Goal: Task Accomplishment & Management: Complete application form

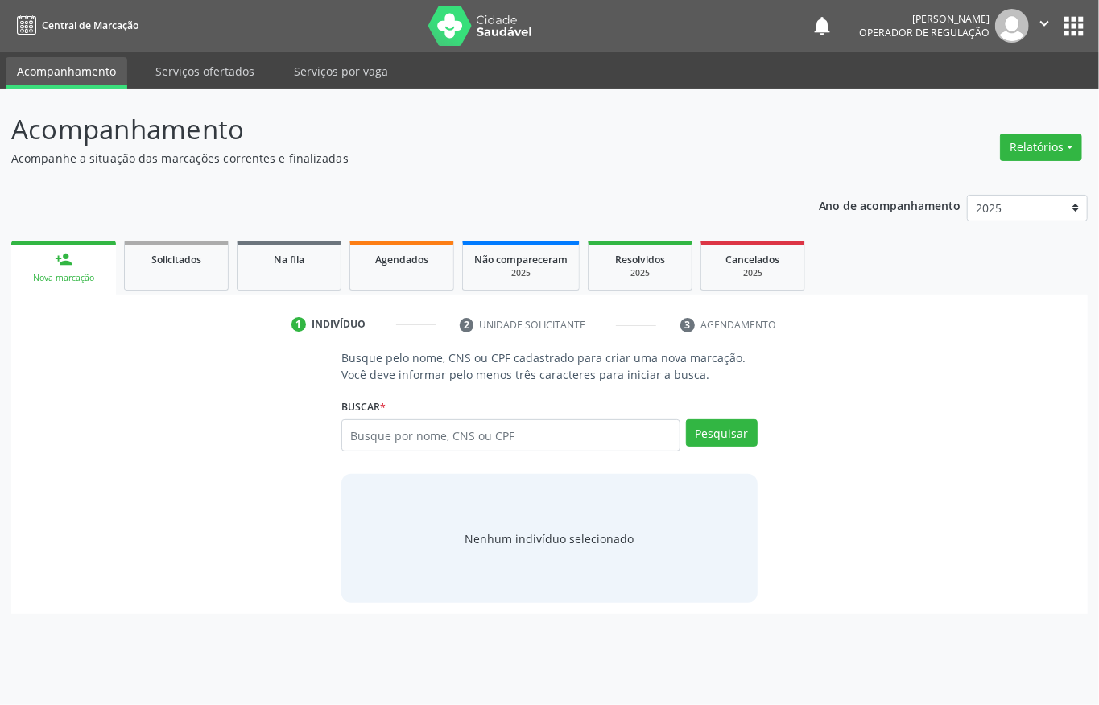
click at [510, 428] on input "text" at bounding box center [510, 435] width 339 height 32
click at [406, 277] on link "Agendados" at bounding box center [401, 266] width 105 height 50
select select "8"
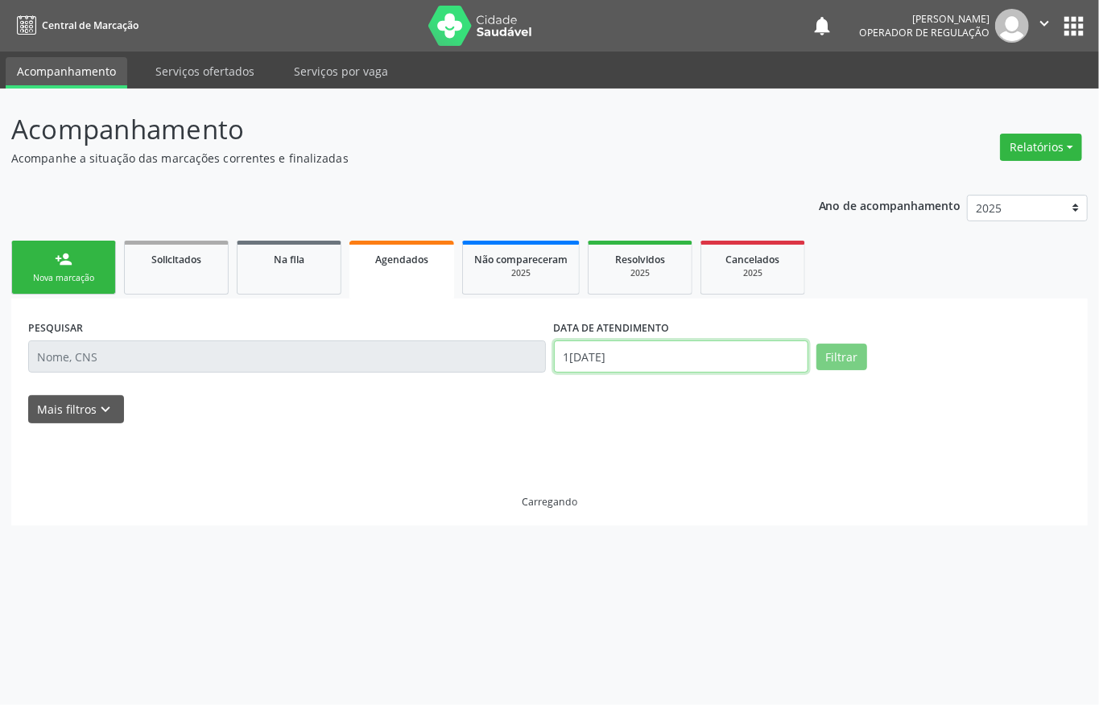
click at [651, 344] on input "1[DATE]" at bounding box center [681, 356] width 254 height 32
click at [651, 344] on input "[DATE]" at bounding box center [681, 356] width 254 height 32
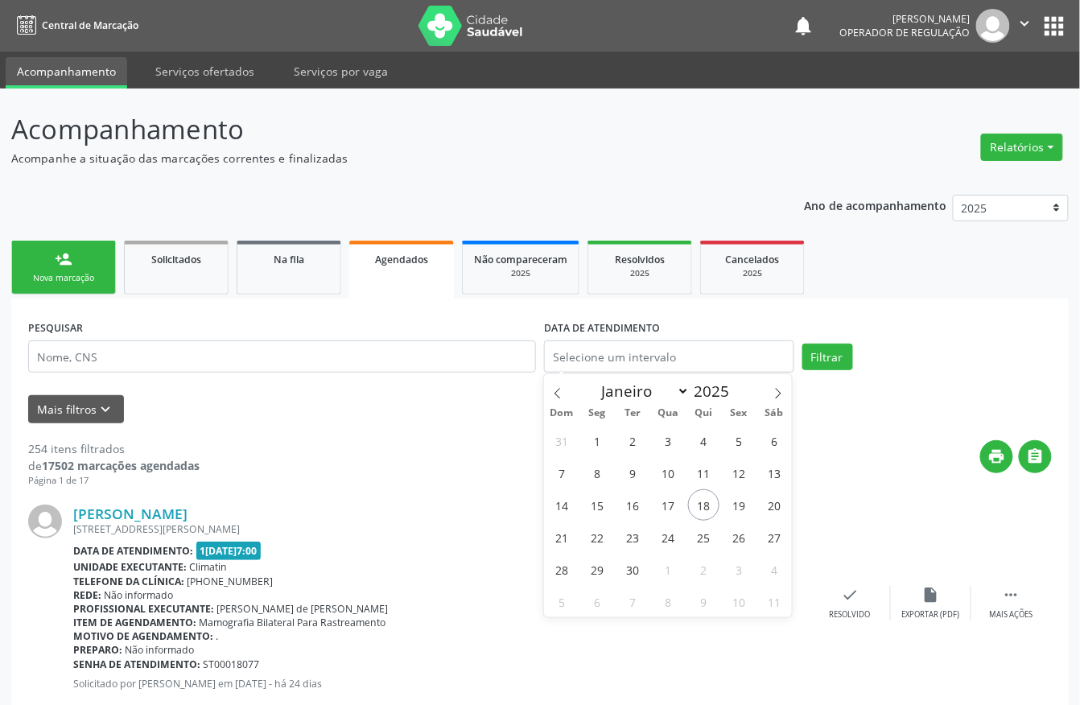
click at [291, 322] on div "PESQUISAR" at bounding box center [282, 349] width 516 height 68
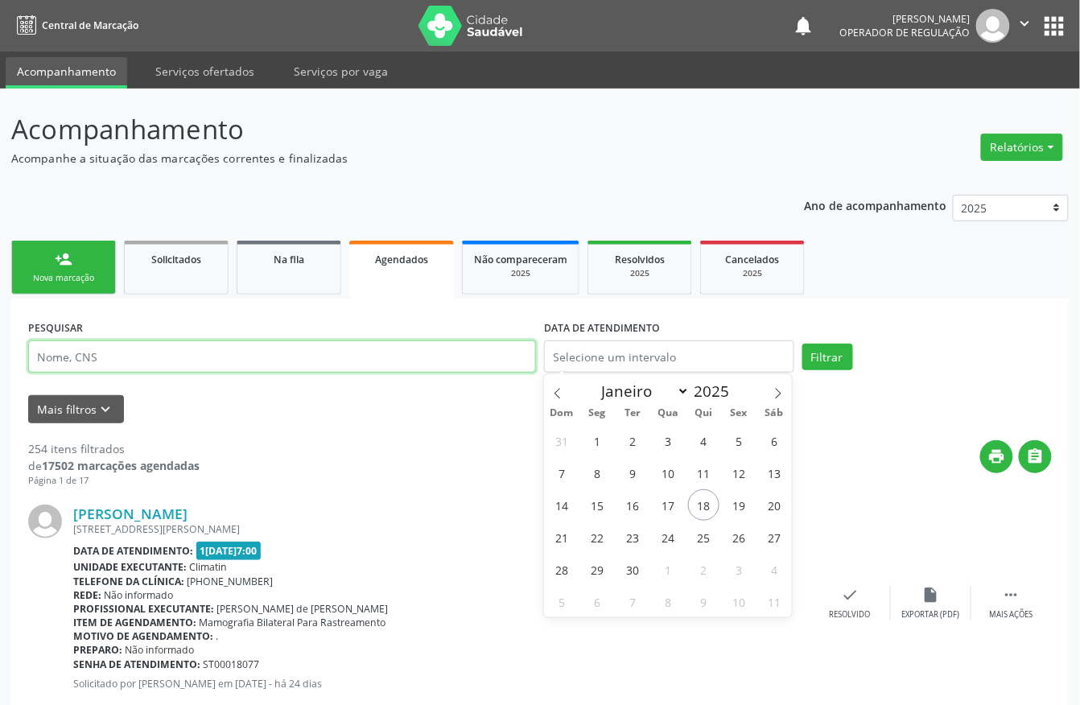
click at [278, 349] on input "text" at bounding box center [282, 356] width 508 height 32
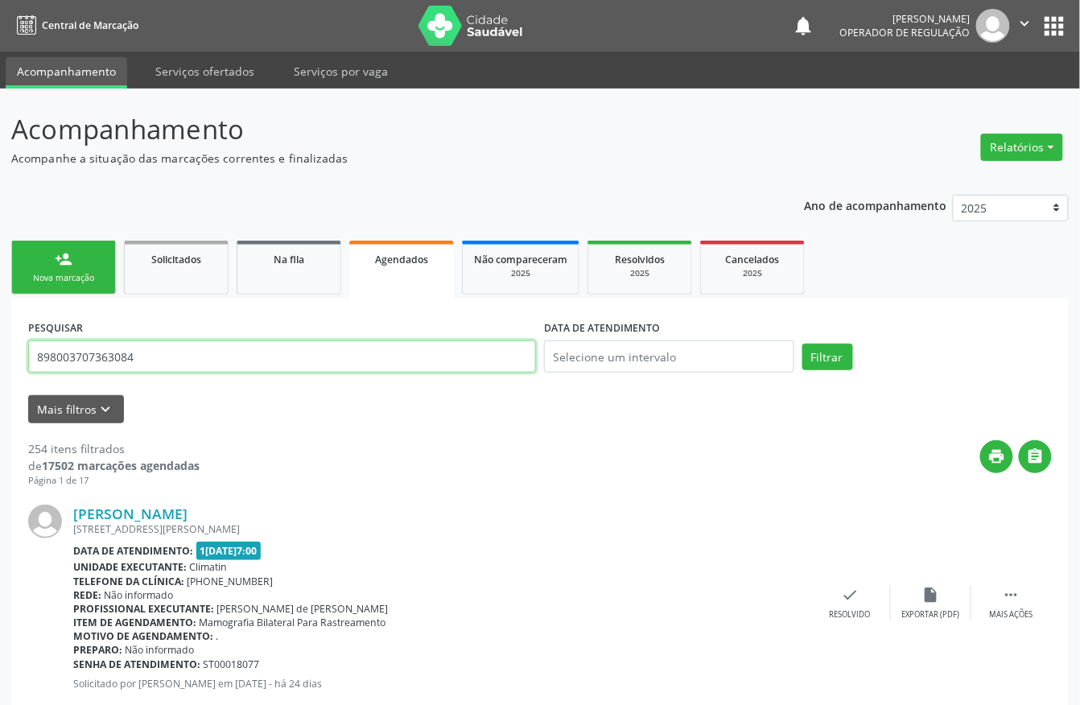
click at [802, 344] on button "Filtrar" at bounding box center [827, 357] width 51 height 27
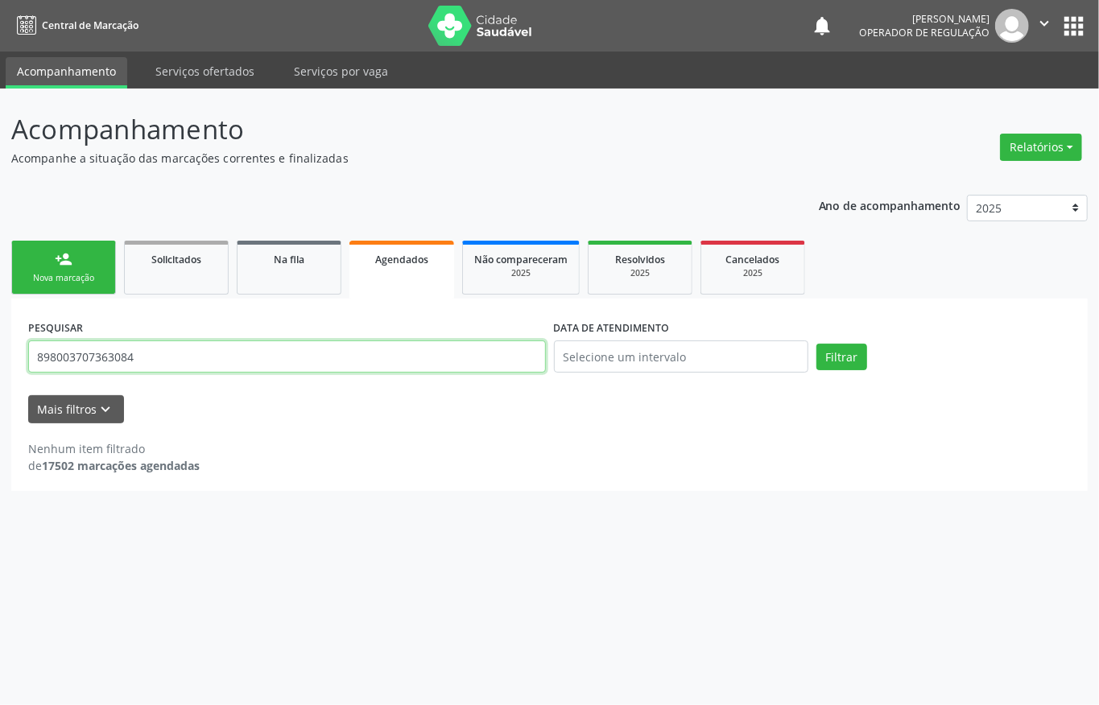
drag, startPoint x: 187, startPoint y: 343, endPoint x: 0, endPoint y: 343, distance: 186.7
click at [0, 343] on div "Acompanhamento Acompanhe a situação das marcações correntes e finalizadas Relat…" at bounding box center [549, 397] width 1099 height 616
type input "BIANCA NUNES DA S"
click at [816, 344] on button "Filtrar" at bounding box center [841, 357] width 51 height 27
drag, startPoint x: 71, startPoint y: 268, endPoint x: 1098, endPoint y: 476, distance: 1047.9
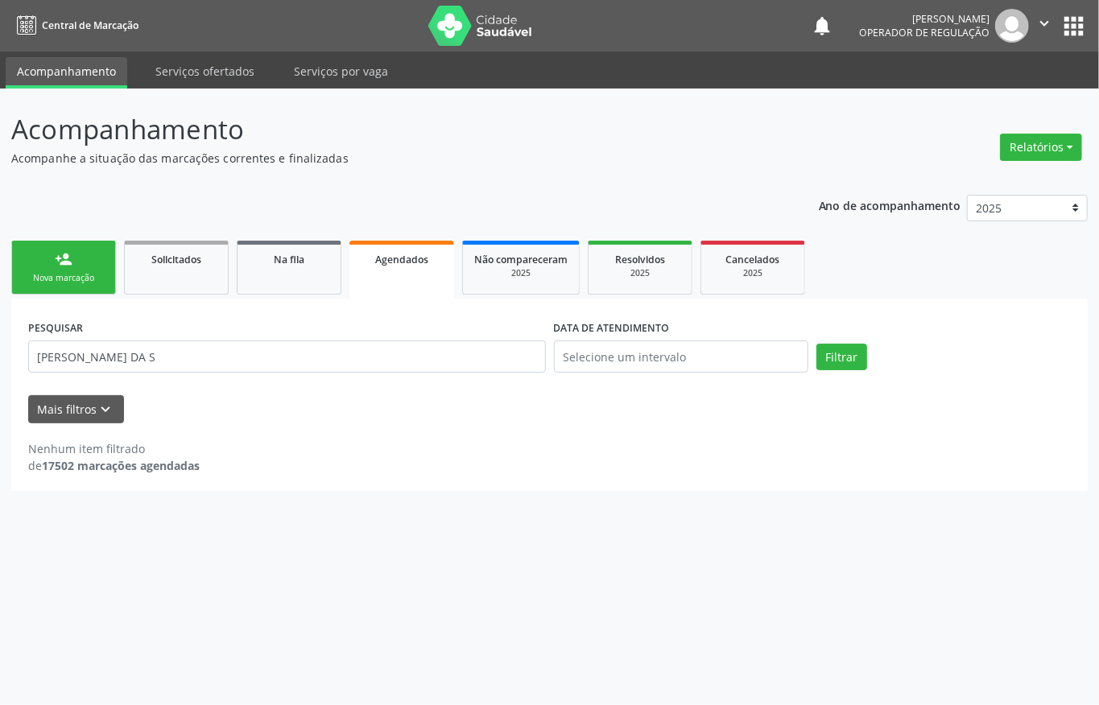
click at [69, 269] on link "person_add Nova marcação" at bounding box center [63, 268] width 105 height 54
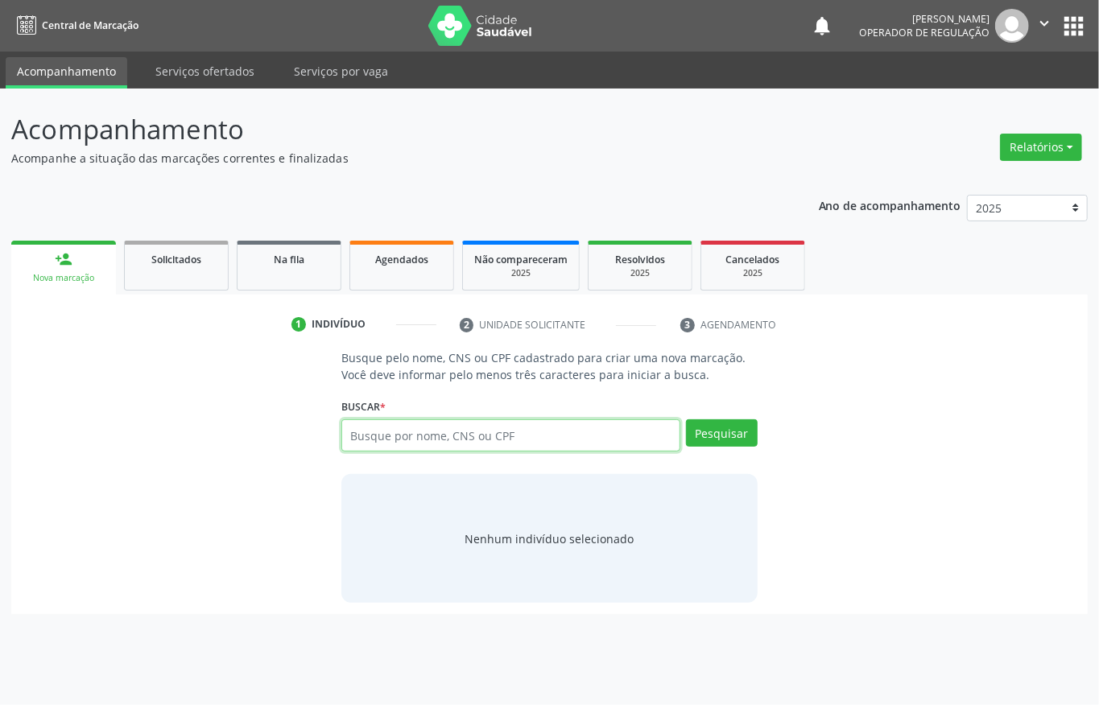
click at [550, 426] on input "text" at bounding box center [510, 435] width 339 height 32
type input "13354788410"
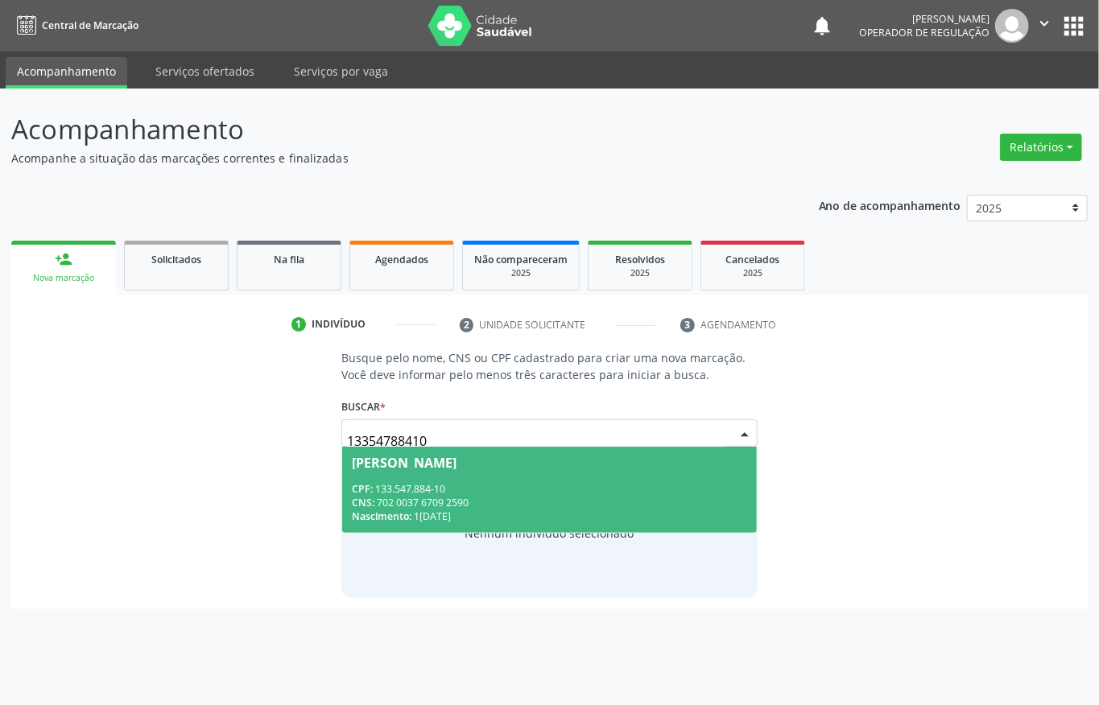
click at [528, 504] on div "CNS: 702 0037 6709 2590" at bounding box center [549, 503] width 395 height 14
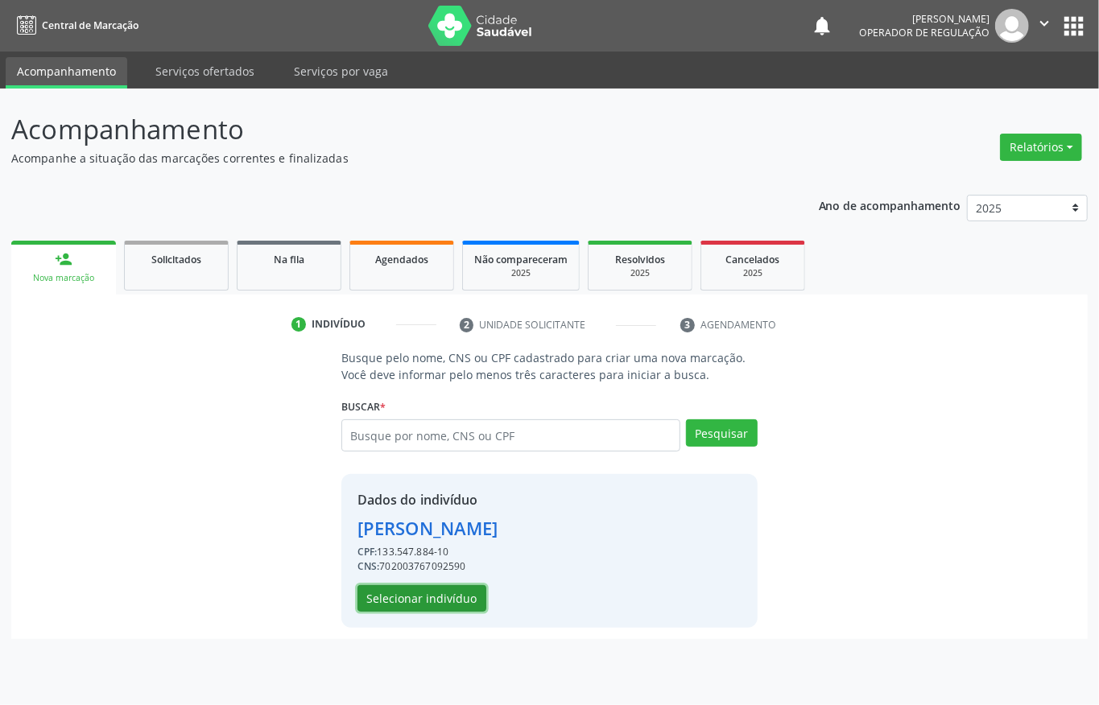
click at [386, 603] on button "Selecionar indivíduo" at bounding box center [421, 598] width 129 height 27
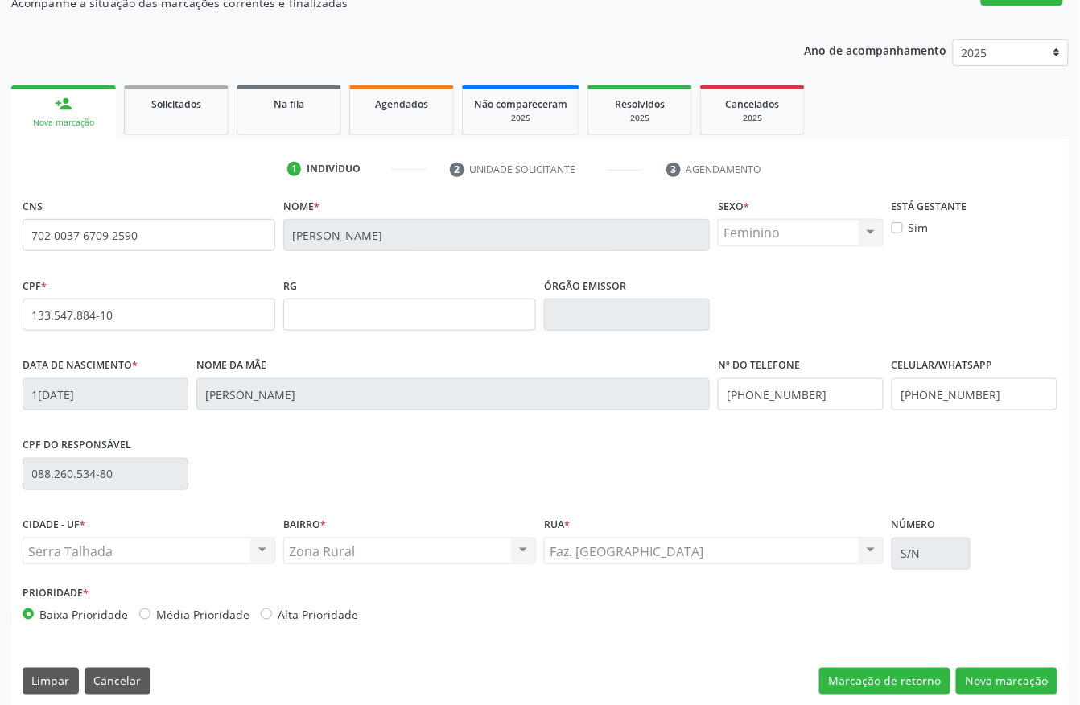
scroll to position [168, 0]
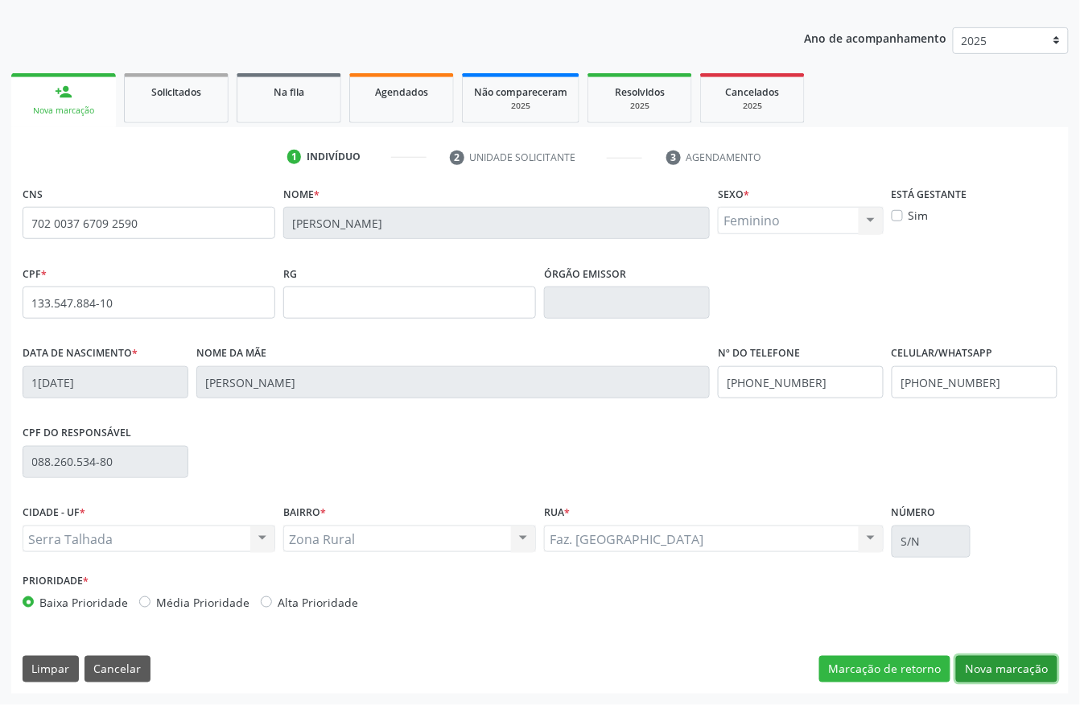
drag, startPoint x: 987, startPoint y: 674, endPoint x: 763, endPoint y: 577, distance: 244.0
click at [986, 674] on button "Nova marcação" at bounding box center [1006, 669] width 101 height 27
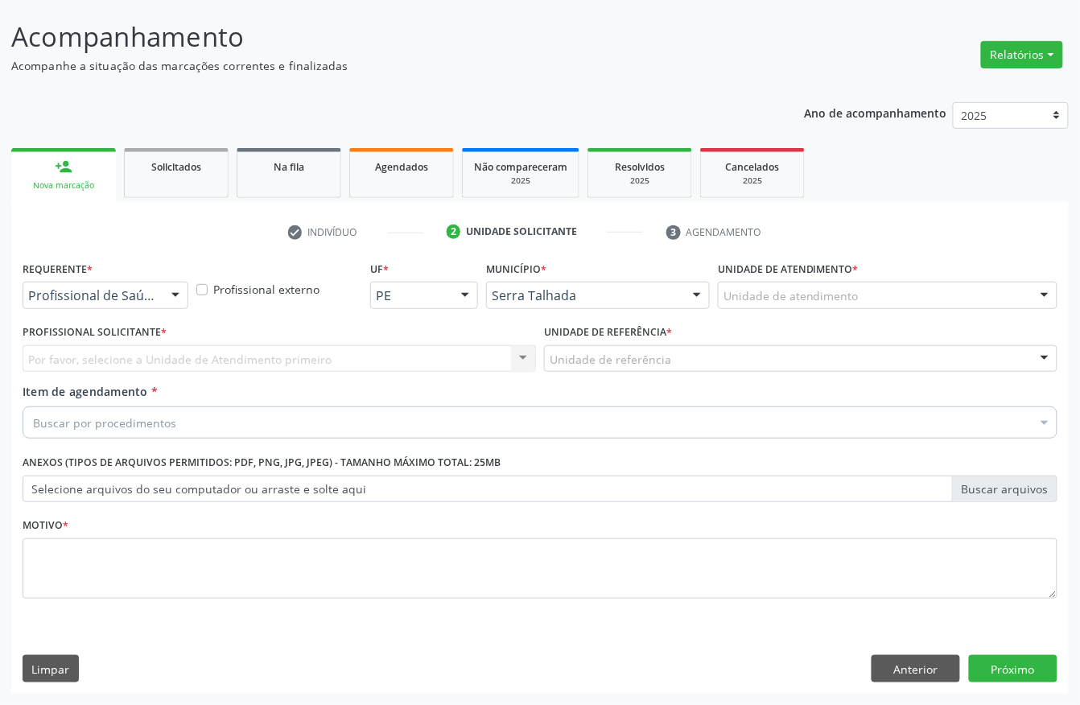
scroll to position [94, 0]
click at [106, 303] on div "Profissional de Saúde" at bounding box center [106, 295] width 166 height 27
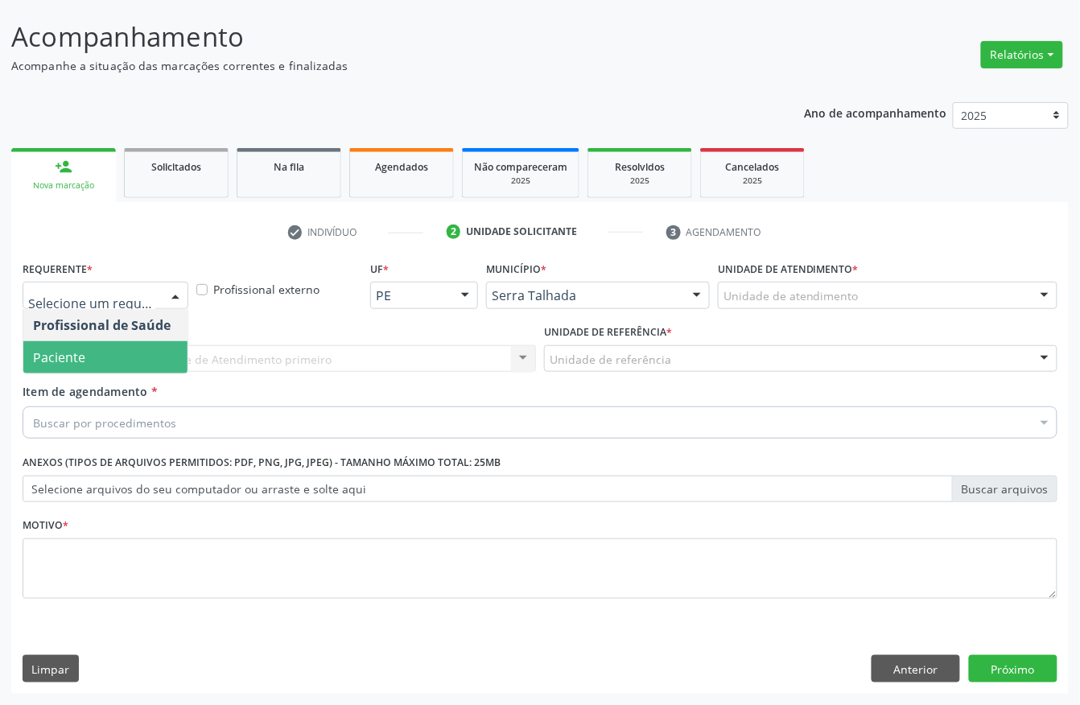
click at [103, 357] on span "Paciente" at bounding box center [105, 357] width 164 height 32
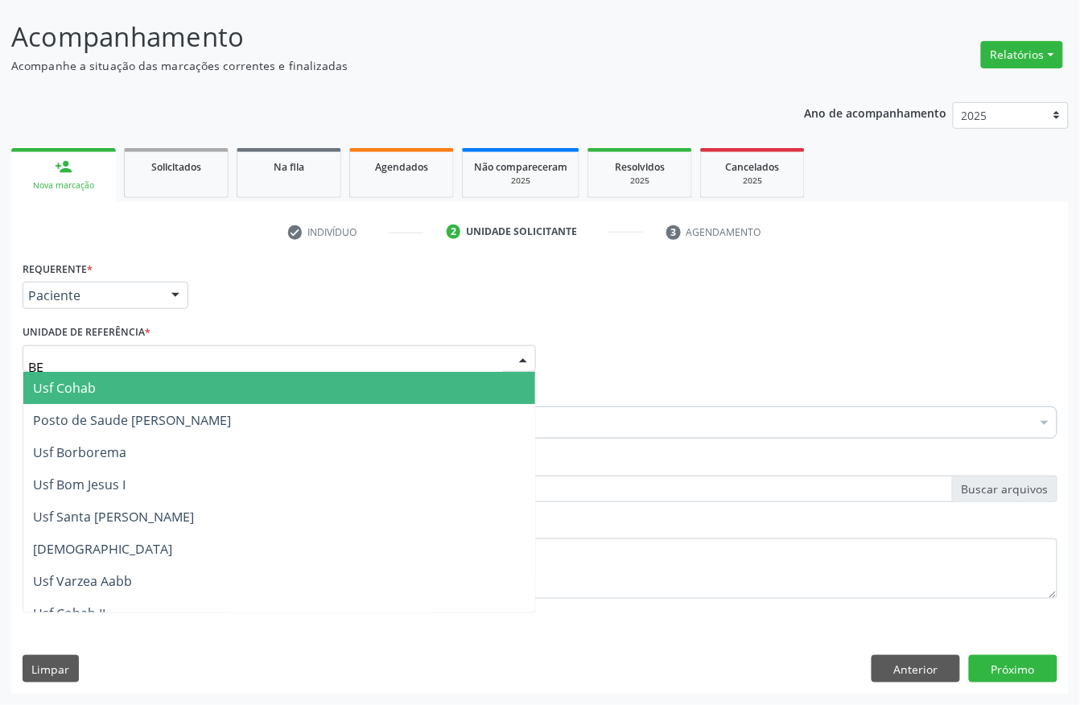
type input "BER"
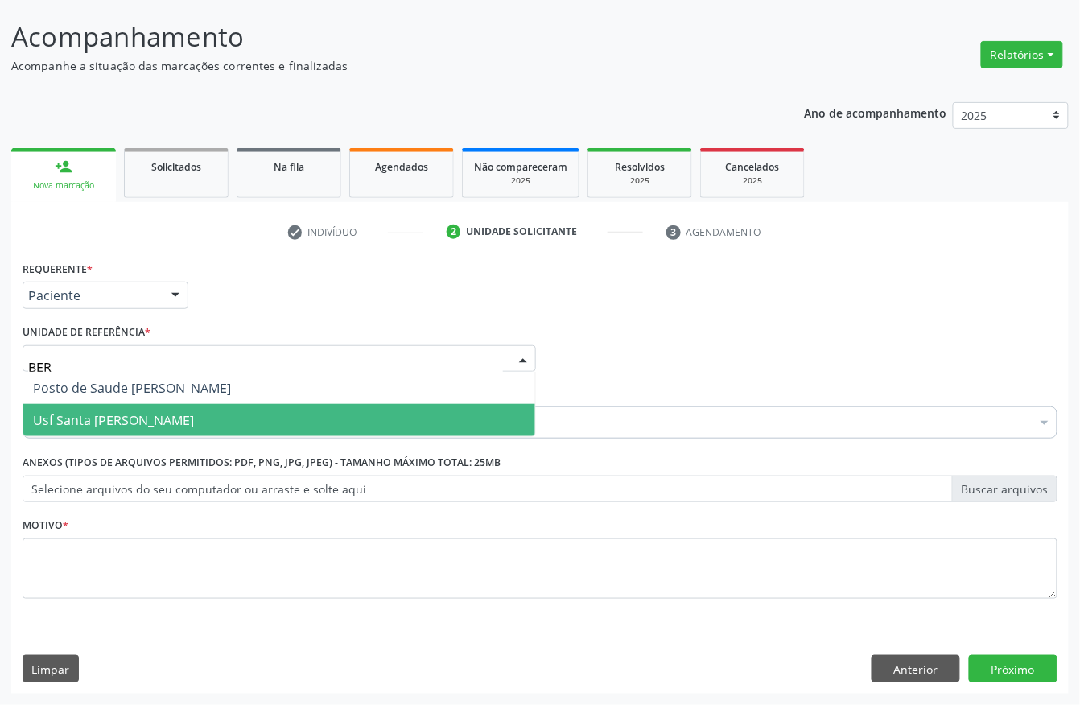
click at [220, 410] on span "Usf Santa [PERSON_NAME]" at bounding box center [279, 420] width 512 height 32
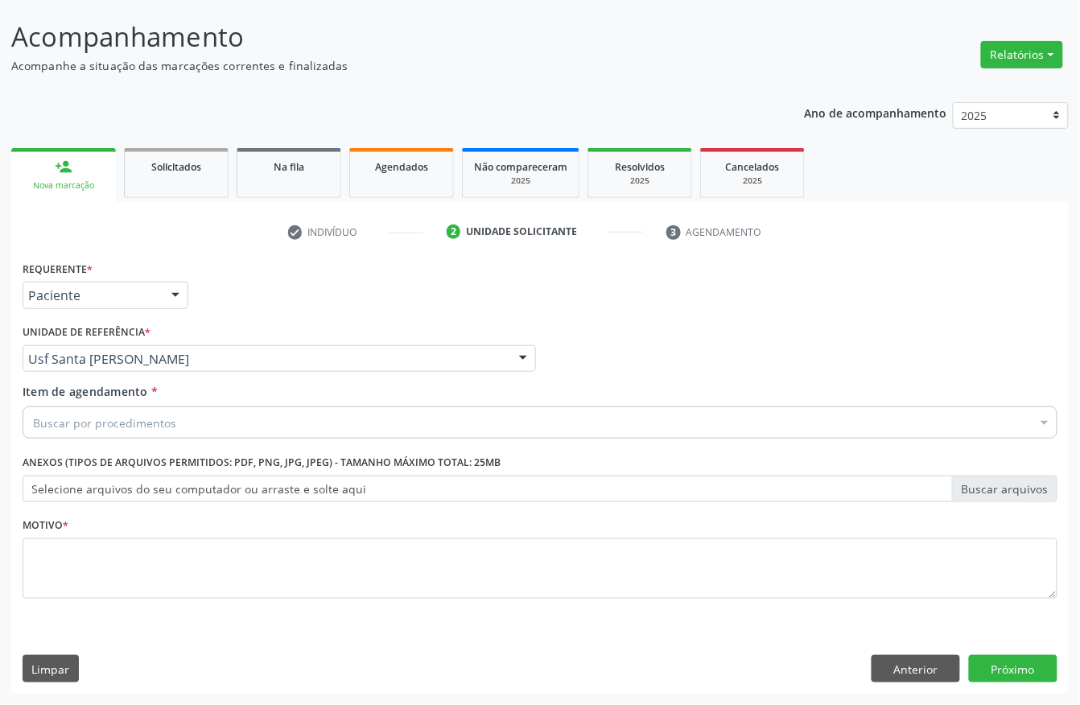
click at [179, 423] on div "Buscar por procedimentos" at bounding box center [540, 422] width 1035 height 32
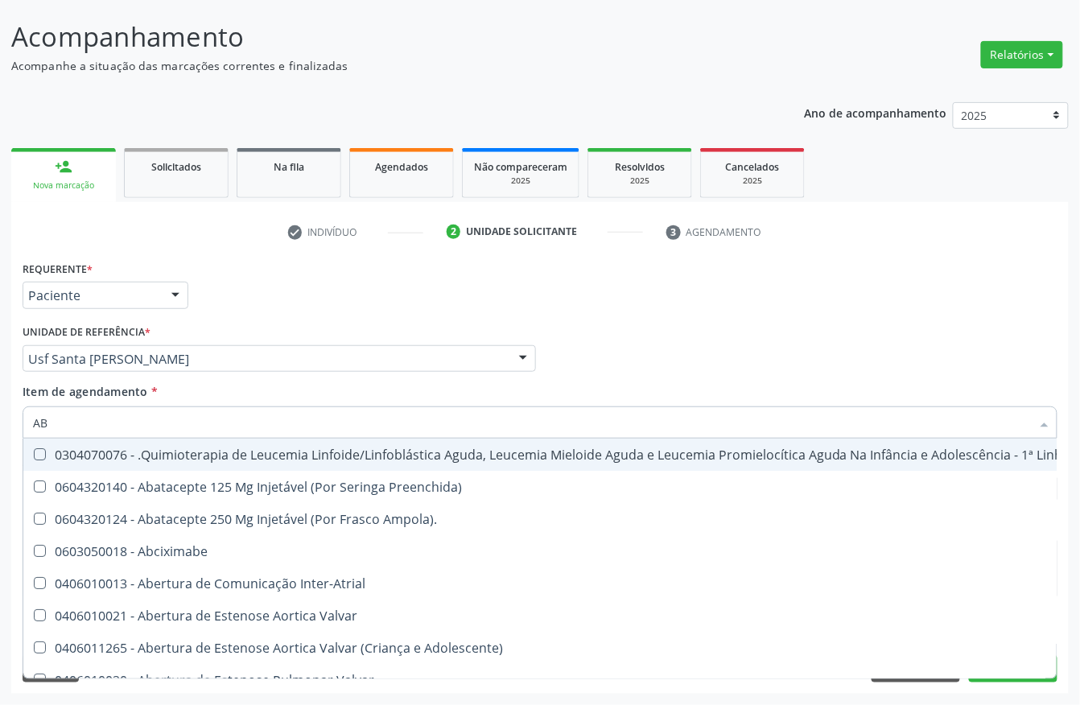
type input "ABO"
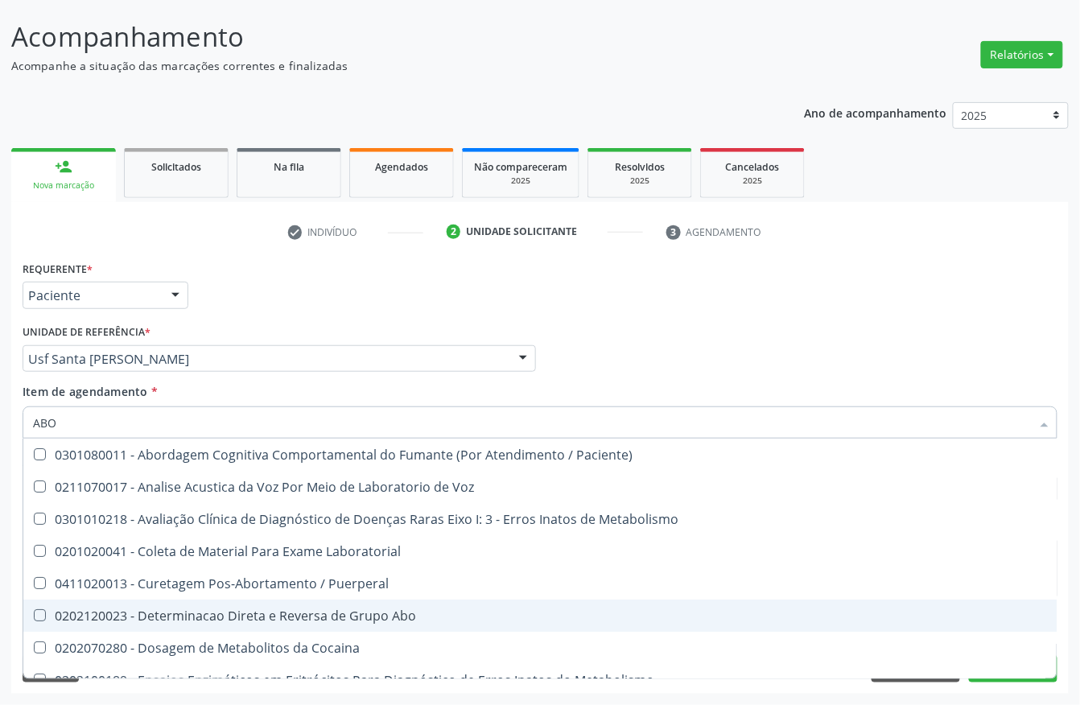
drag, startPoint x: 248, startPoint y: 605, endPoint x: 204, endPoint y: 523, distance: 93.3
click at [243, 600] on span "0202120023 - Determinacao Direta e Reversa de Grupo Abo" at bounding box center [648, 616] width 1251 height 32
checkbox Abo "true"
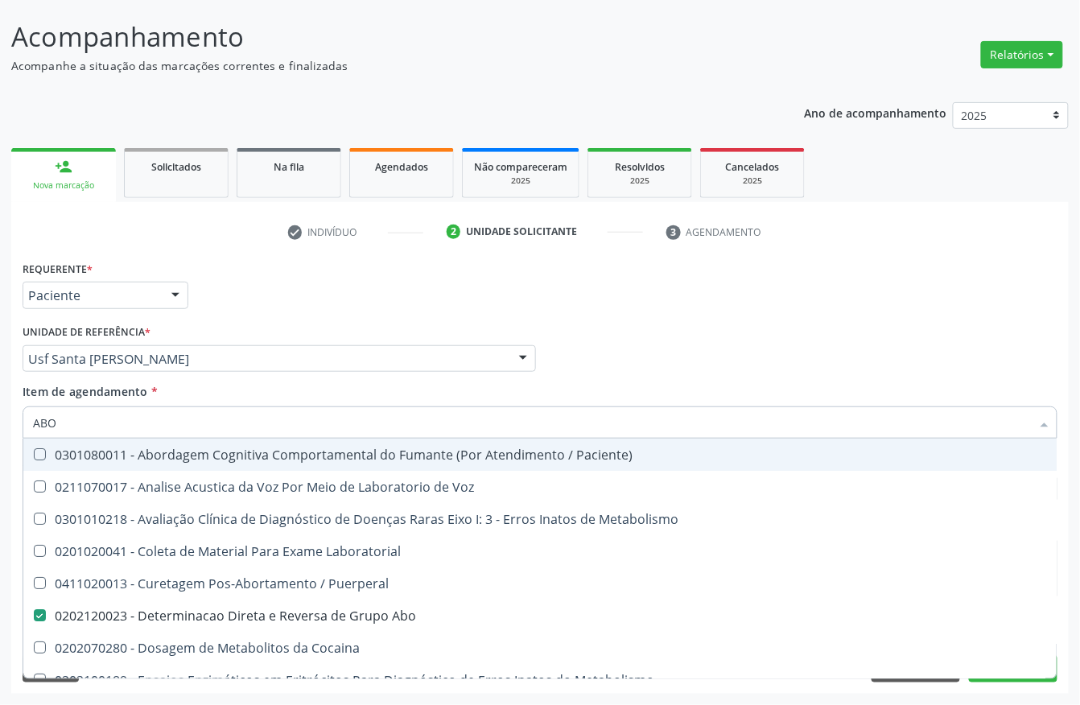
drag, startPoint x: 29, startPoint y: 416, endPoint x: 0, endPoint y: 414, distance: 29.1
click at [0, 414] on div "Acompanhamento Acompanhe a situação das marcações correntes e finalizadas Relat…" at bounding box center [540, 350] width 1080 height 709
type input "UR"
checkbox Abo "false"
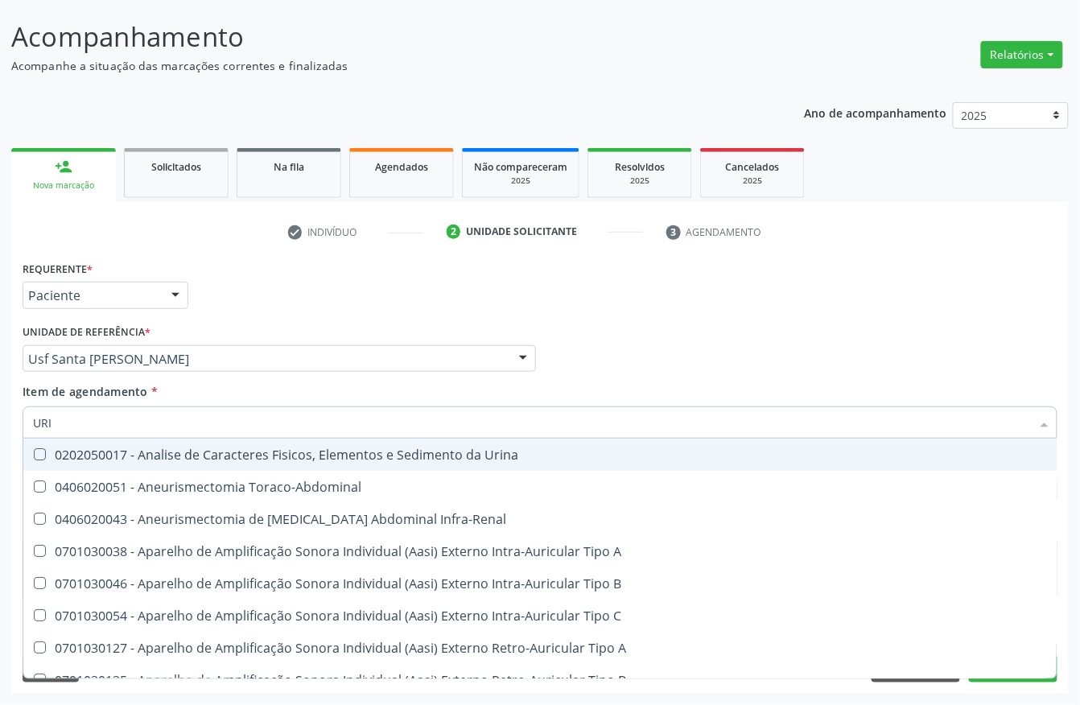
type input "URIN"
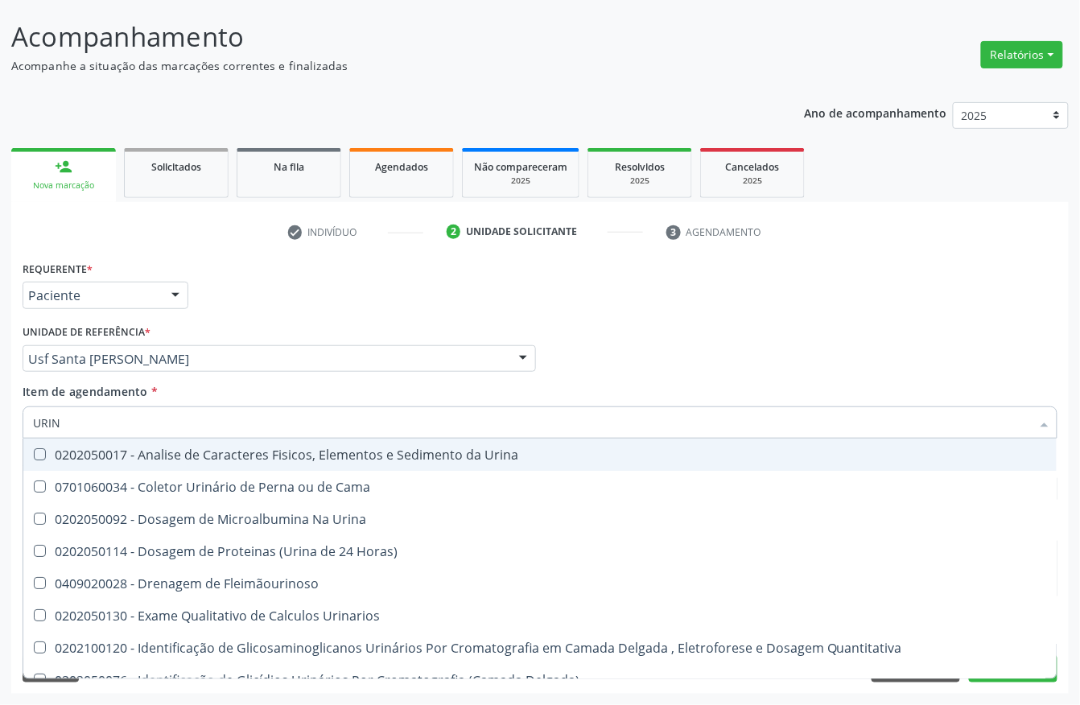
click at [64, 448] on div "0202050017 - Analise de Caracteres Fisicos, Elementos e Sedimento da Urina" at bounding box center [540, 454] width 1014 height 13
checkbox Urina "true"
drag, startPoint x: 68, startPoint y: 412, endPoint x: 0, endPoint y: 398, distance: 69.1
click at [0, 398] on div "Acompanhamento Acompanhe a situação das marcações correntes e finalizadas Relat…" at bounding box center [540, 350] width 1080 height 709
type input "G"
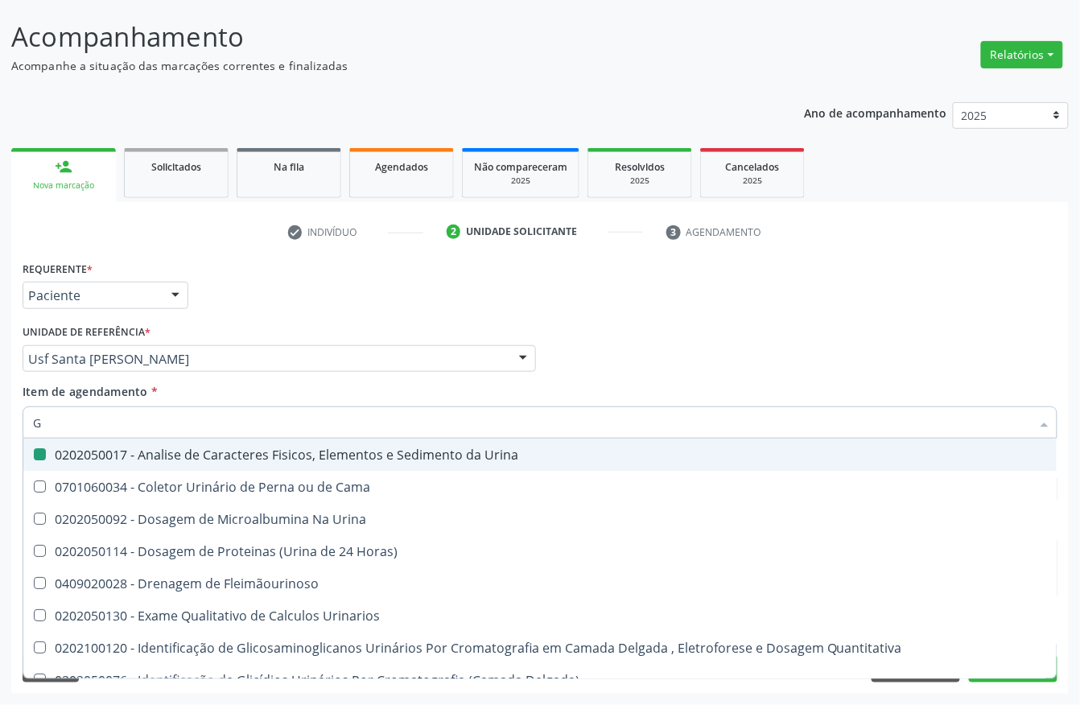
checkbox Urina "false"
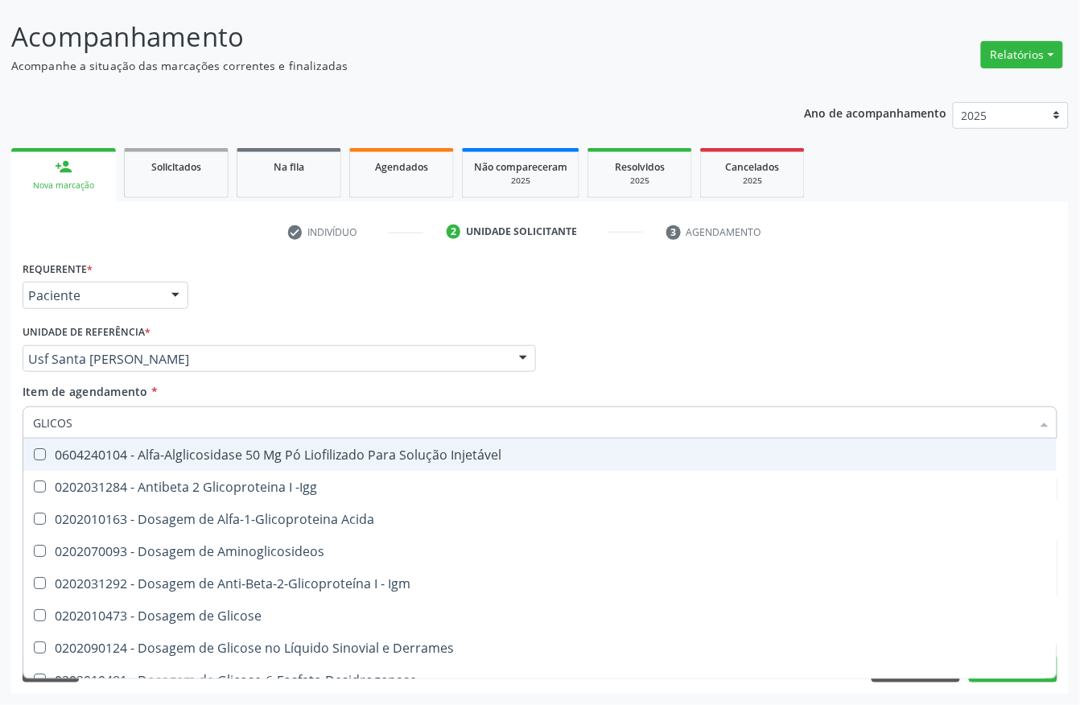
type input "GLICOSE"
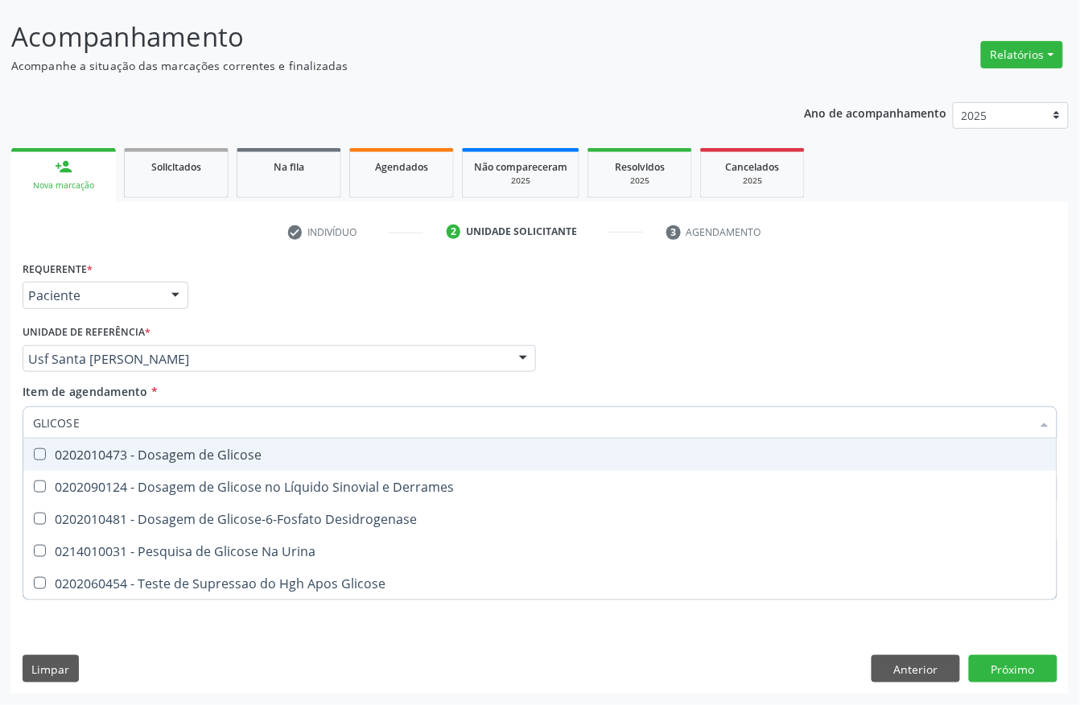
click at [65, 457] on div "0202010473 - Dosagem de Glicose" at bounding box center [540, 454] width 1014 height 13
checkbox Glicose "true"
drag, startPoint x: 89, startPoint y: 426, endPoint x: 0, endPoint y: 422, distance: 88.6
click at [0, 423] on div "Acompanhamento Acompanhe a situação das marcações correntes e finalizadas Relat…" at bounding box center [540, 350] width 1080 height 709
type input "HE"
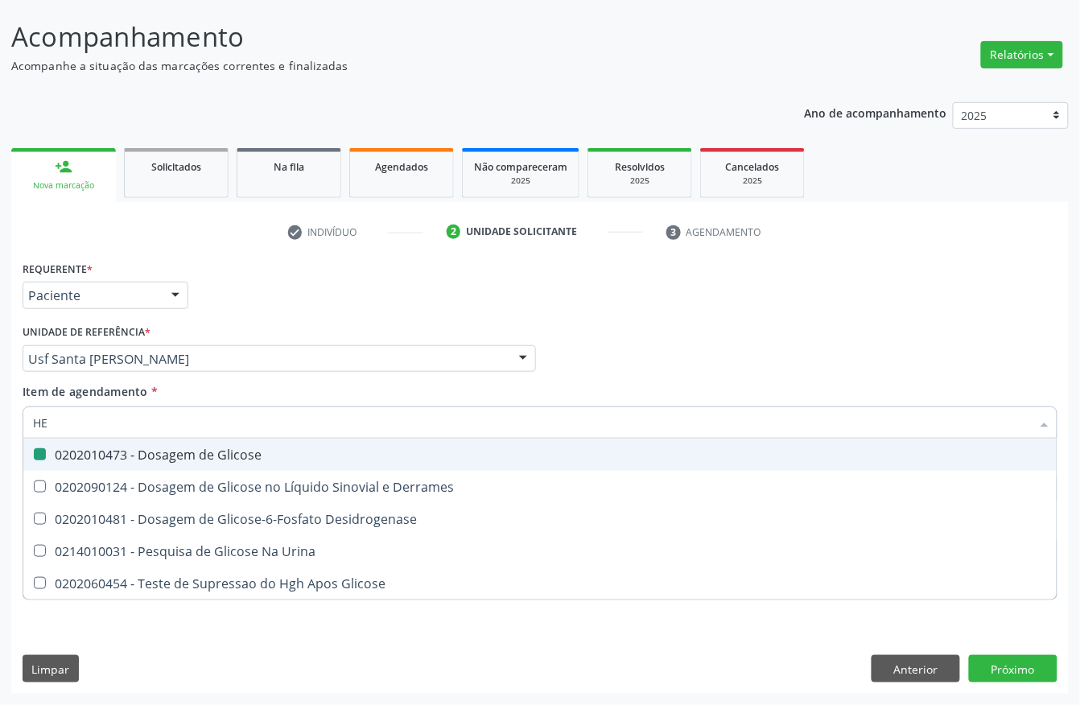
checkbox Glicose "false"
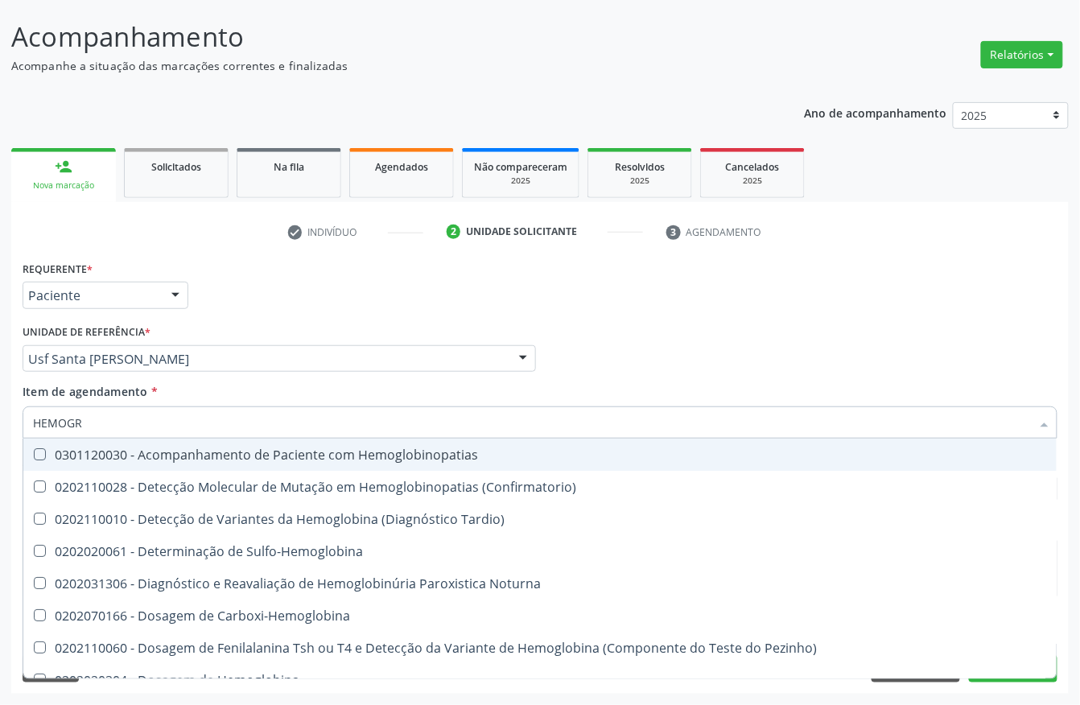
type input "HEMOGRA"
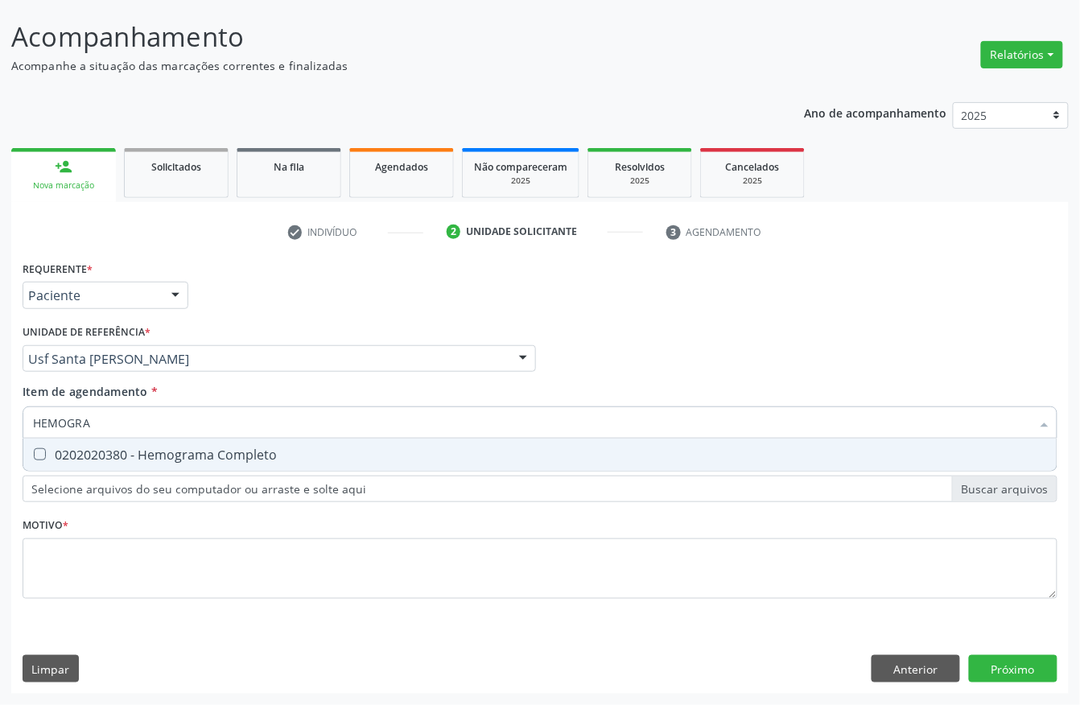
click at [47, 451] on div "0202020380 - Hemograma Completo" at bounding box center [540, 454] width 1014 height 13
checkbox Completo "true"
click at [0, 417] on div "Acompanhamento Acompanhe a situação das marcações correntes e finalizadas Relat…" at bounding box center [540, 350] width 1080 height 709
type input "I"
checkbox Completo "false"
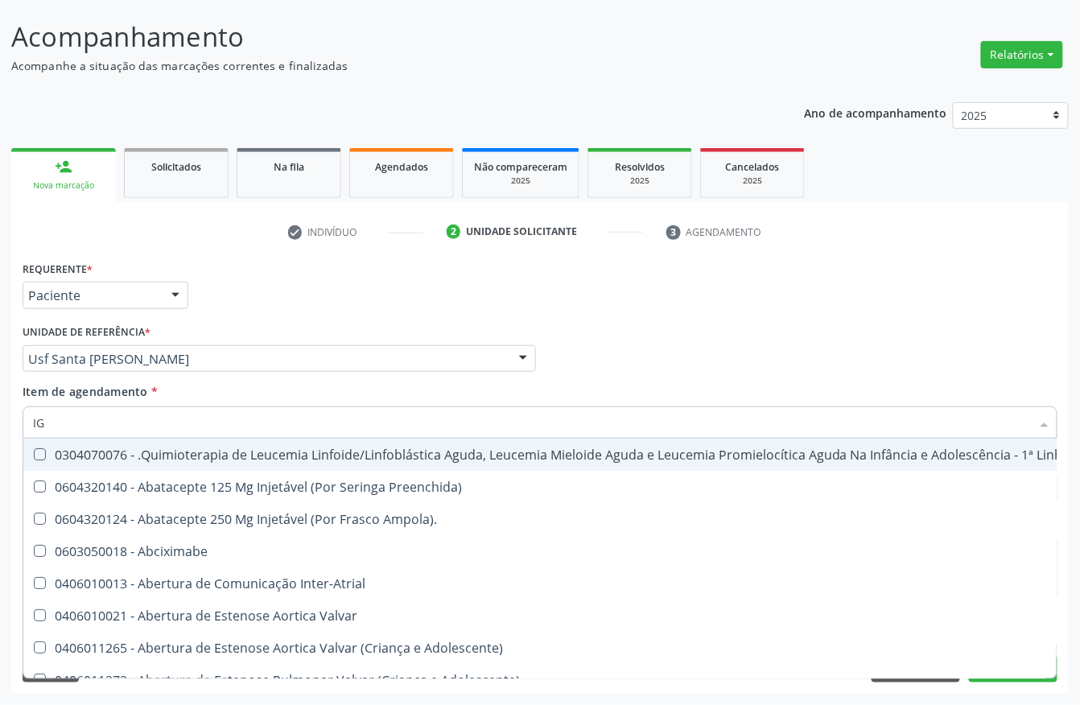
type input "IGG"
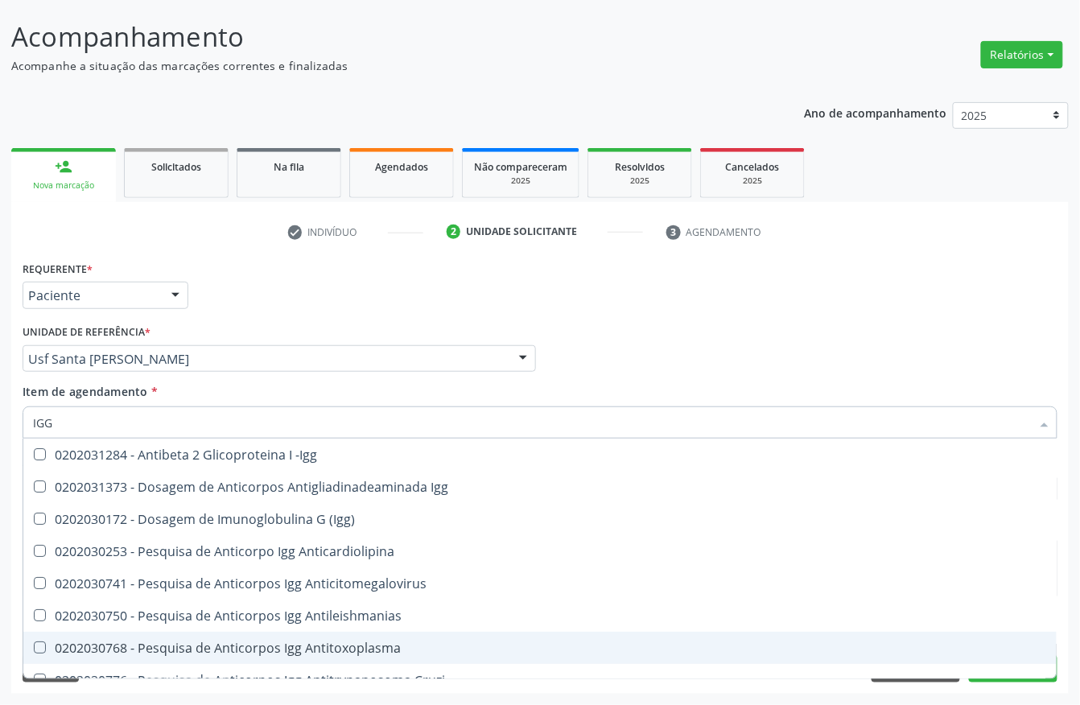
click at [169, 641] on div "0202030768 - Pesquisa de Anticorpos Igg Antitoxoplasma" at bounding box center [540, 647] width 1014 height 13
checkbox Antitoxoplasma "true"
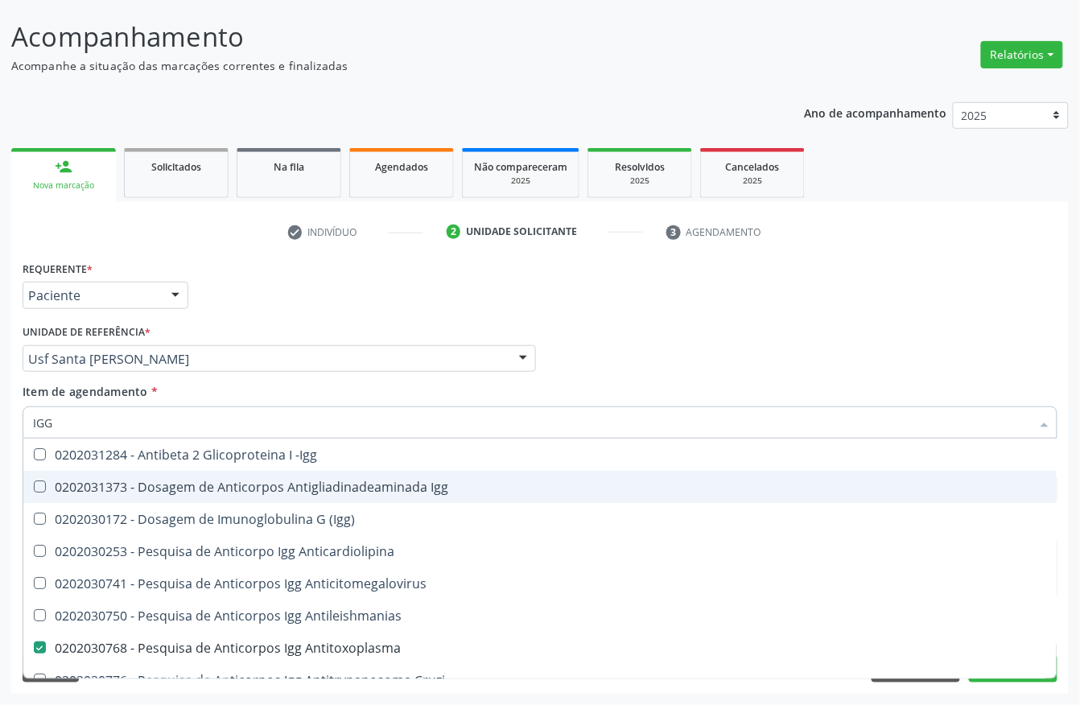
type input "IG"
checkbox Antitoxoplasma "false"
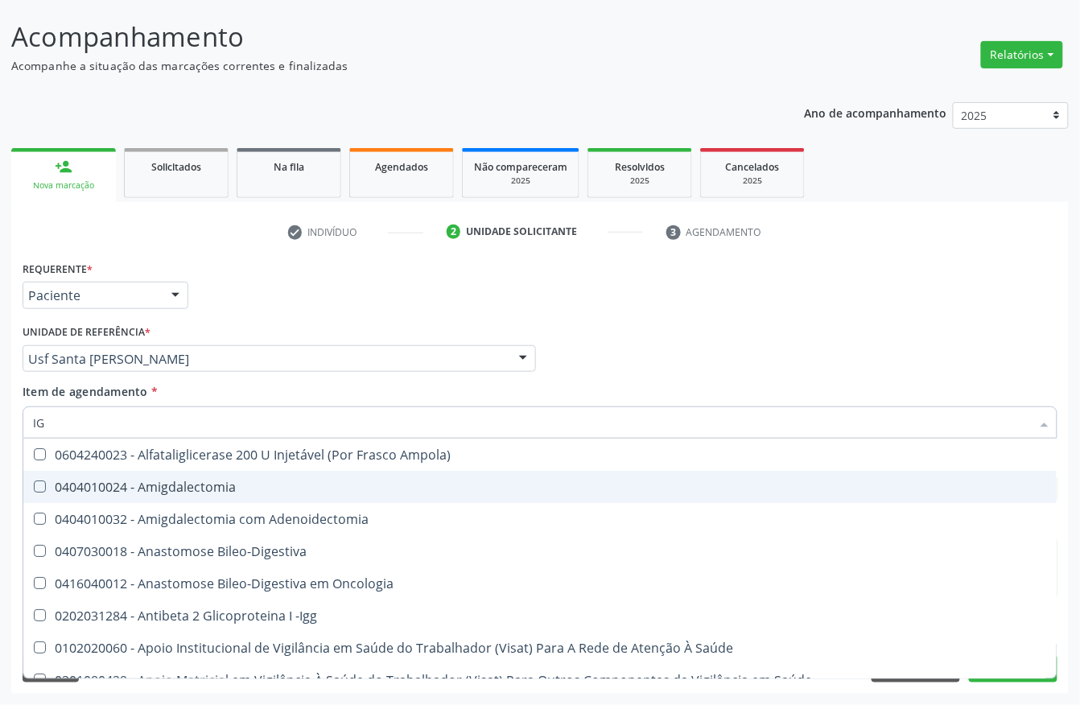
type input "IGM"
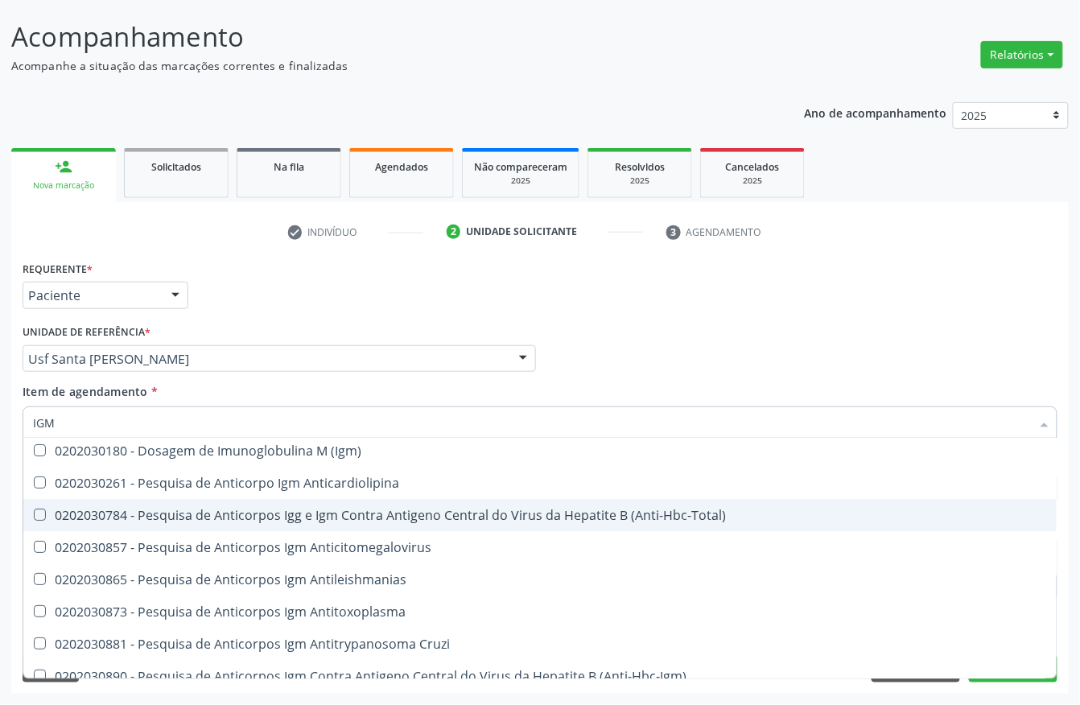
scroll to position [107, 0]
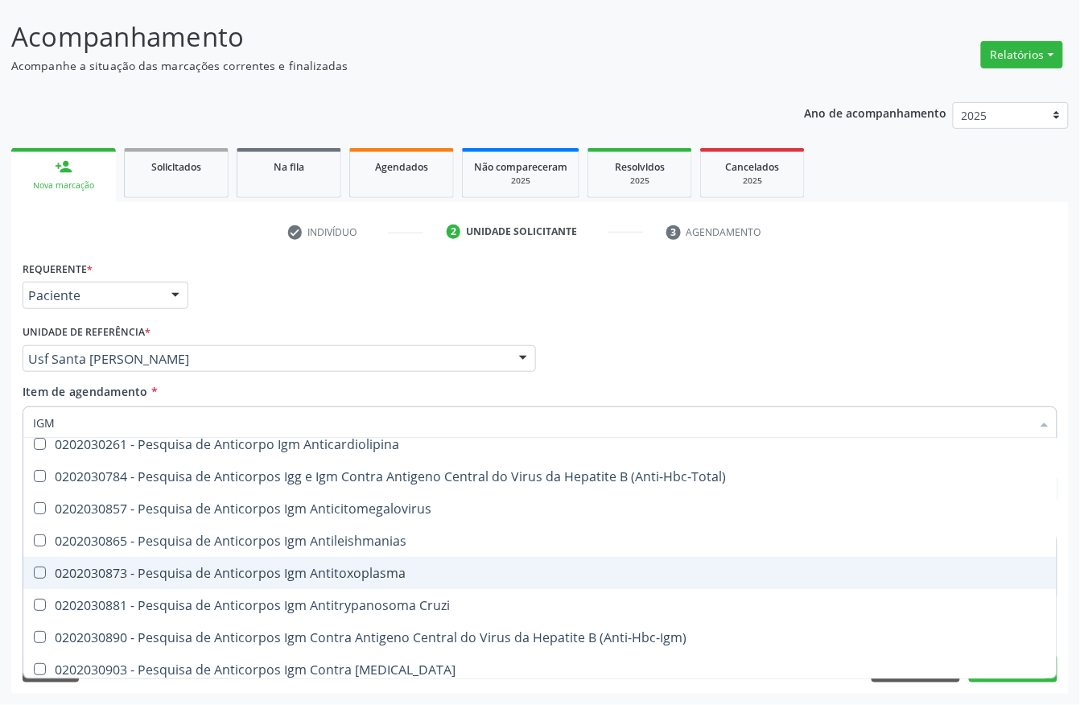
drag, startPoint x: 100, startPoint y: 568, endPoint x: 76, endPoint y: 490, distance: 81.7
click at [100, 567] on div "0202030873 - Pesquisa de Anticorpos Igm Antitoxoplasma" at bounding box center [540, 573] width 1014 height 13
checkbox Antitoxoplasma "true"
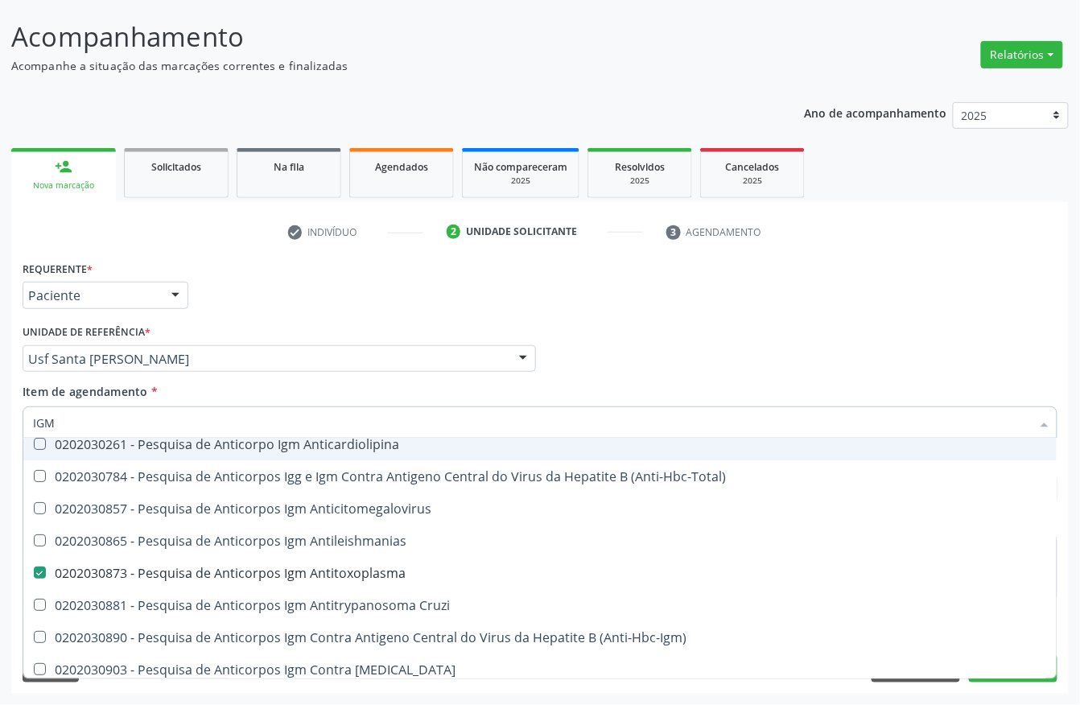
click at [61, 422] on input "IGM" at bounding box center [532, 422] width 998 height 32
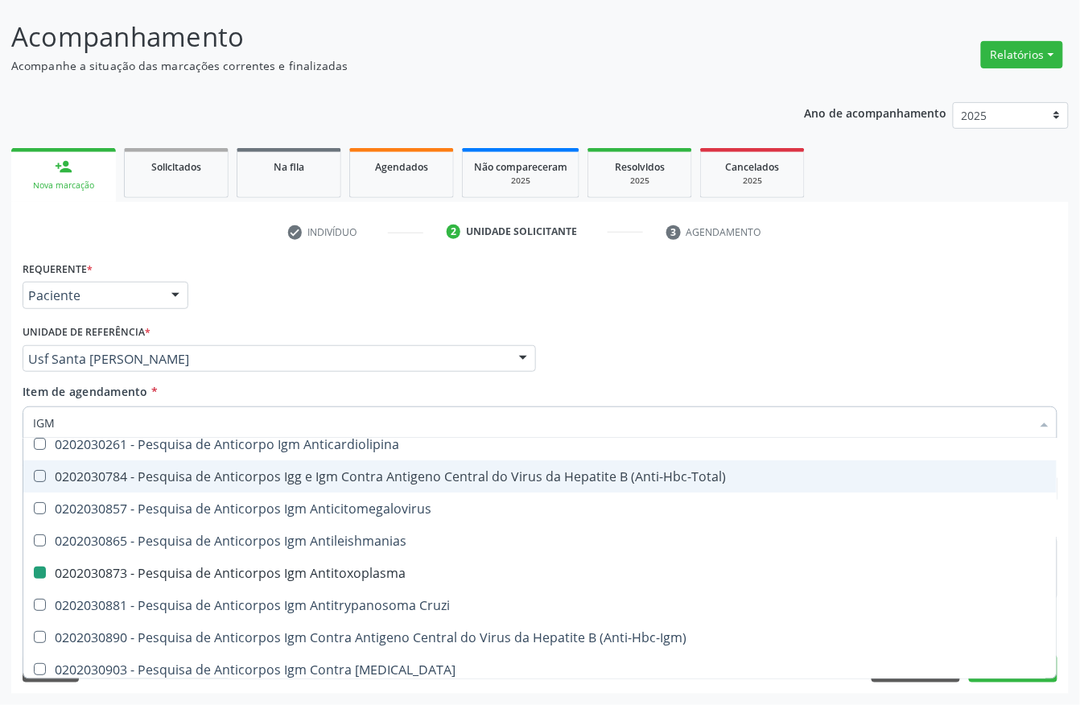
type input "C"
checkbox Antitoxoplasma "false"
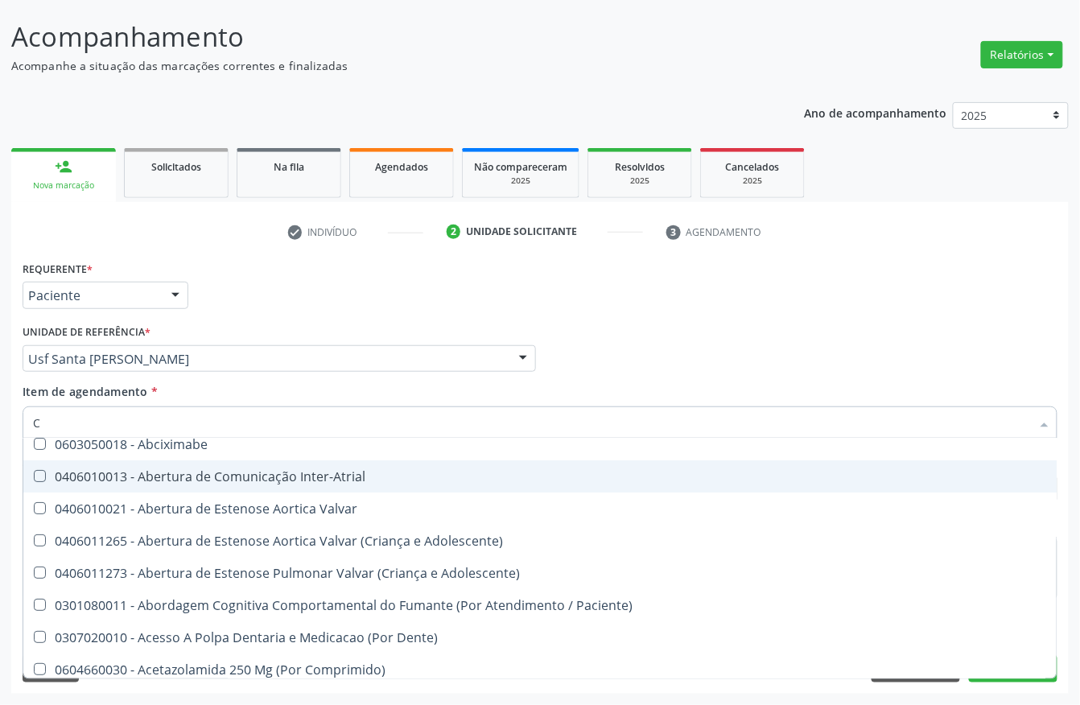
type input "CU"
checkbox Urina "false"
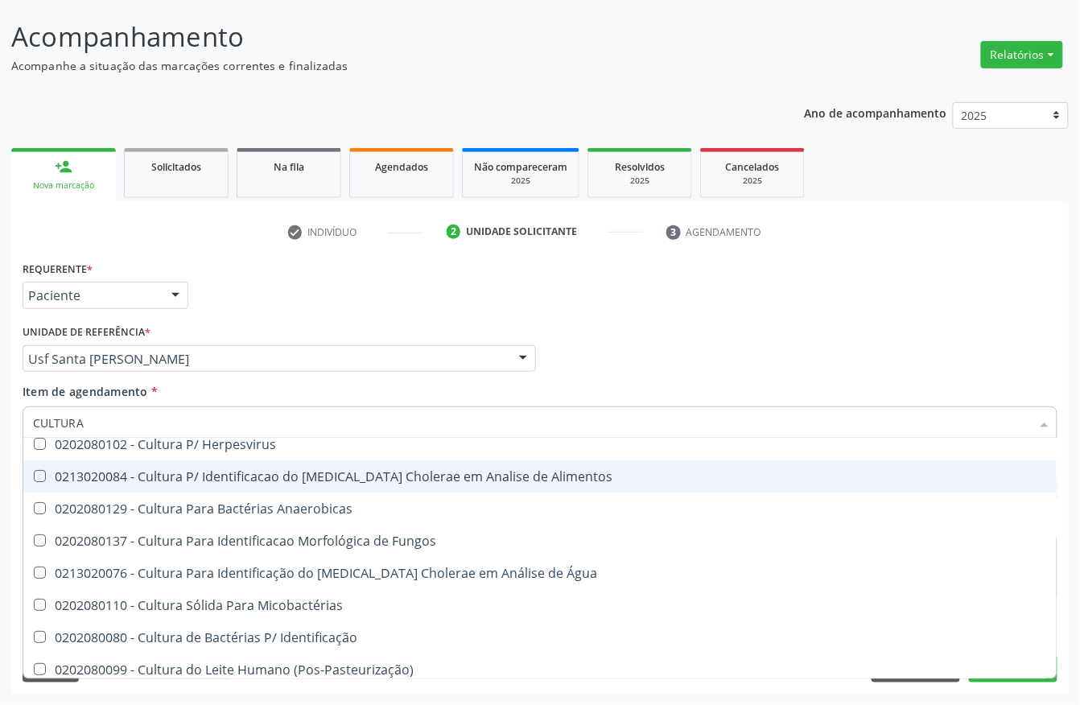
type input "CULTURA D"
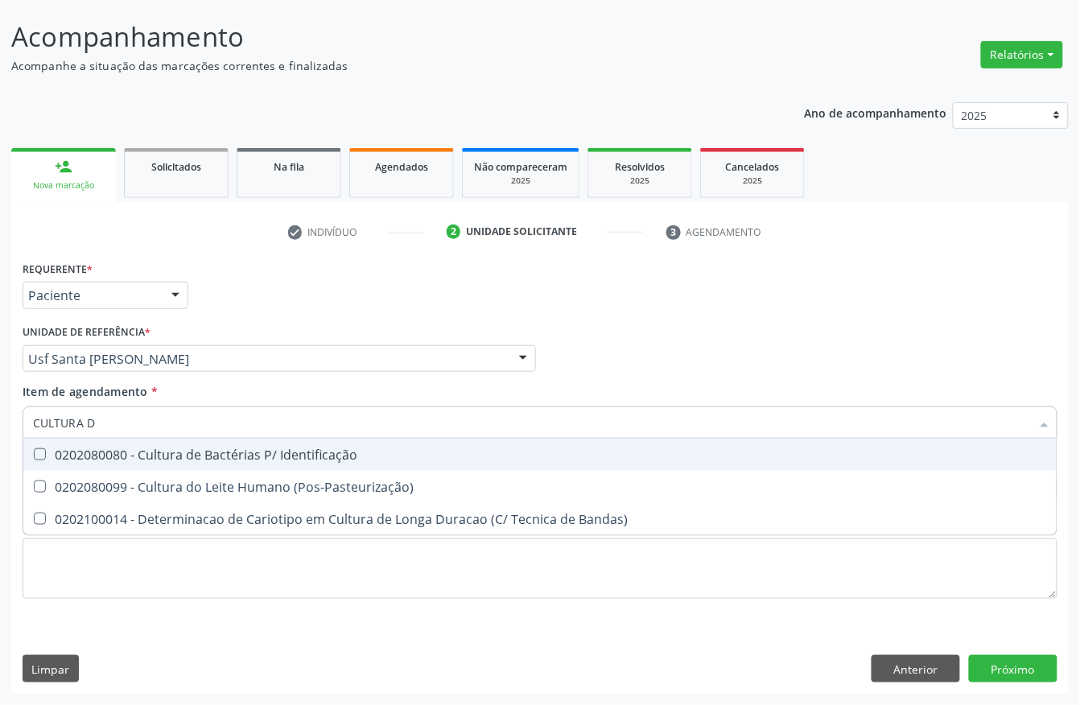
click at [75, 452] on div "0202080080 - Cultura de Bactérias P/ Identificação" at bounding box center [540, 454] width 1014 height 13
checkbox Identificação "true"
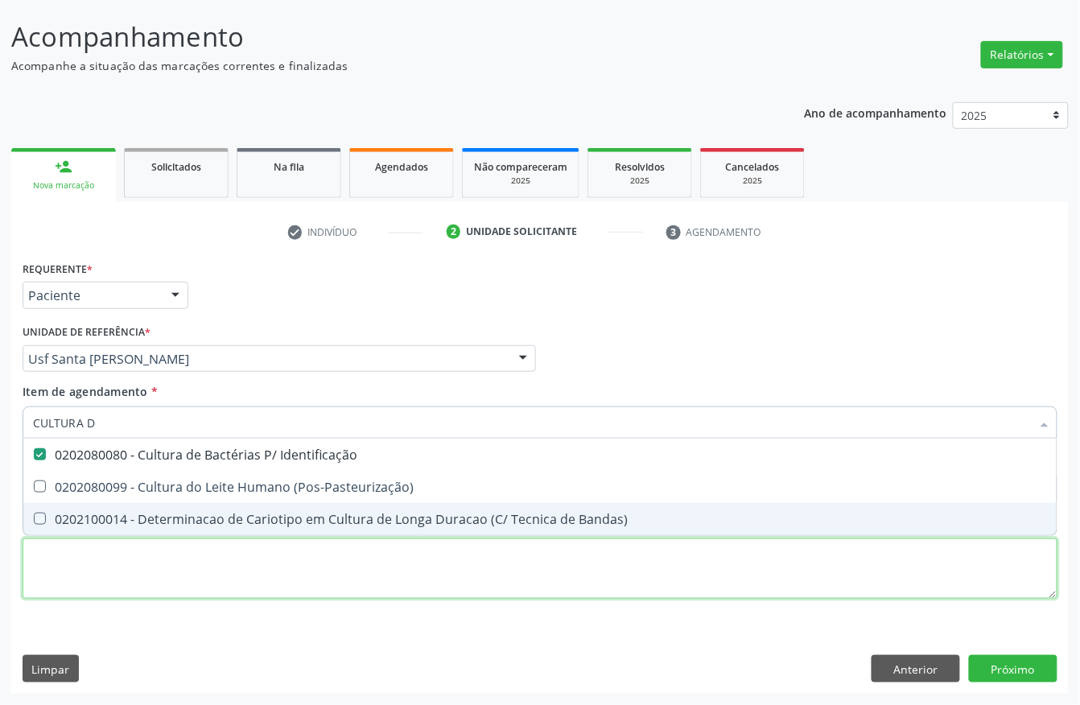
click at [580, 560] on div "Requerente * Paciente Profissional de Saúde Paciente Nenhum resultado encontrad…" at bounding box center [540, 439] width 1035 height 365
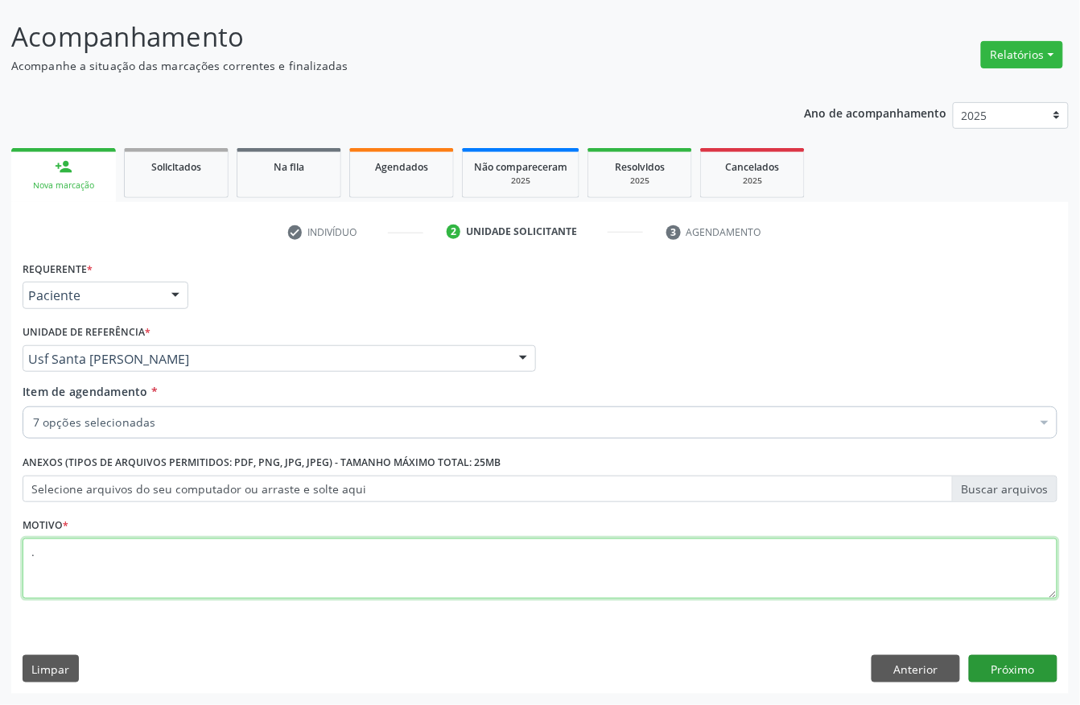
type textarea "."
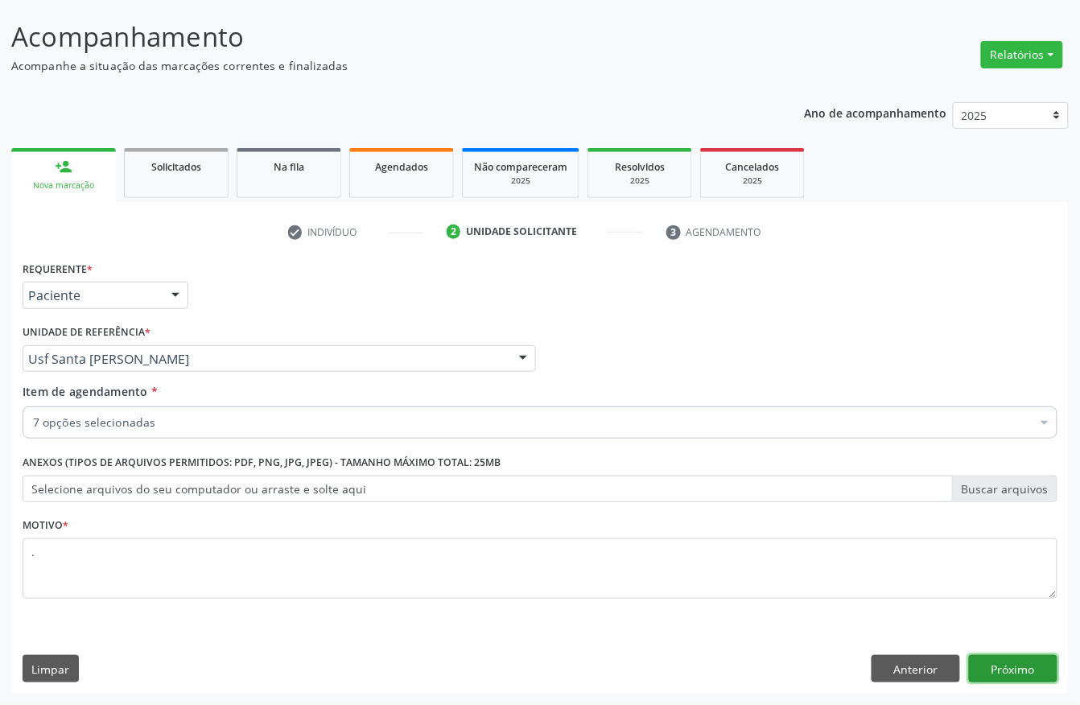
click at [1025, 670] on button "Próximo" at bounding box center [1013, 668] width 89 height 27
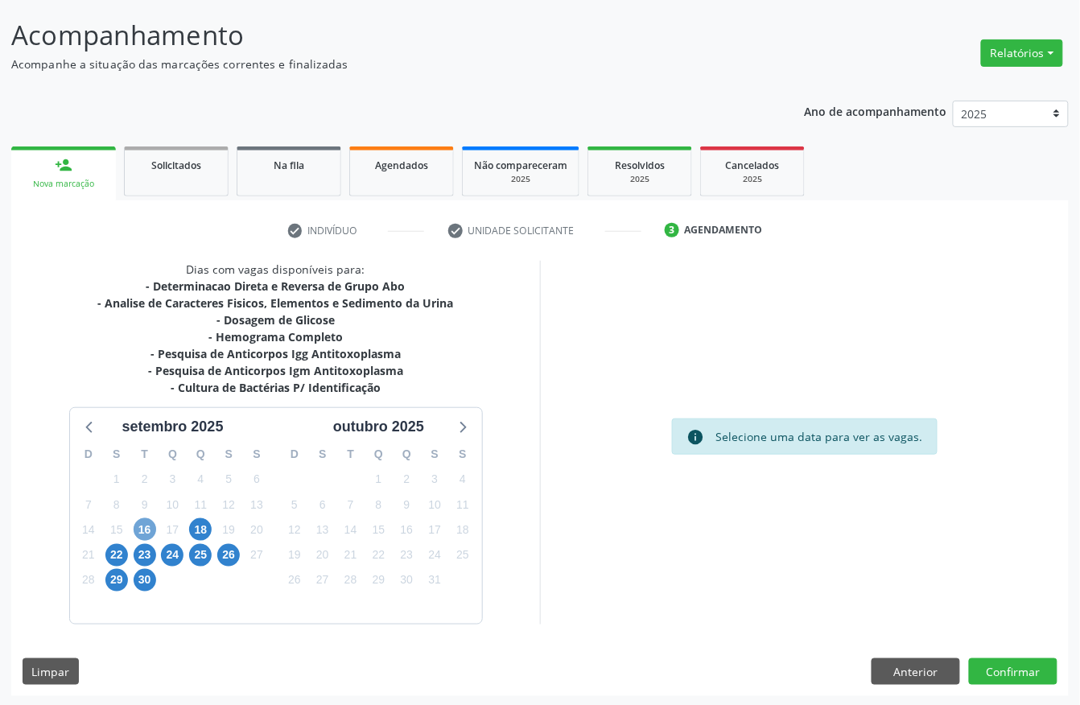
click at [142, 531] on span "16" at bounding box center [145, 529] width 23 height 23
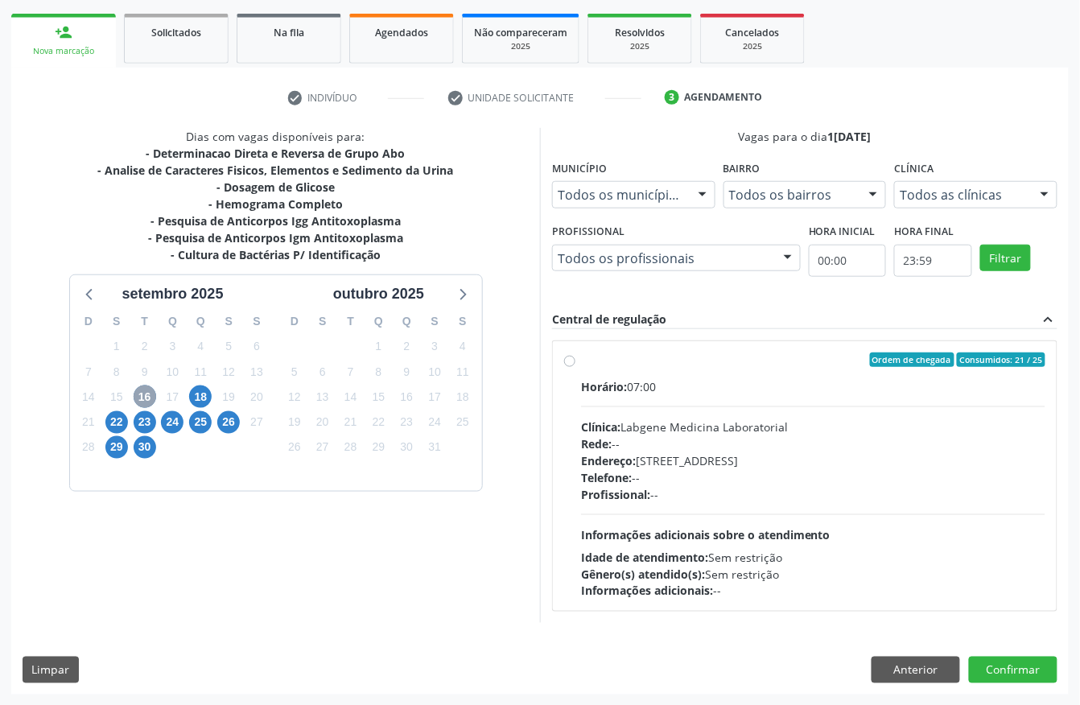
scroll to position [230, 0]
click at [198, 394] on span "18" at bounding box center [200, 396] width 23 height 23
click at [114, 423] on span "22" at bounding box center [116, 421] width 23 height 23
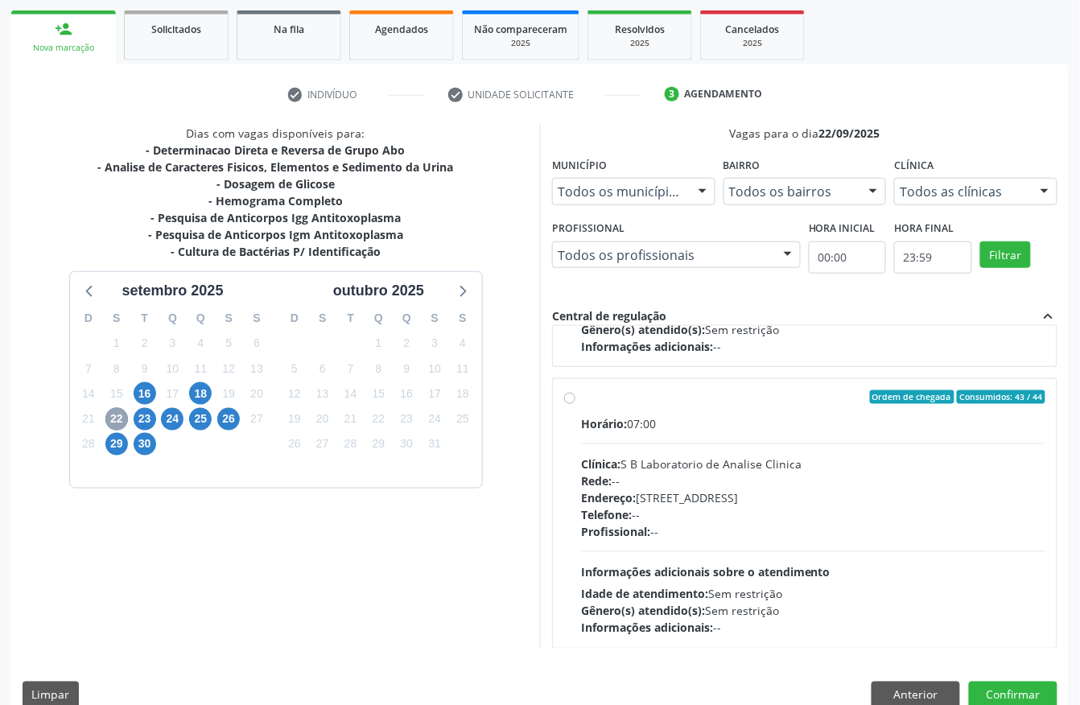
scroll to position [255, 0]
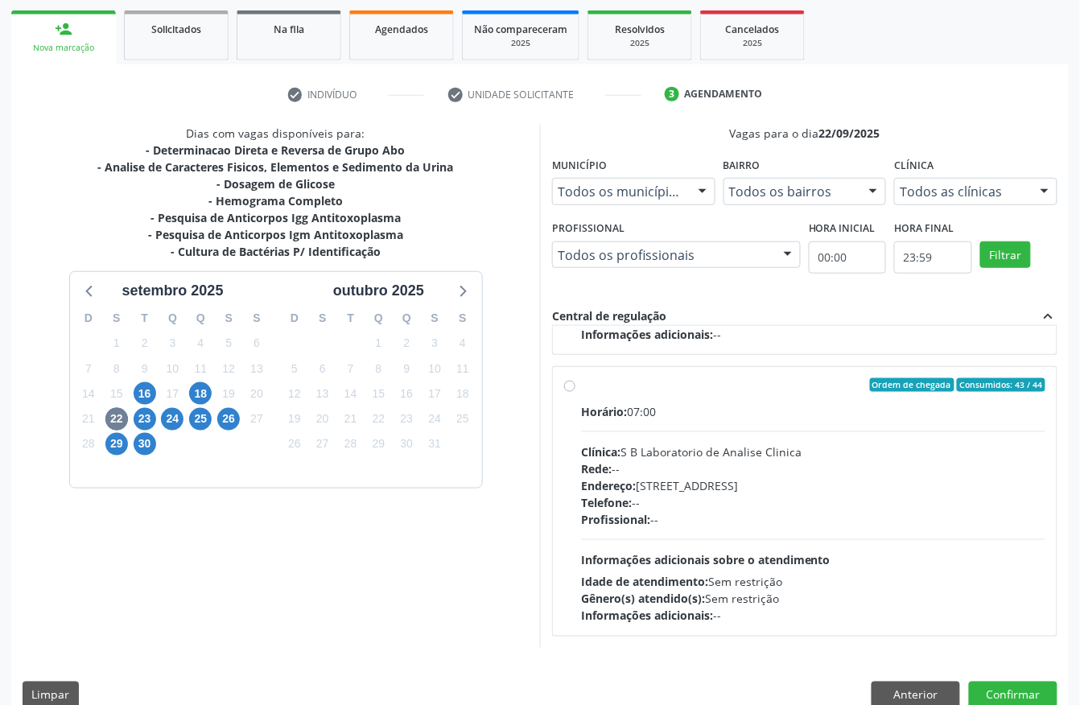
click at [606, 461] on span "Rede:" at bounding box center [596, 468] width 31 height 15
click at [575, 393] on input "Ordem de chegada Consumidos: 43 / 44 Horário: 07:00 Clínica: S B Laboratorio de…" at bounding box center [569, 385] width 11 height 14
radio input "true"
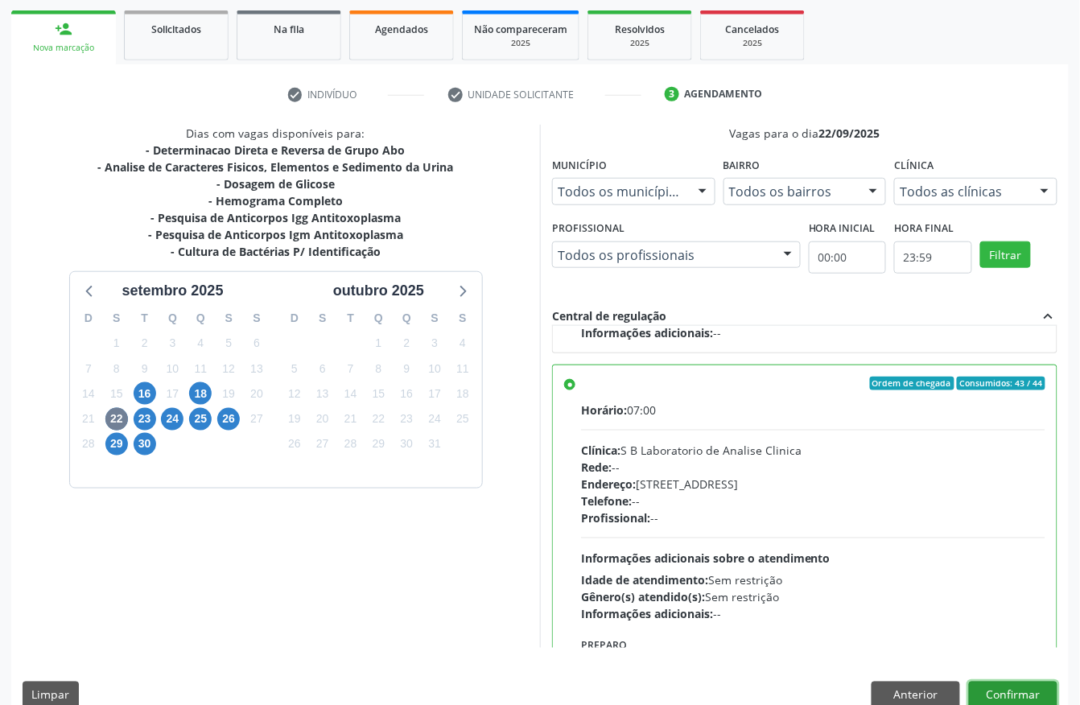
click at [995, 699] on button "Confirmar" at bounding box center [1013, 695] width 89 height 27
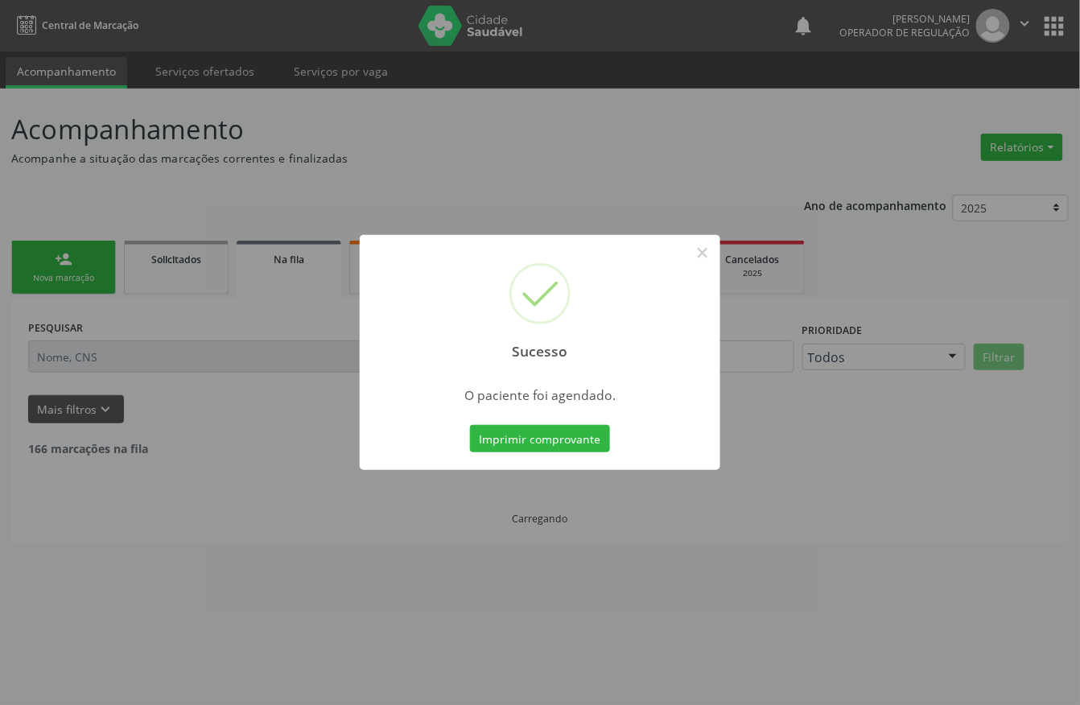
scroll to position [0, 0]
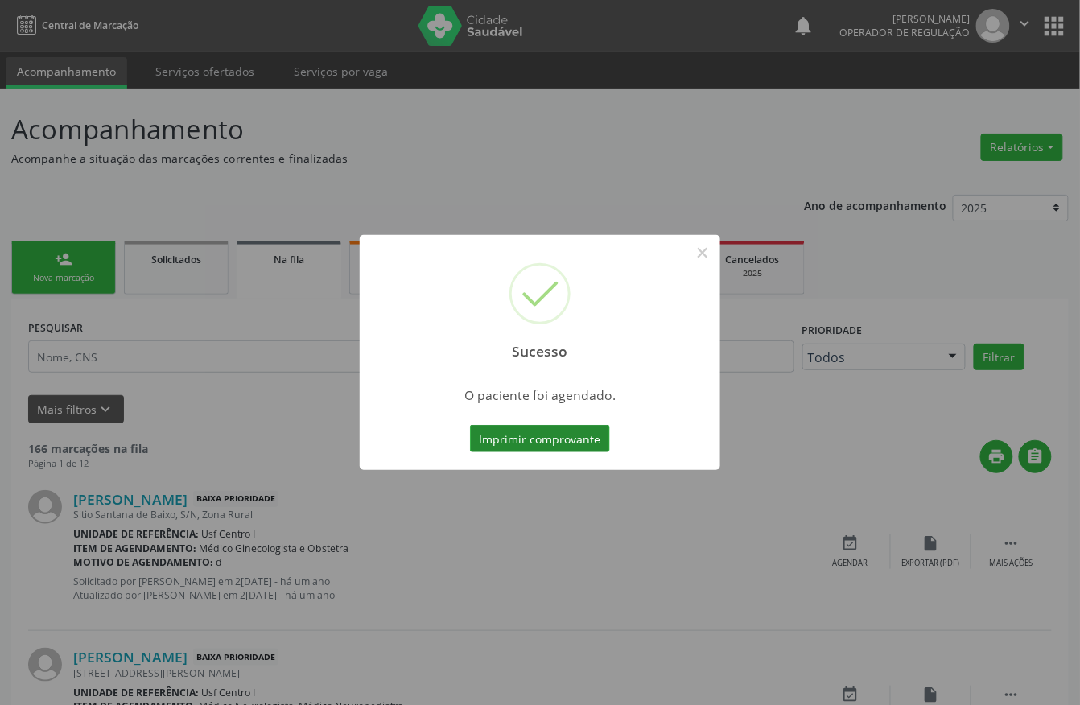
click at [522, 445] on button "Imprimir comprovante" at bounding box center [540, 438] width 140 height 27
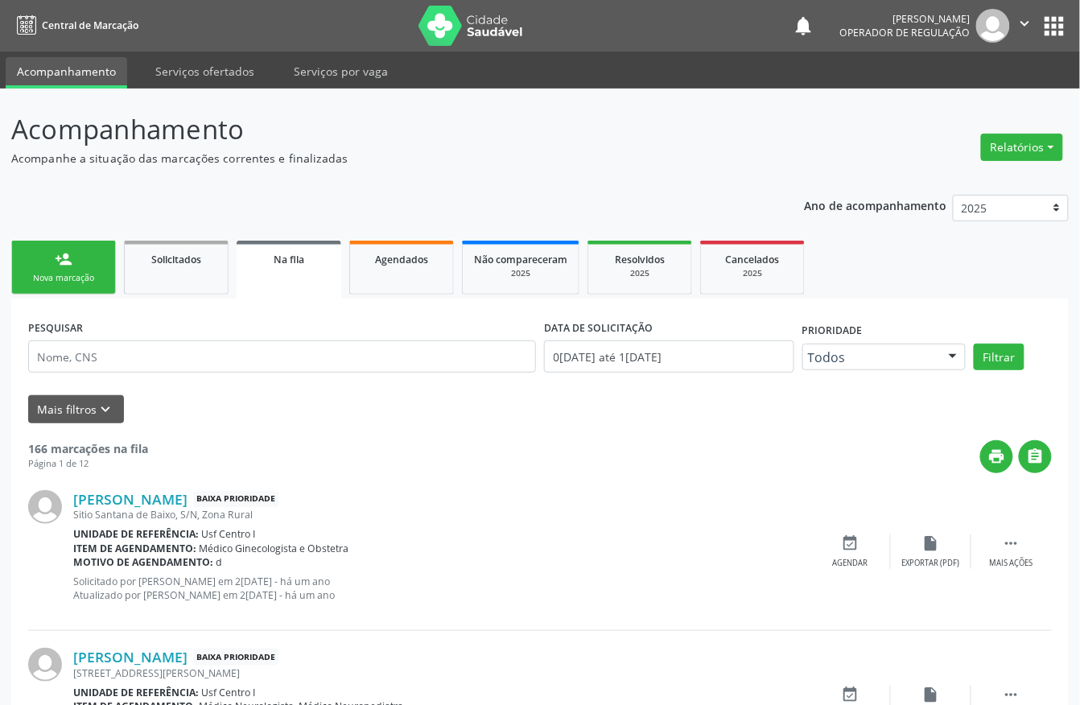
click at [56, 266] on div "Sucesso × O paciente foi agendado. Imprimir comprovante Cancel" at bounding box center [540, 352] width 1080 height 705
click at [64, 262] on div "Sucesso × O paciente foi agendado. Imprimir comprovante Cancel" at bounding box center [540, 352] width 1080 height 705
click at [65, 262] on div "Sucesso × O paciente foi agendado. Imprimir comprovante Cancel" at bounding box center [540, 352] width 1080 height 705
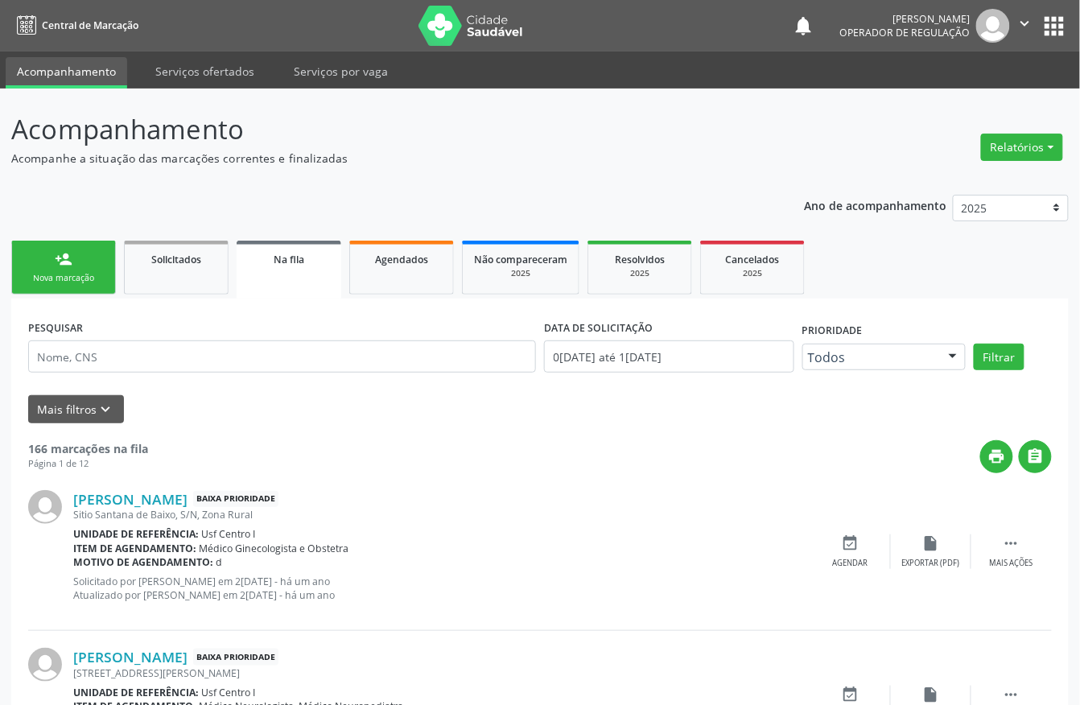
click at [39, 264] on div "Sucesso × O paciente foi agendado. Imprimir comprovante Cancel" at bounding box center [540, 352] width 1080 height 705
drag, startPoint x: 39, startPoint y: 264, endPoint x: 43, endPoint y: 249, distance: 15.0
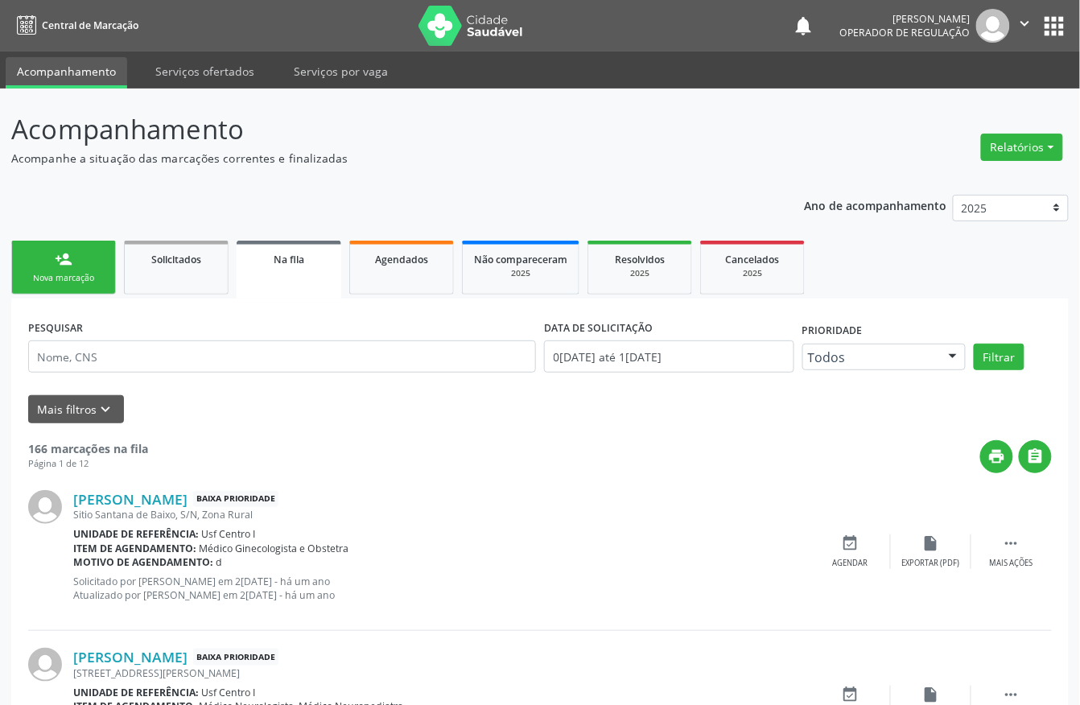
click at [40, 262] on div "Sucesso × O paciente foi agendado. Imprimir comprovante Cancel" at bounding box center [540, 352] width 1080 height 705
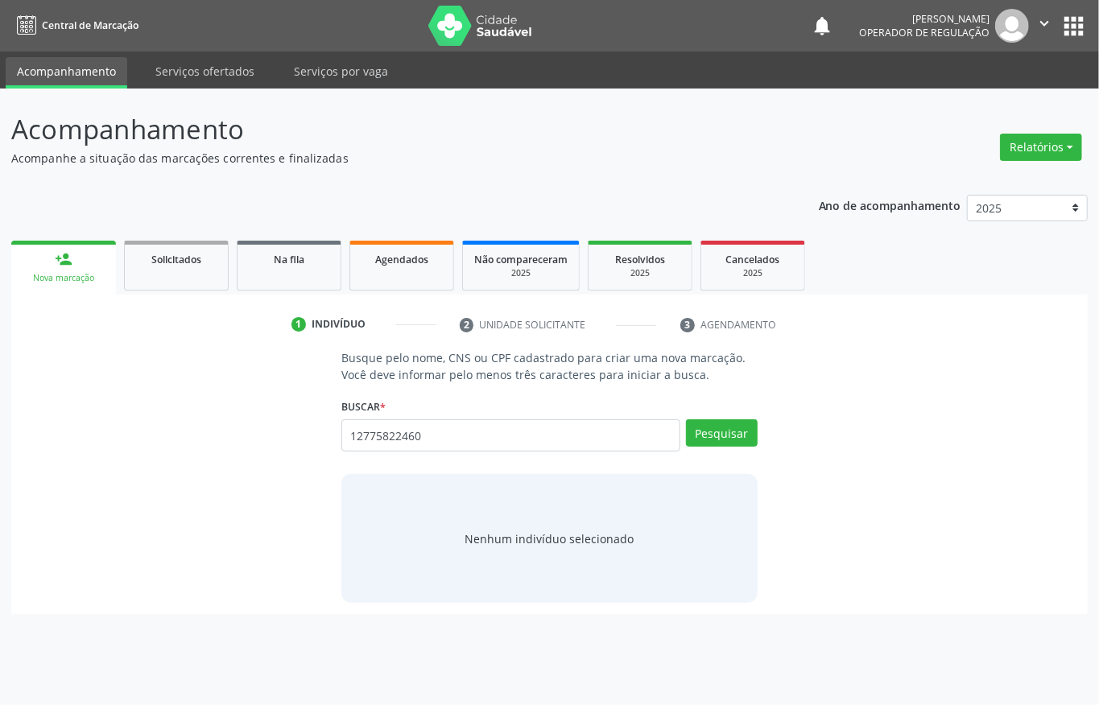
type input "12775822460"
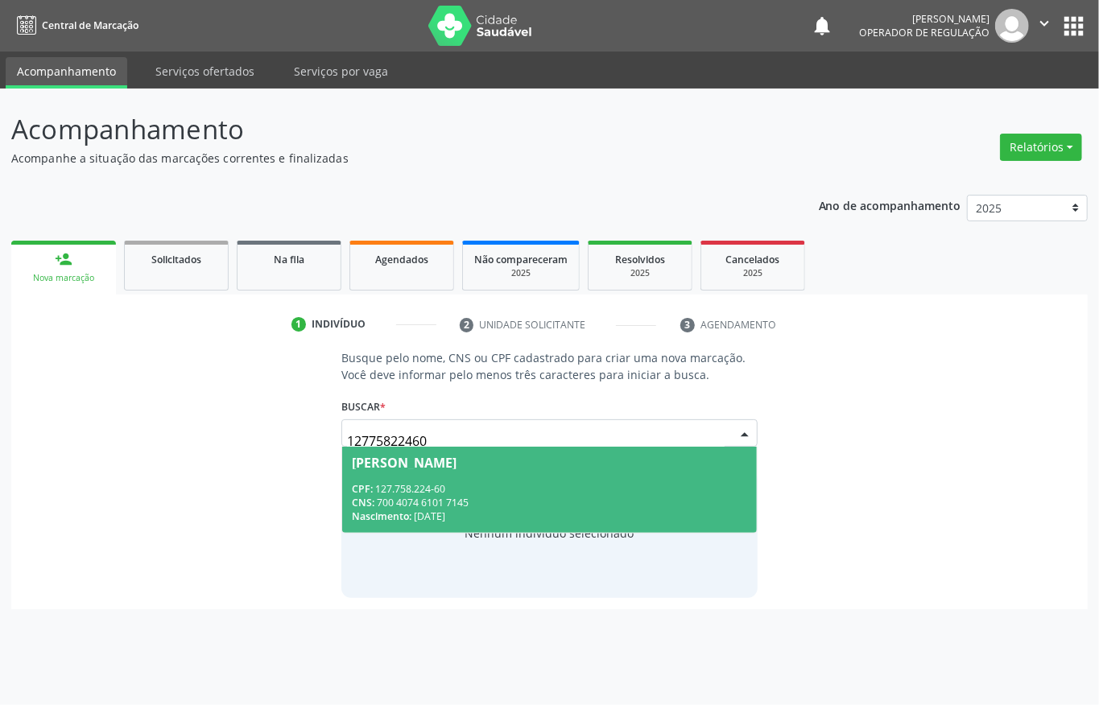
click at [478, 488] on div "CPF: 127.758.224-60" at bounding box center [549, 489] width 395 height 14
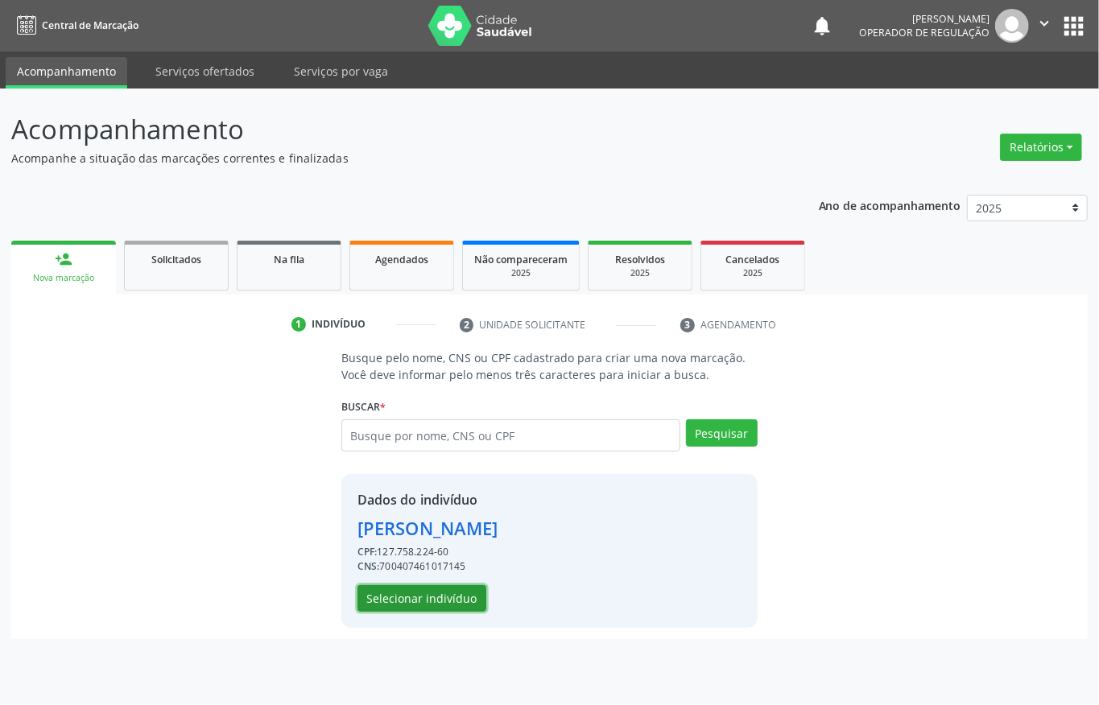
click at [446, 600] on button "Selecionar indivíduo" at bounding box center [421, 598] width 129 height 27
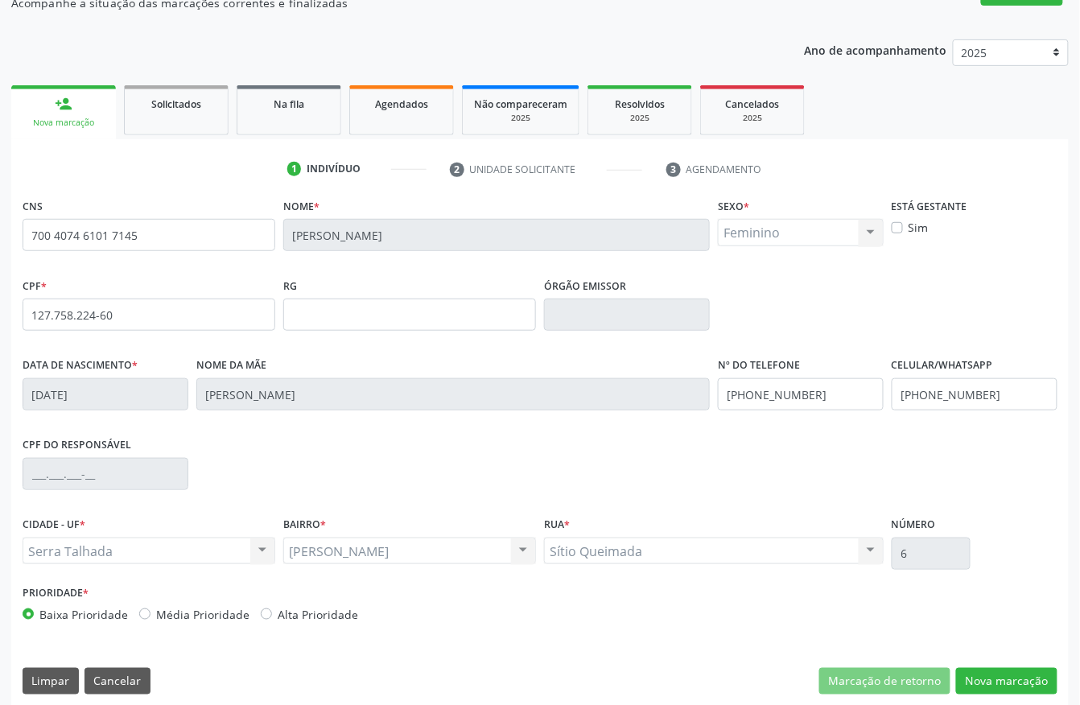
scroll to position [168, 0]
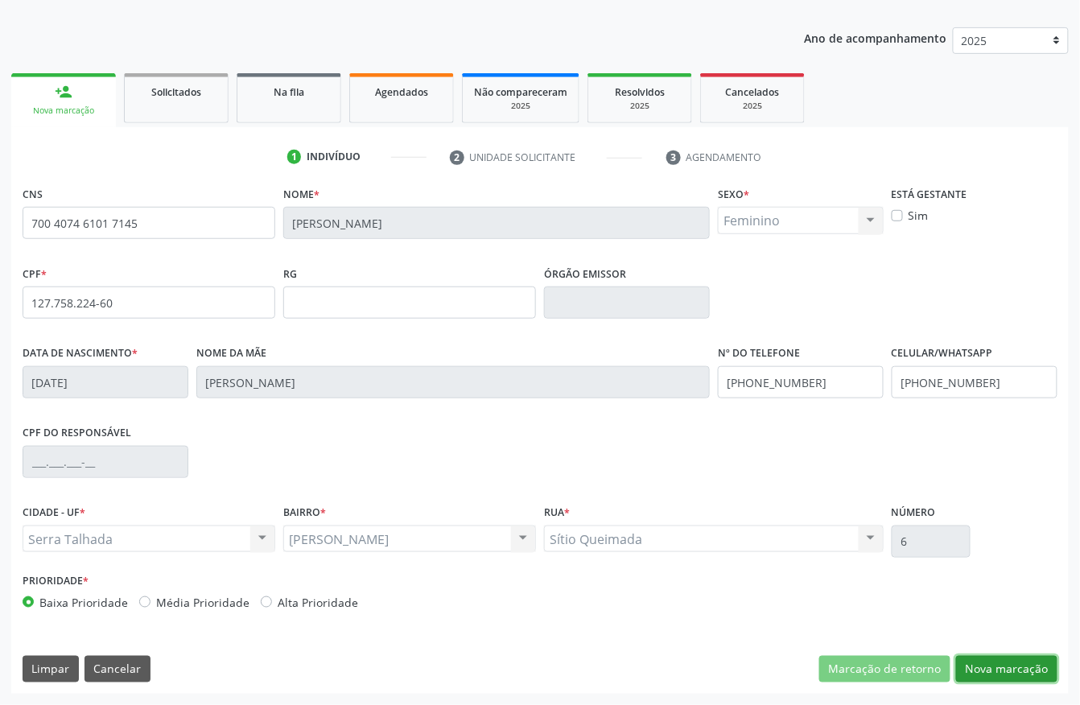
click at [988, 666] on button "Nova marcação" at bounding box center [1006, 669] width 101 height 27
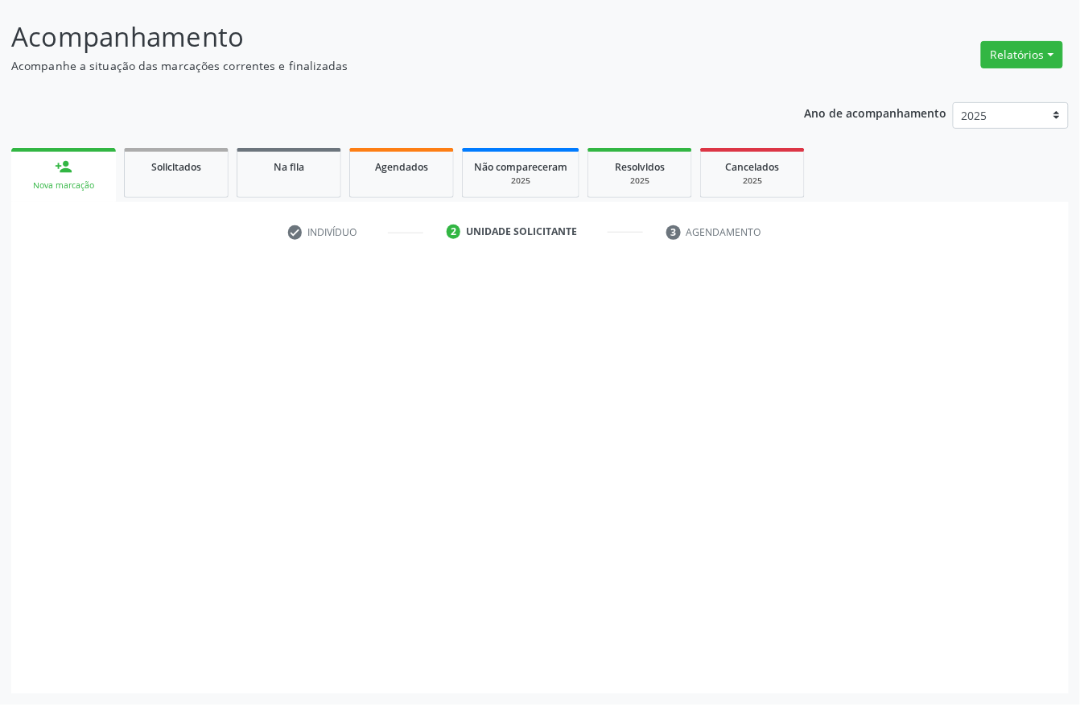
scroll to position [94, 0]
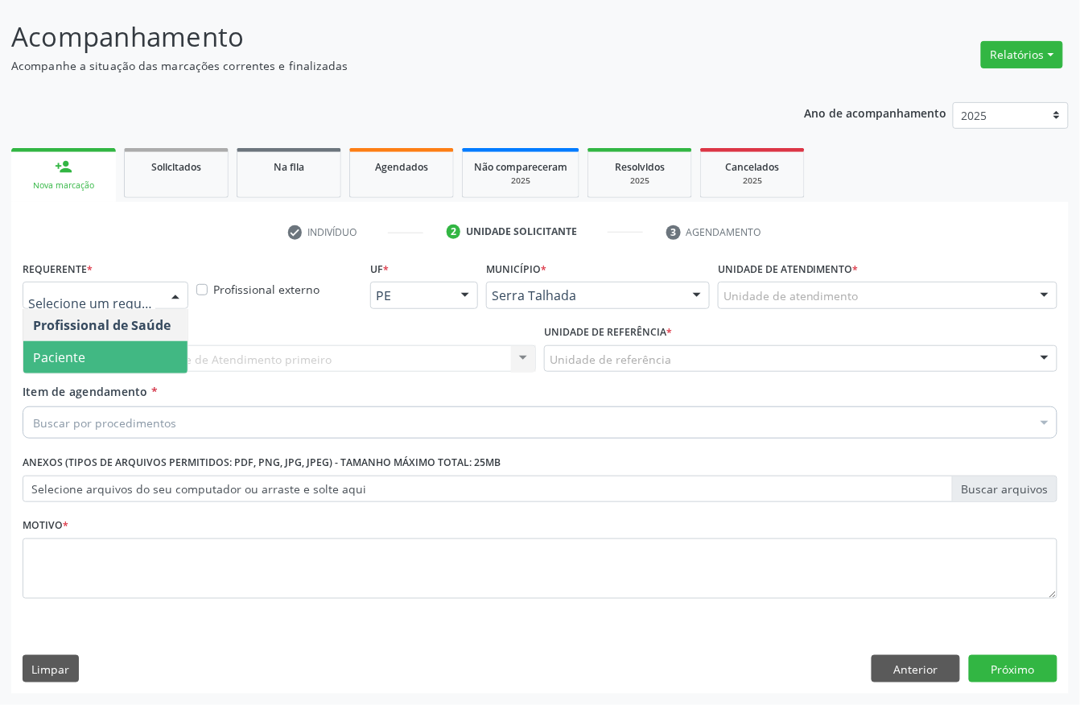
click at [101, 346] on span "Paciente" at bounding box center [105, 357] width 164 height 32
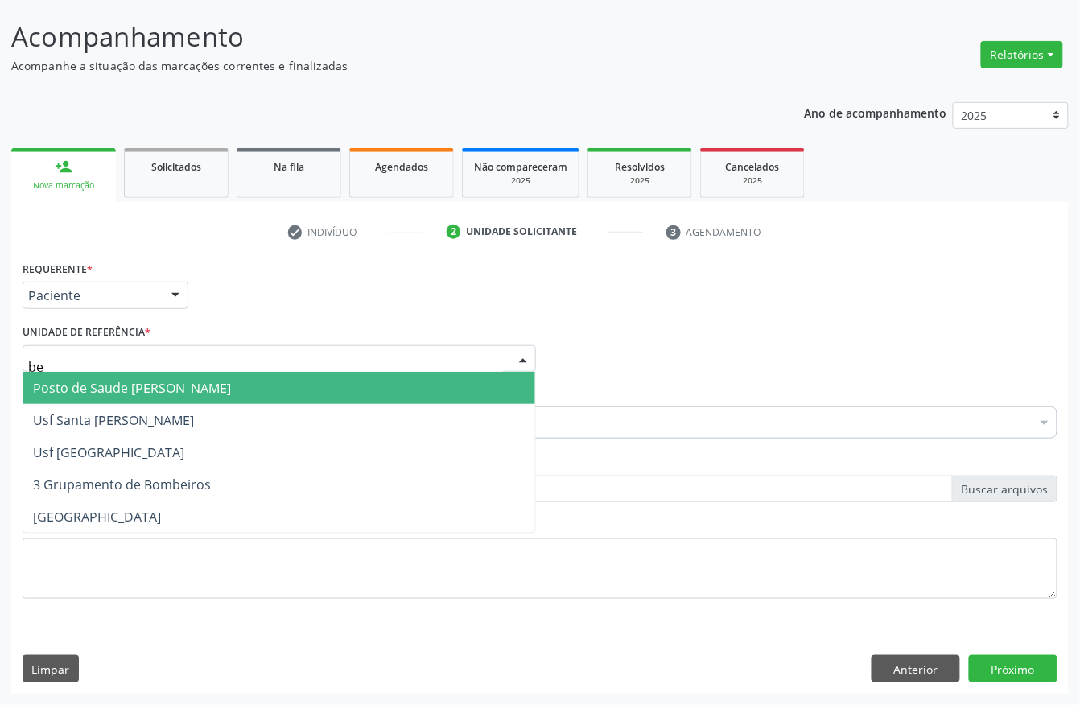
type input "ber"
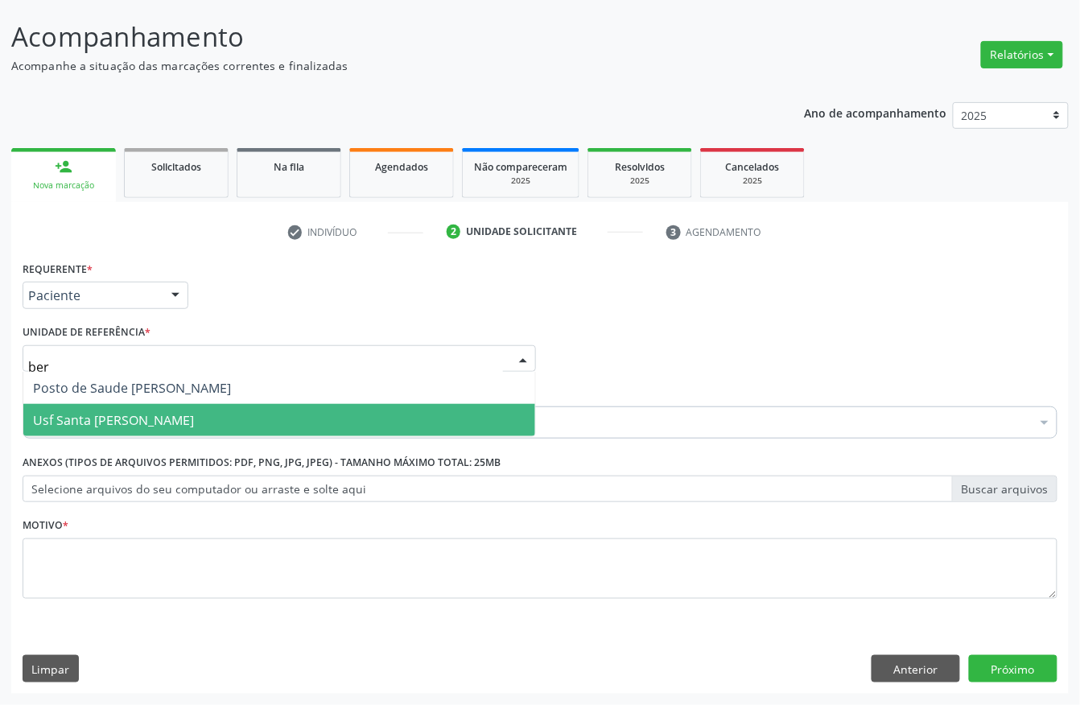
click at [74, 411] on span "Usf Santa [PERSON_NAME]" at bounding box center [113, 420] width 161 height 18
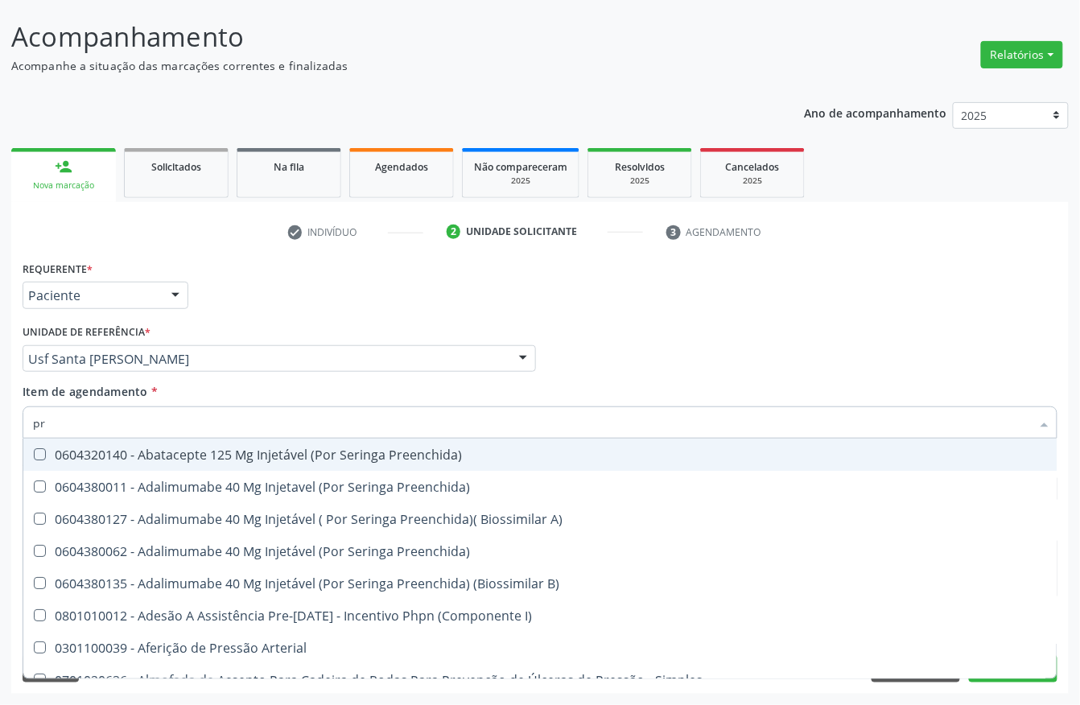
type input "p"
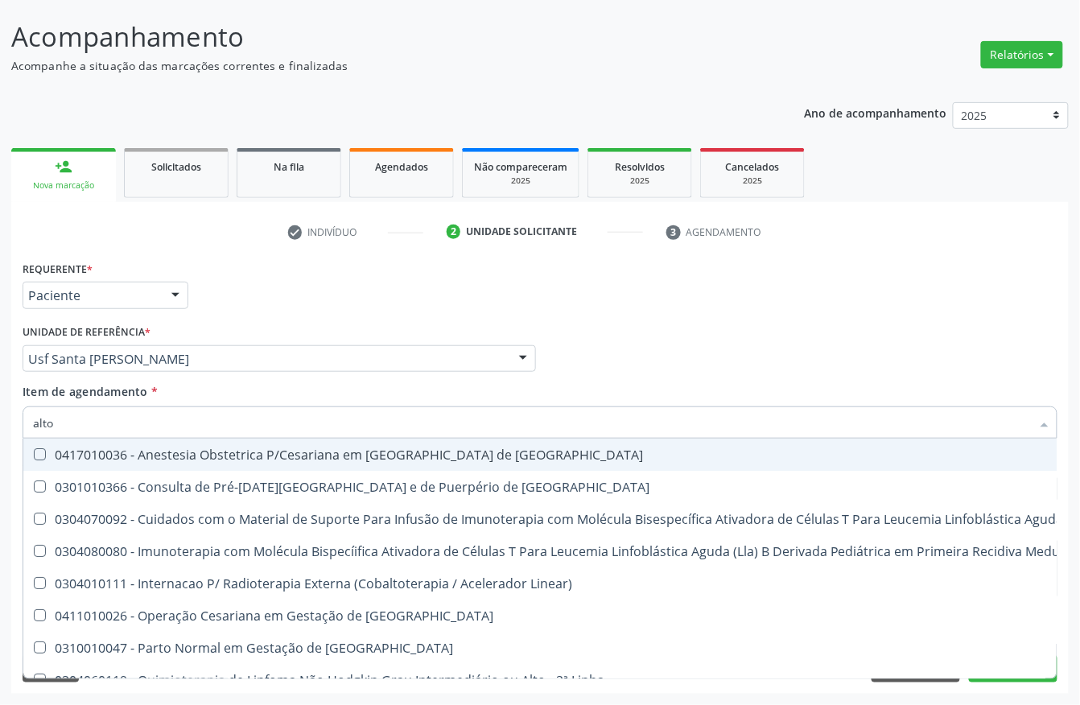
type input "alto r"
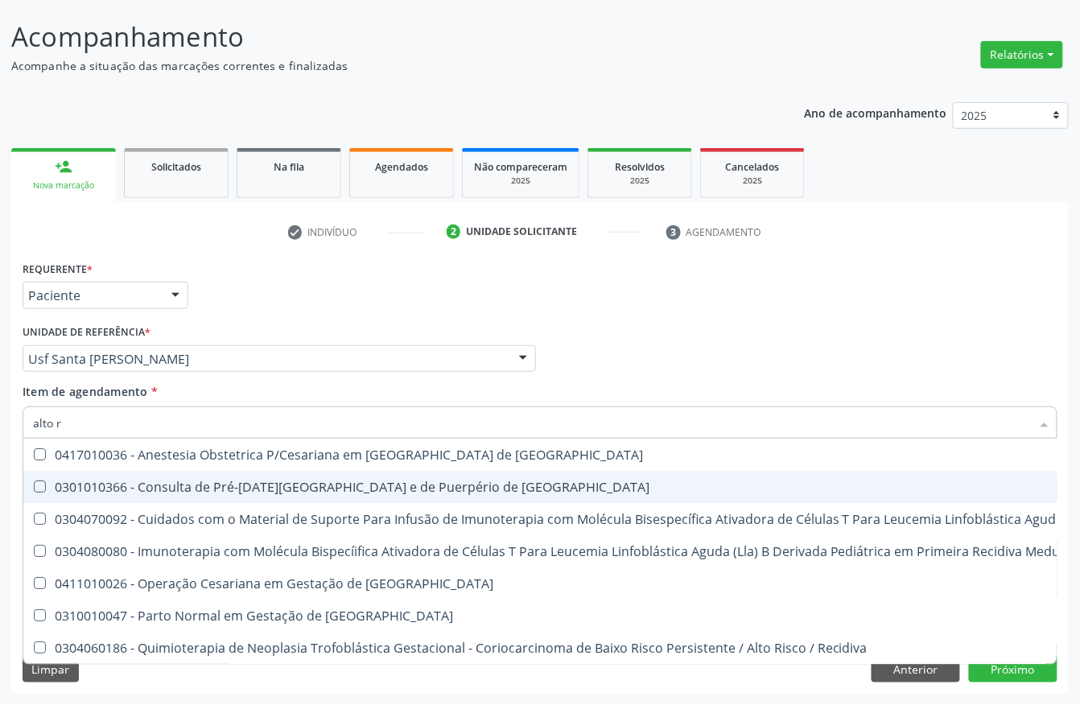
click at [143, 480] on div "0301010366 - Consulta de Pré-[DATE][GEOGRAPHIC_DATA] e de Puerpério de [GEOGRAP…" at bounding box center [859, 486] width 1653 height 13
checkbox Risco "true"
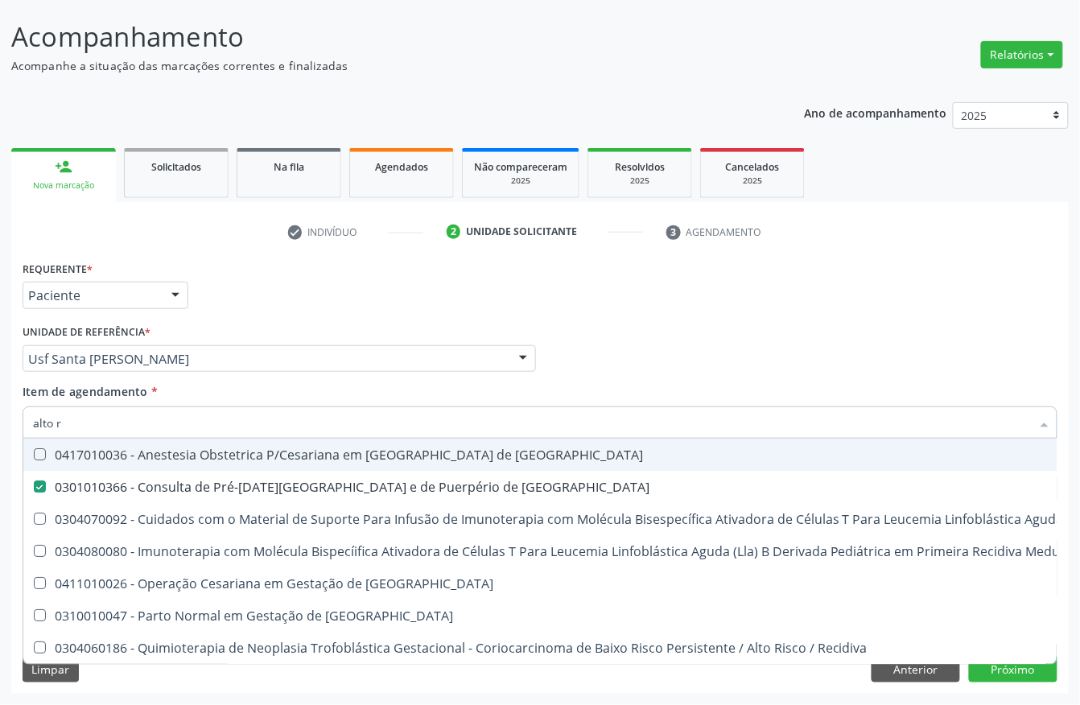
click at [567, 358] on div "Profissional Solicitante Por favor, selecione a Unidade de Atendimento primeiro…" at bounding box center [540, 351] width 1043 height 63
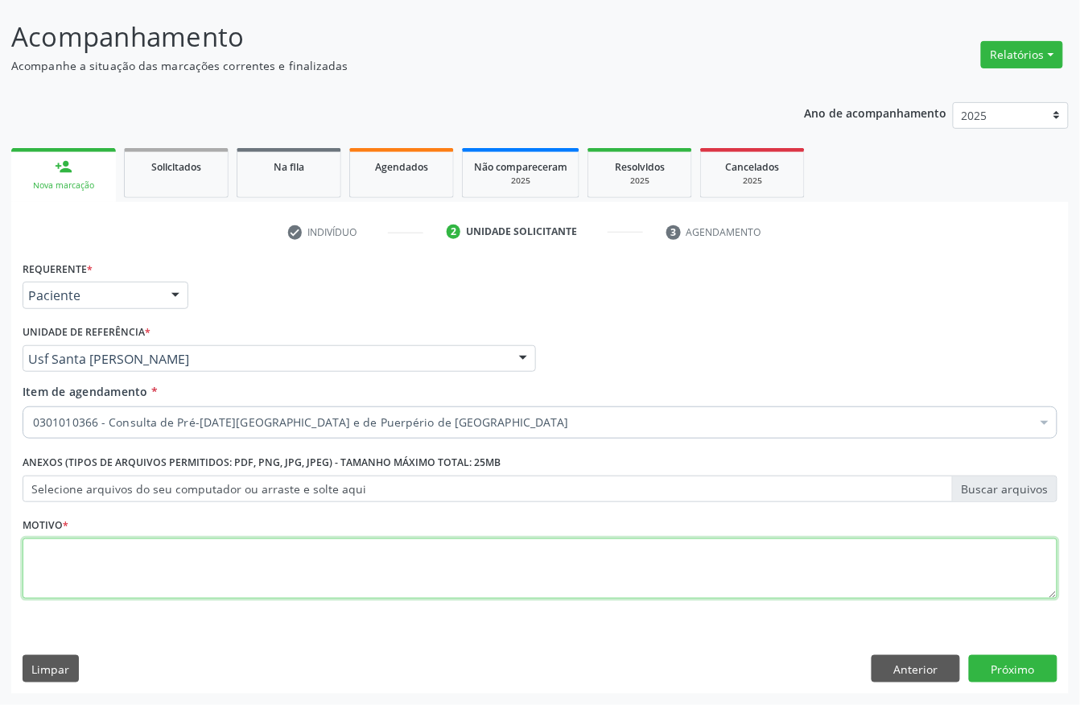
click at [123, 583] on textarea at bounding box center [540, 568] width 1035 height 61
type textarea "."
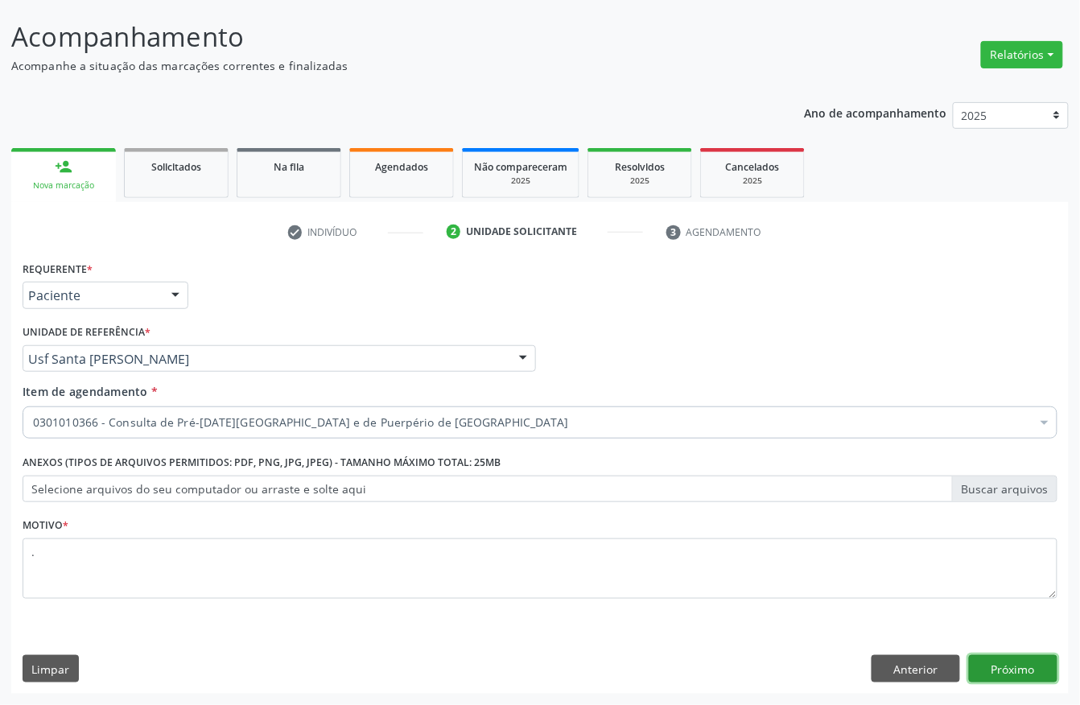
click at [1006, 657] on button "Próximo" at bounding box center [1013, 668] width 89 height 27
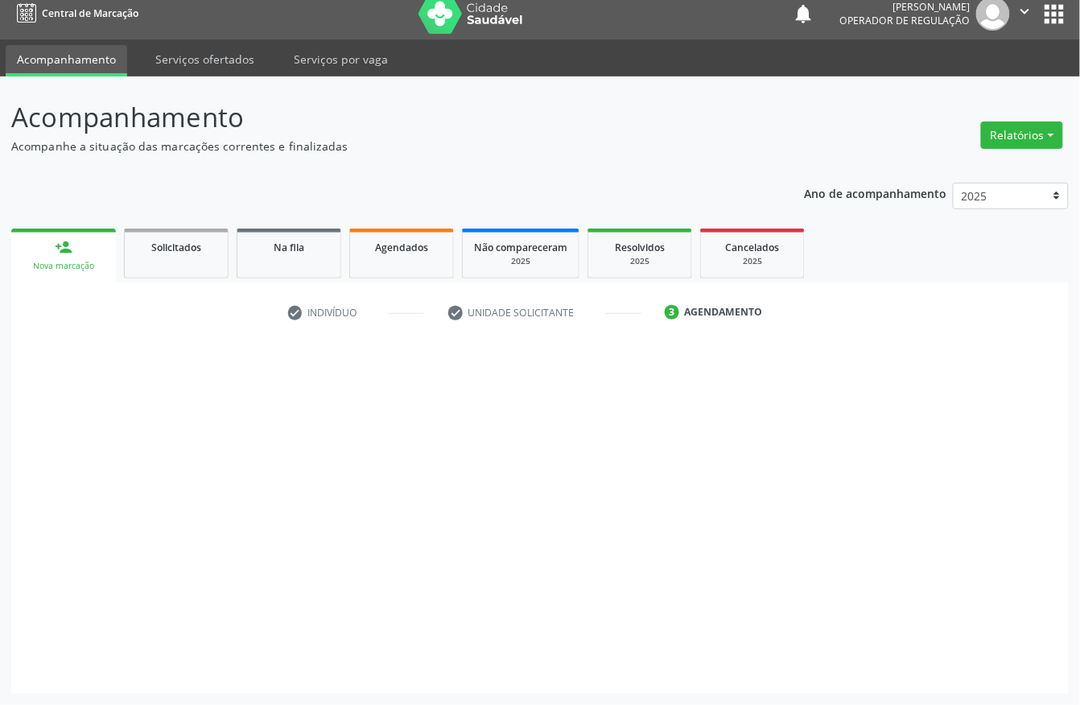
scroll to position [0, 0]
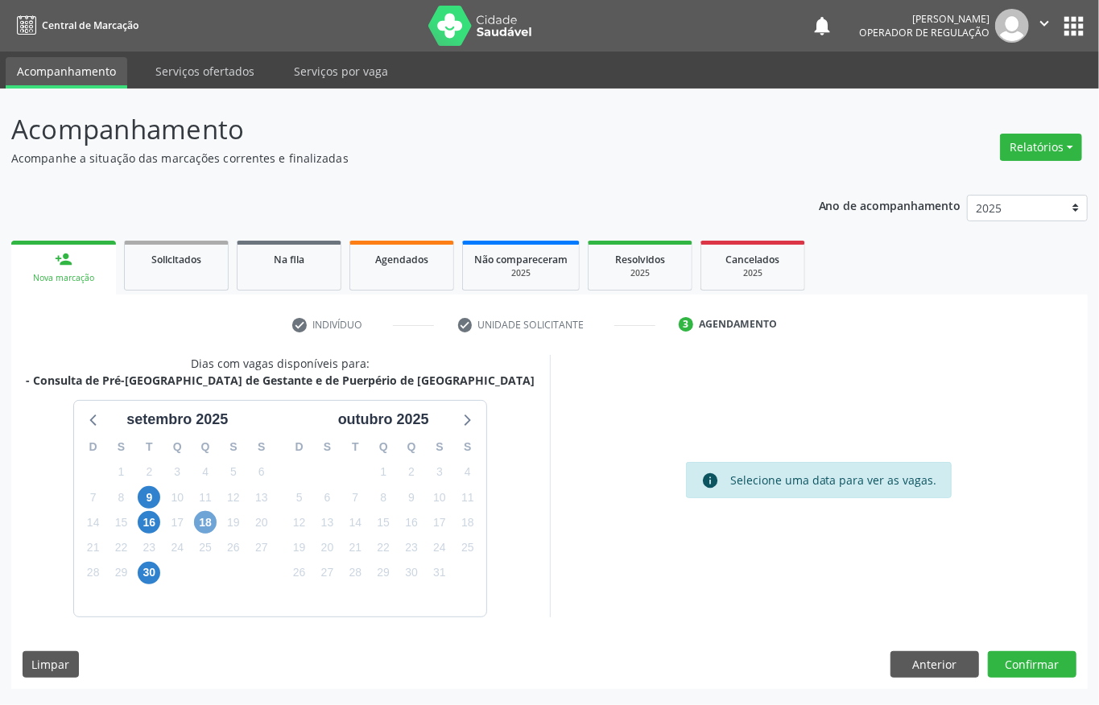
click at [204, 525] on span "18" at bounding box center [205, 522] width 23 height 23
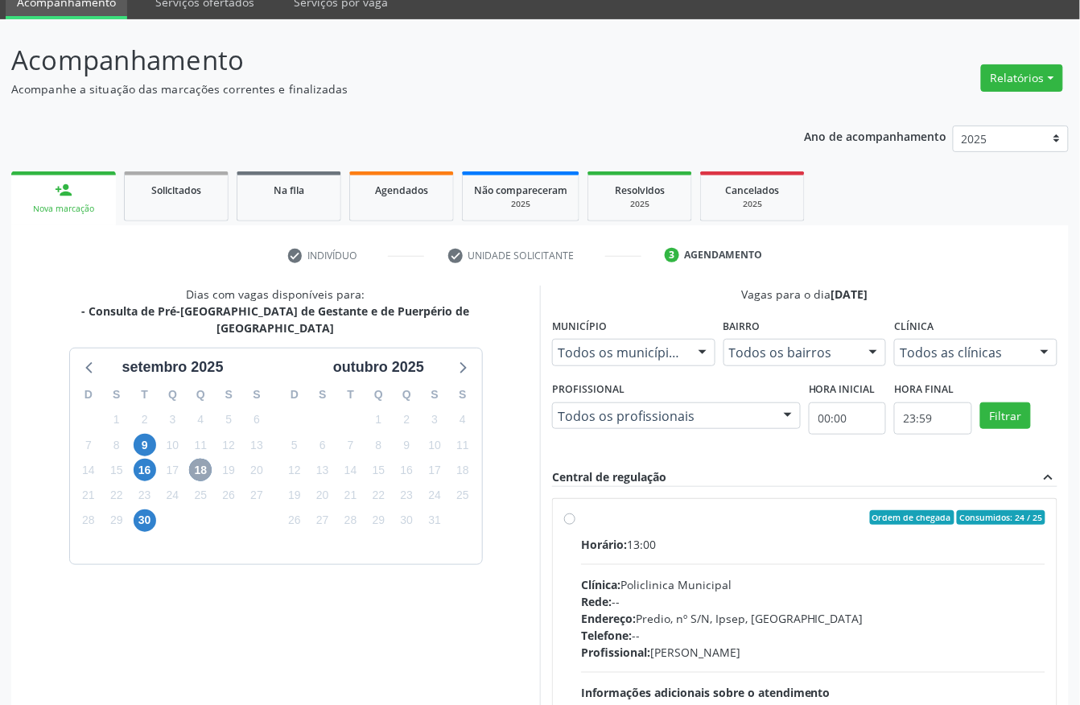
scroll to position [230, 0]
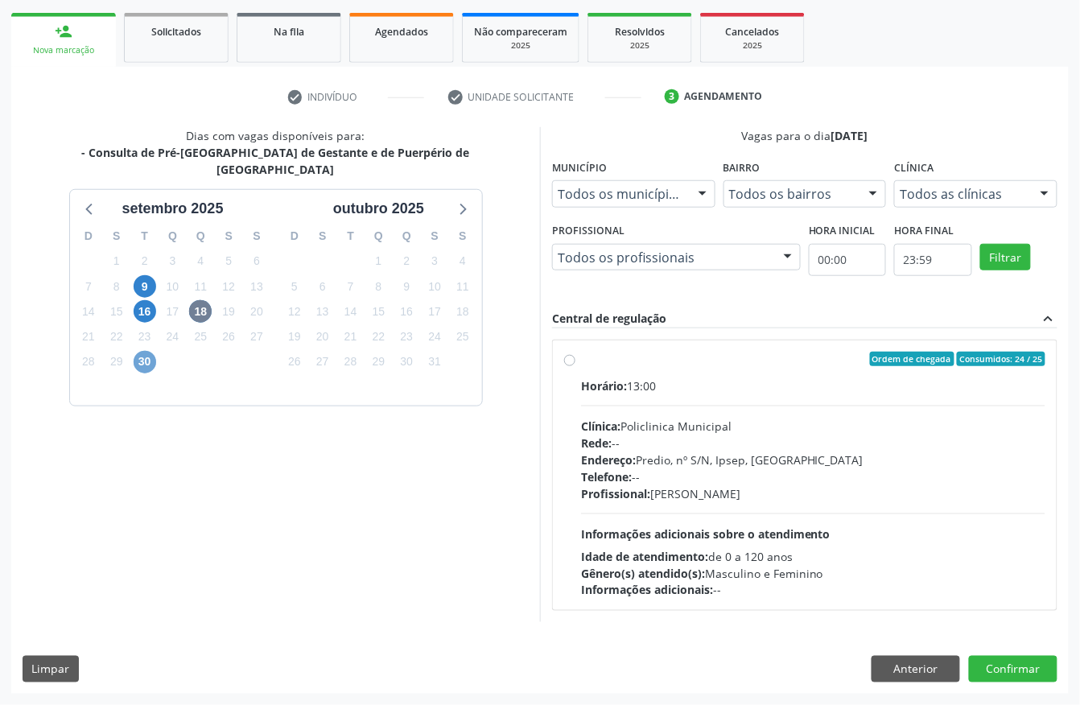
click at [143, 351] on span "30" at bounding box center [145, 362] width 23 height 23
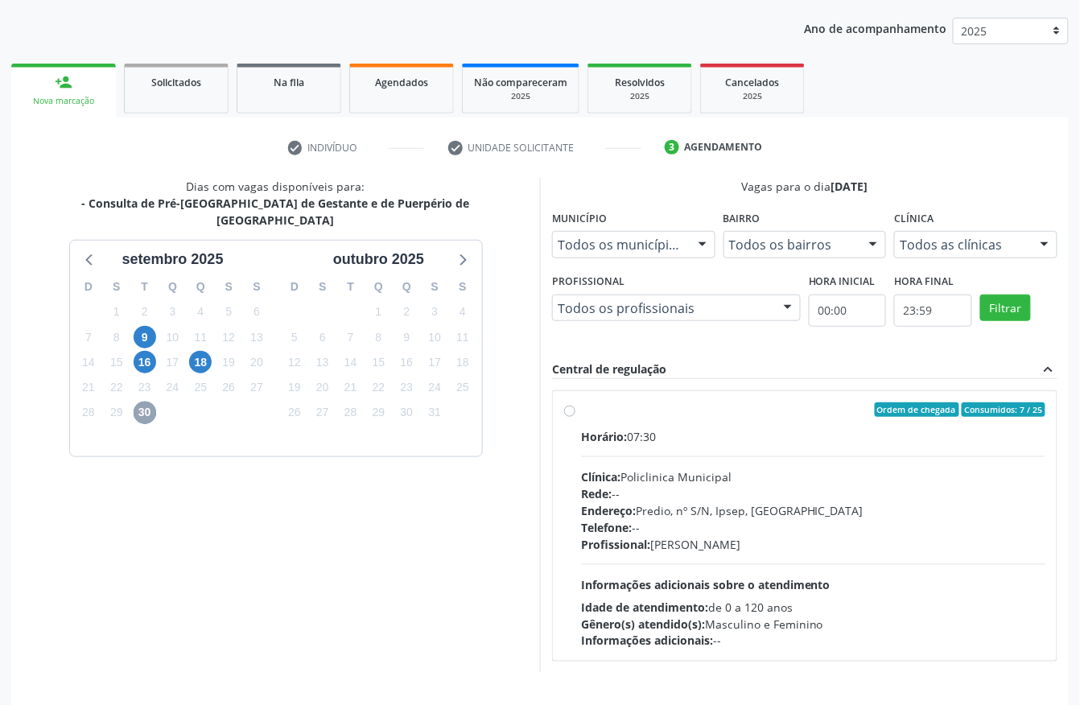
scroll to position [214, 0]
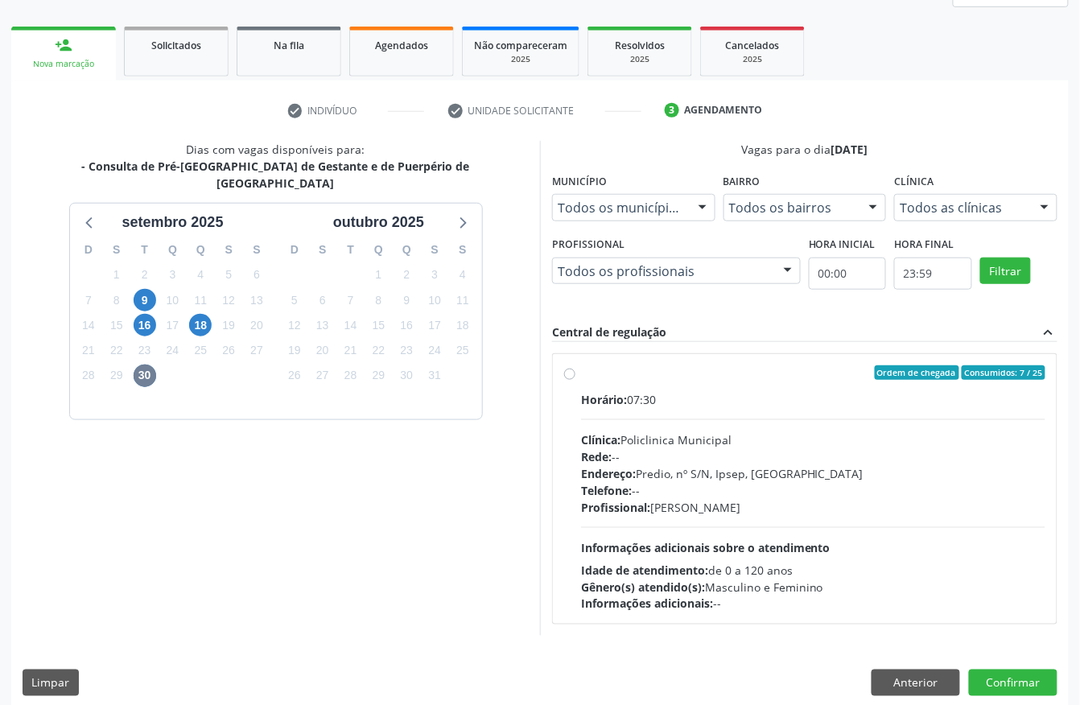
click at [800, 432] on div "Clínica: Policlinica Municipal" at bounding box center [813, 439] width 464 height 17
click at [575, 380] on input "Ordem de chegada Consumidos: 7 / 25 Horário: 07:30 Clínica: Policlinica Municip…" at bounding box center [569, 372] width 11 height 14
radio input "true"
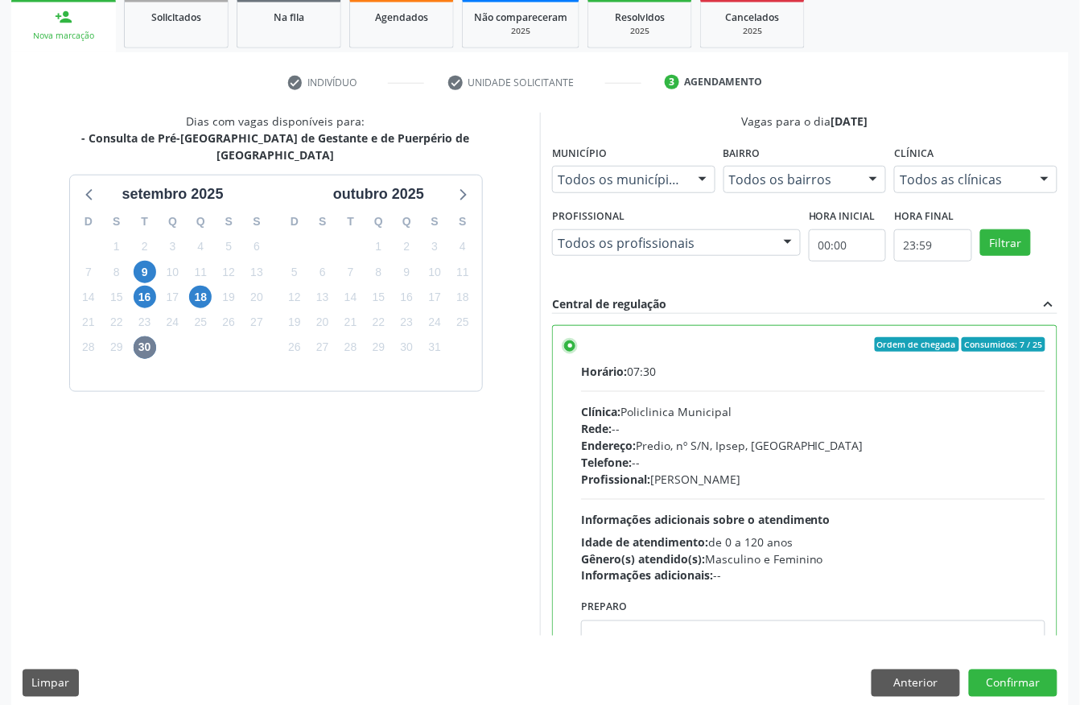
scroll to position [258, 0]
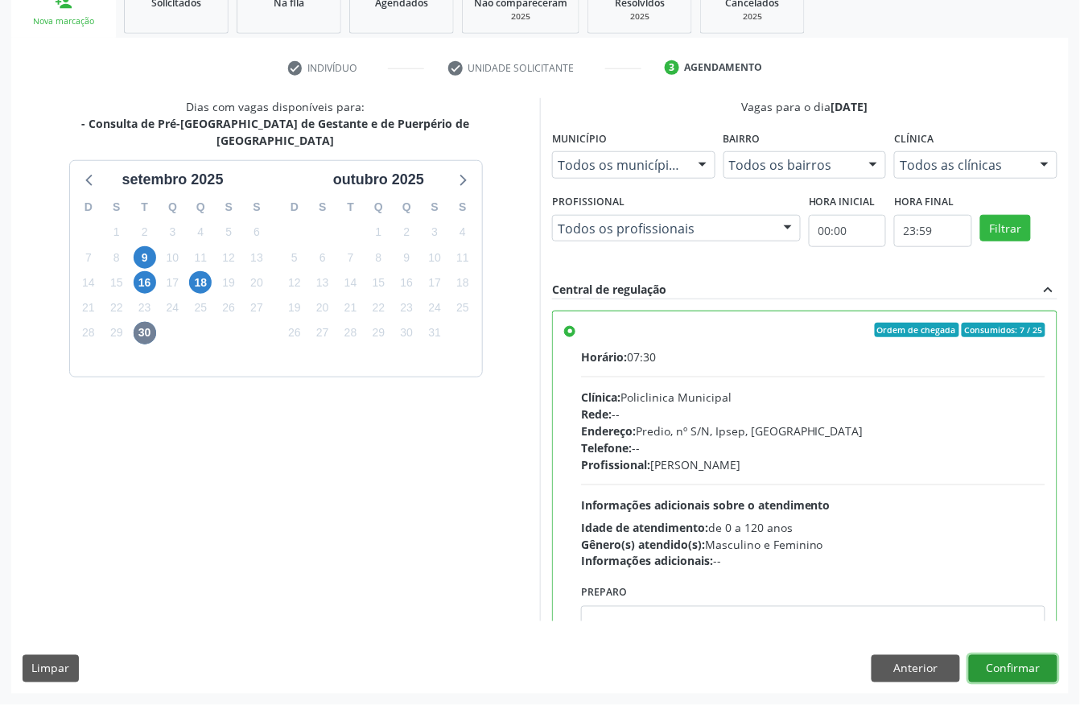
click at [999, 671] on button "Confirmar" at bounding box center [1013, 668] width 89 height 27
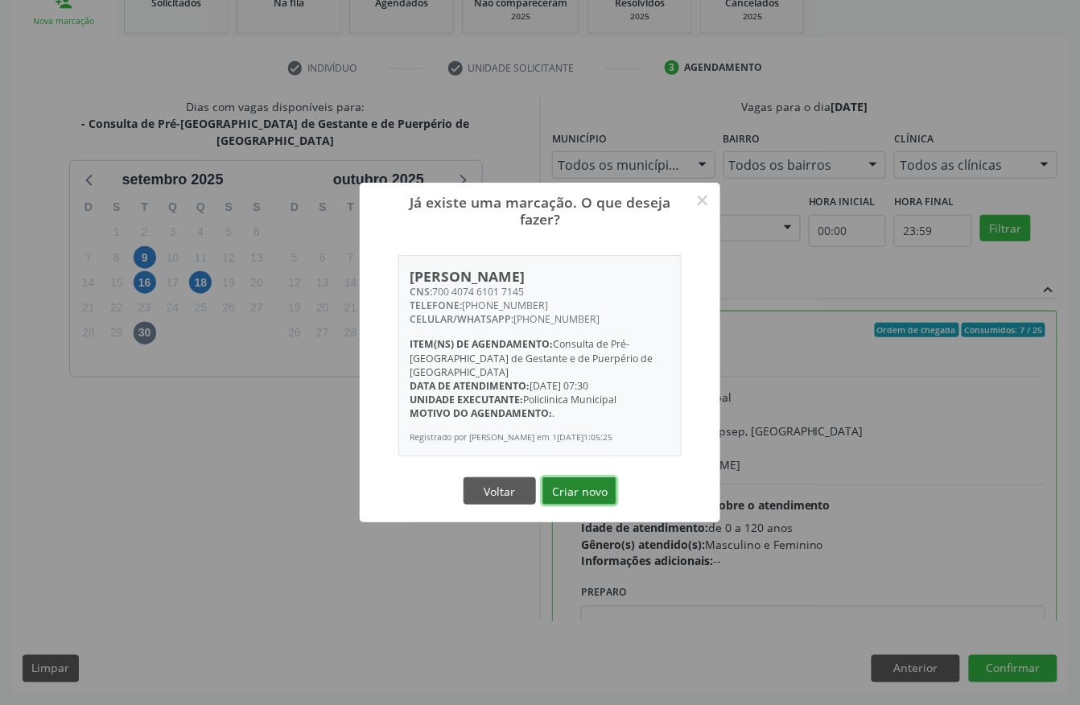
click at [571, 491] on button "Criar novo" at bounding box center [579, 490] width 74 height 27
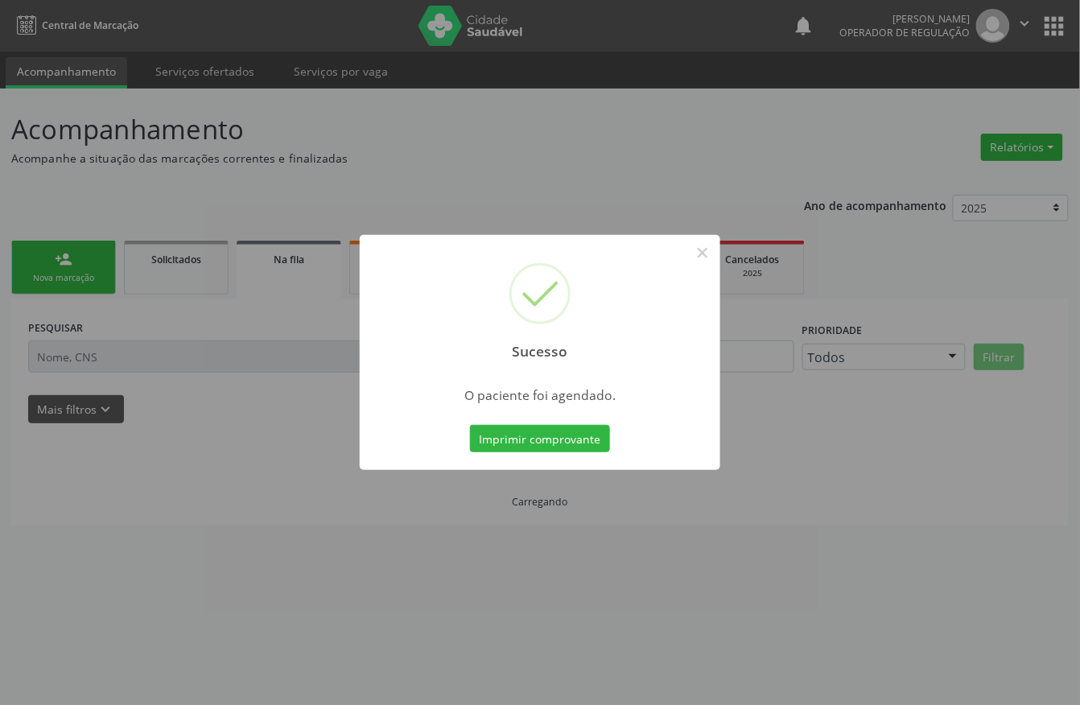
scroll to position [0, 0]
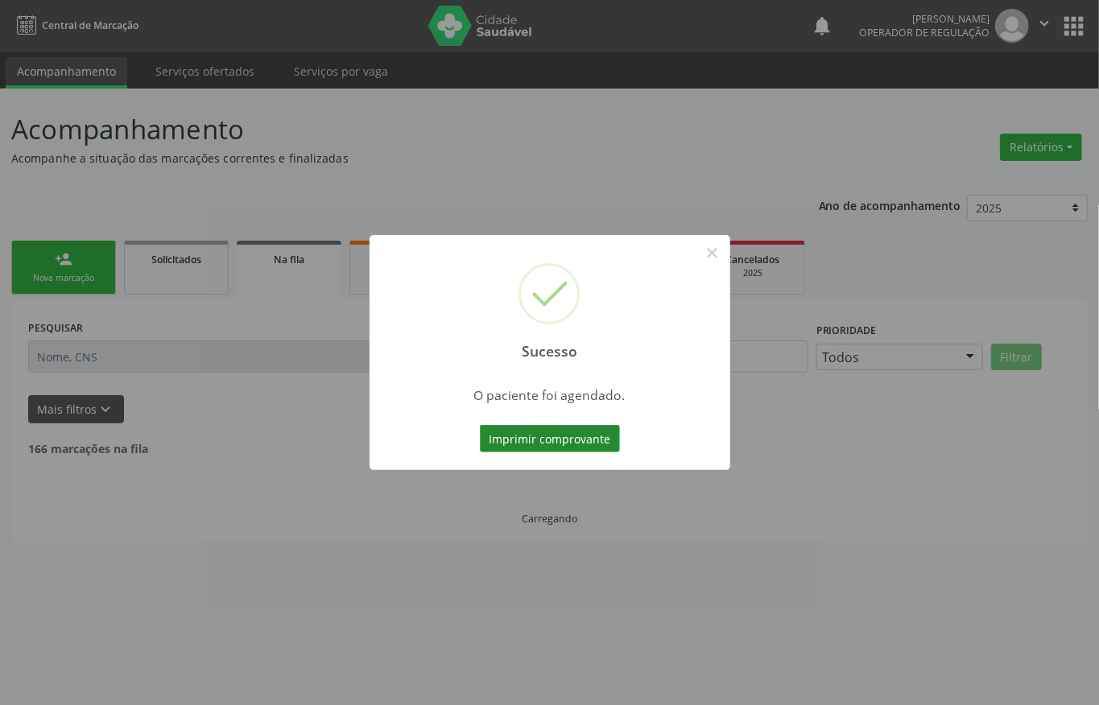
click at [578, 443] on button "Imprimir comprovante" at bounding box center [550, 438] width 140 height 27
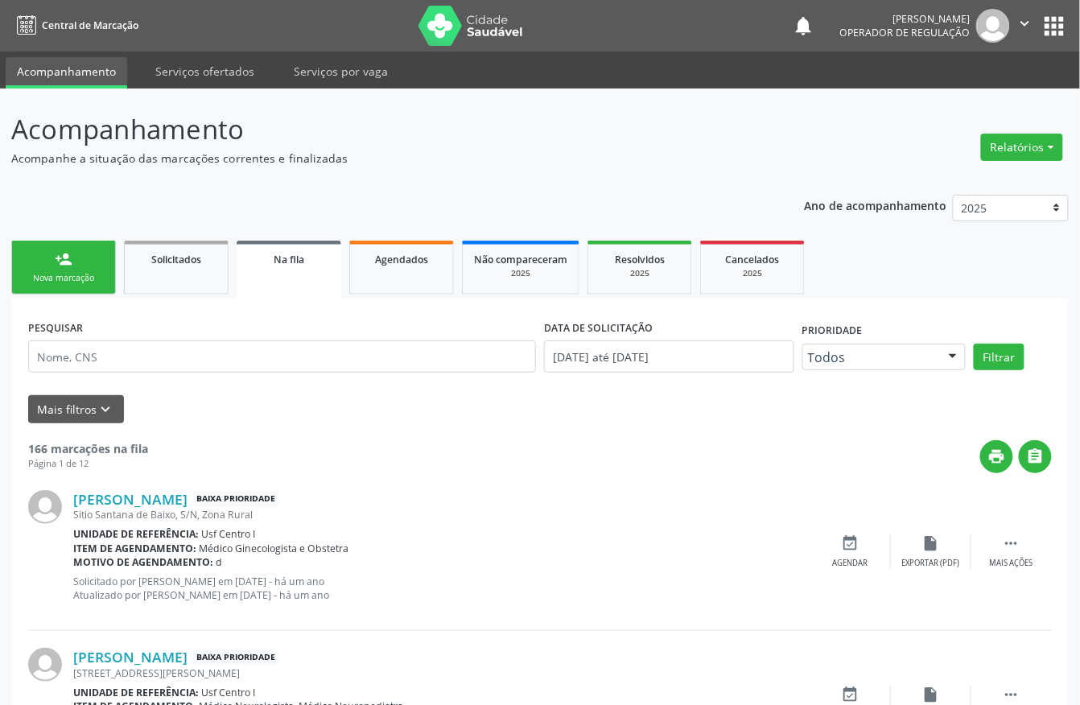
click at [52, 266] on link "person_add Nova marcação" at bounding box center [63, 268] width 105 height 54
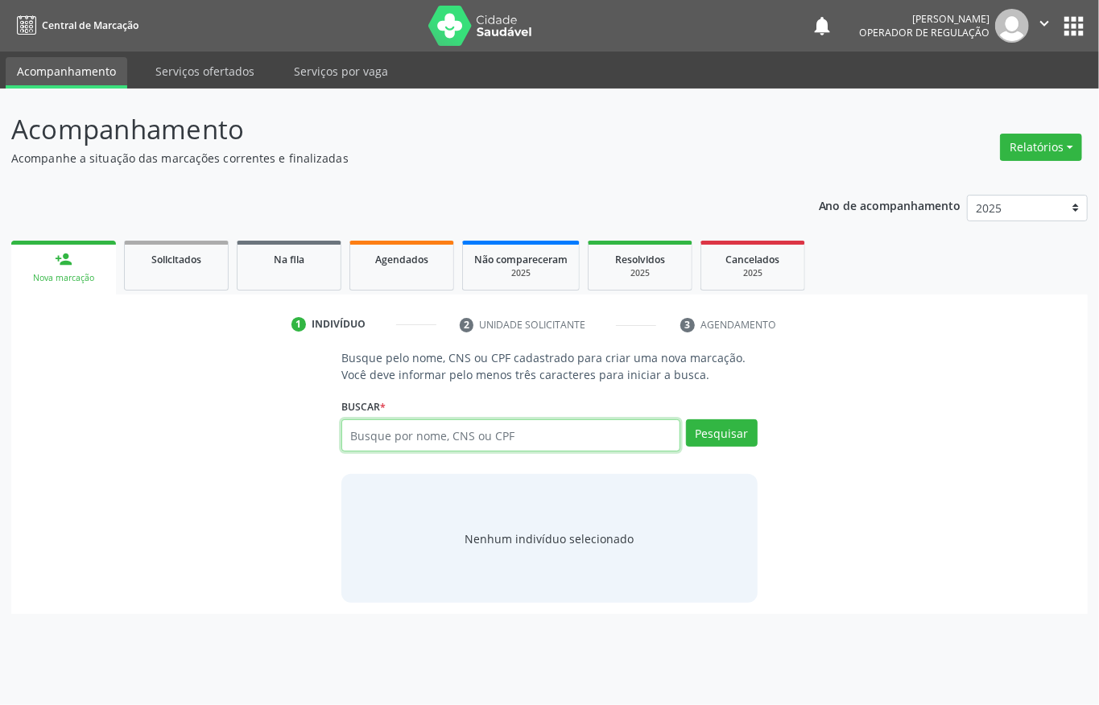
click at [593, 431] on input "text" at bounding box center [510, 435] width 339 height 32
click at [568, 436] on input "text" at bounding box center [510, 435] width 339 height 32
type input "10652368409"
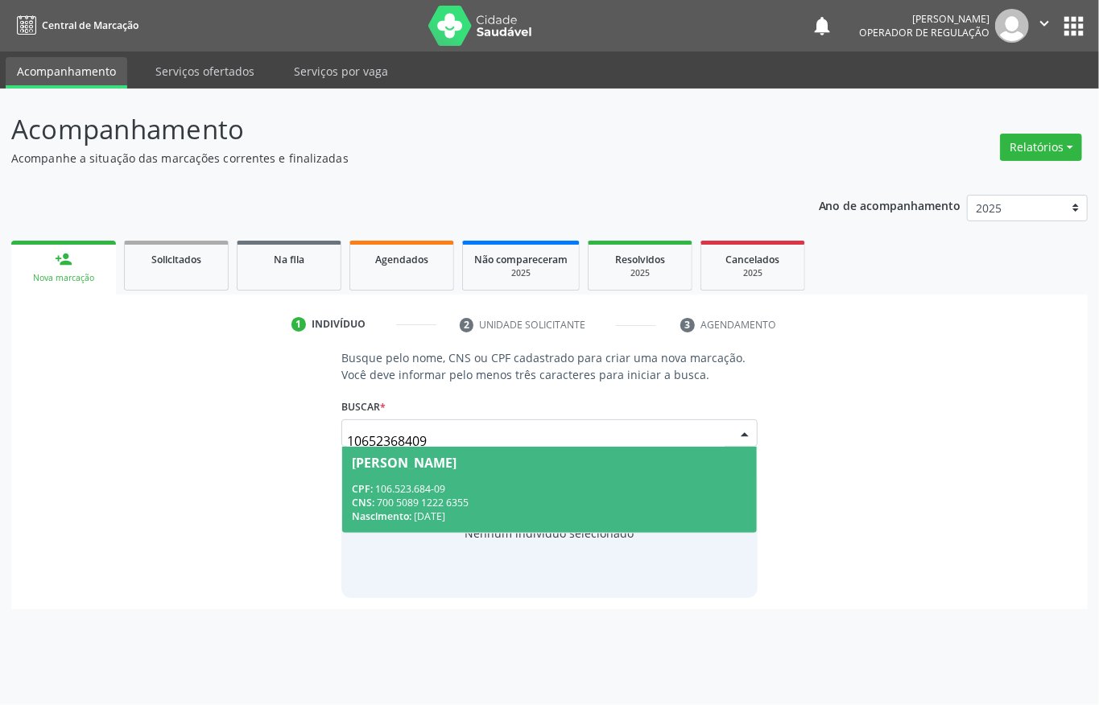
click at [691, 475] on span "[PERSON_NAME] CPF: 106.523.684-09 CNS: 700 5089 1222 6355 Nascimento: [DATE]" at bounding box center [549, 490] width 414 height 86
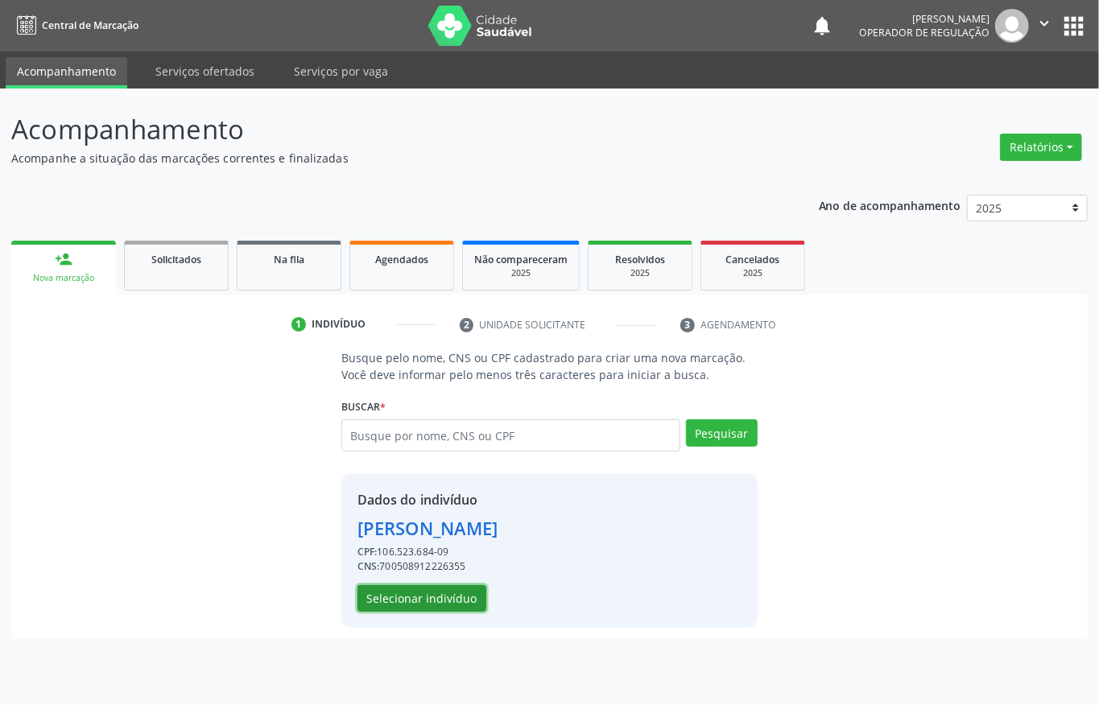
click at [433, 596] on button "Selecionar indivíduo" at bounding box center [421, 598] width 129 height 27
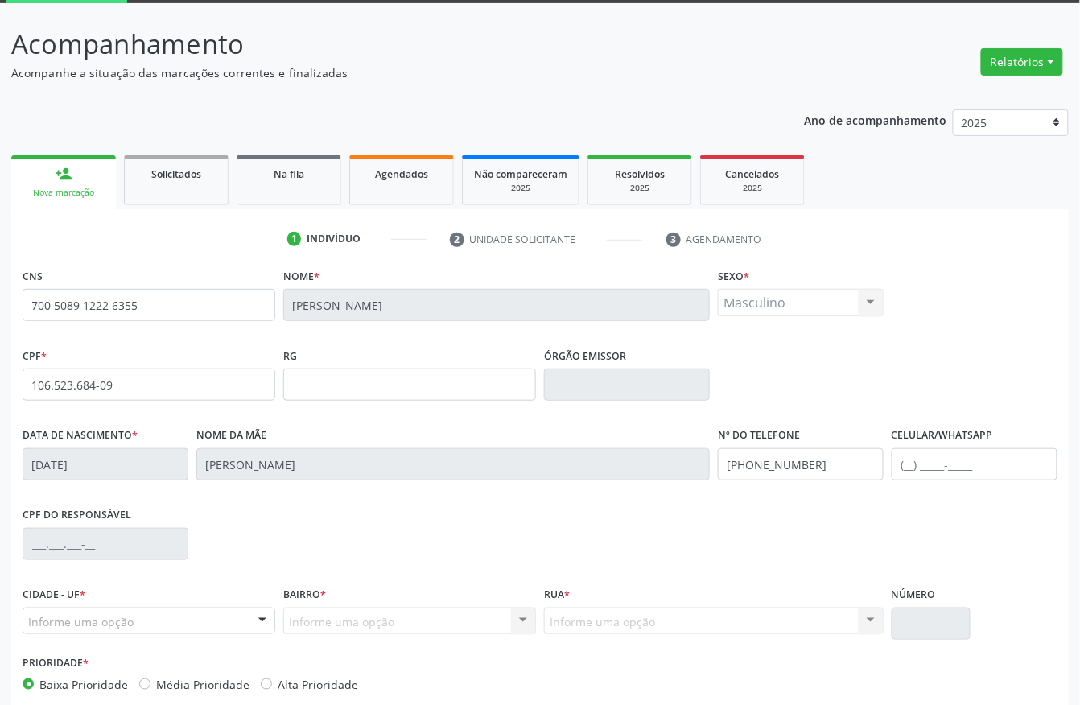
scroll to position [168, 0]
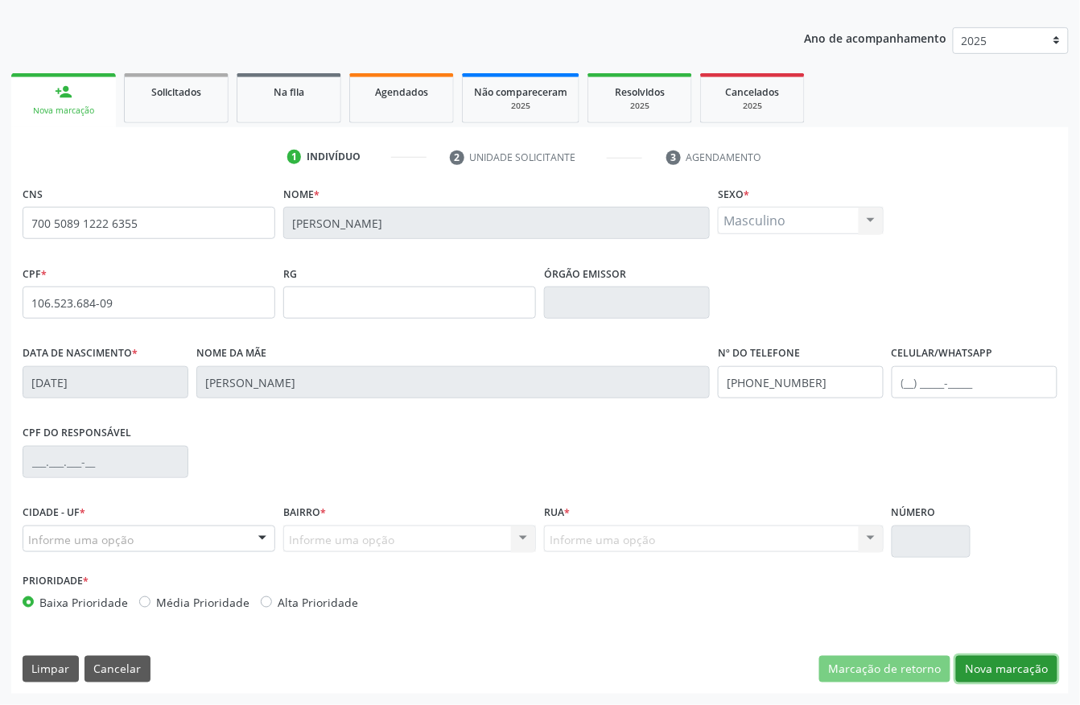
click at [986, 660] on button "Nova marcação" at bounding box center [1006, 669] width 101 height 27
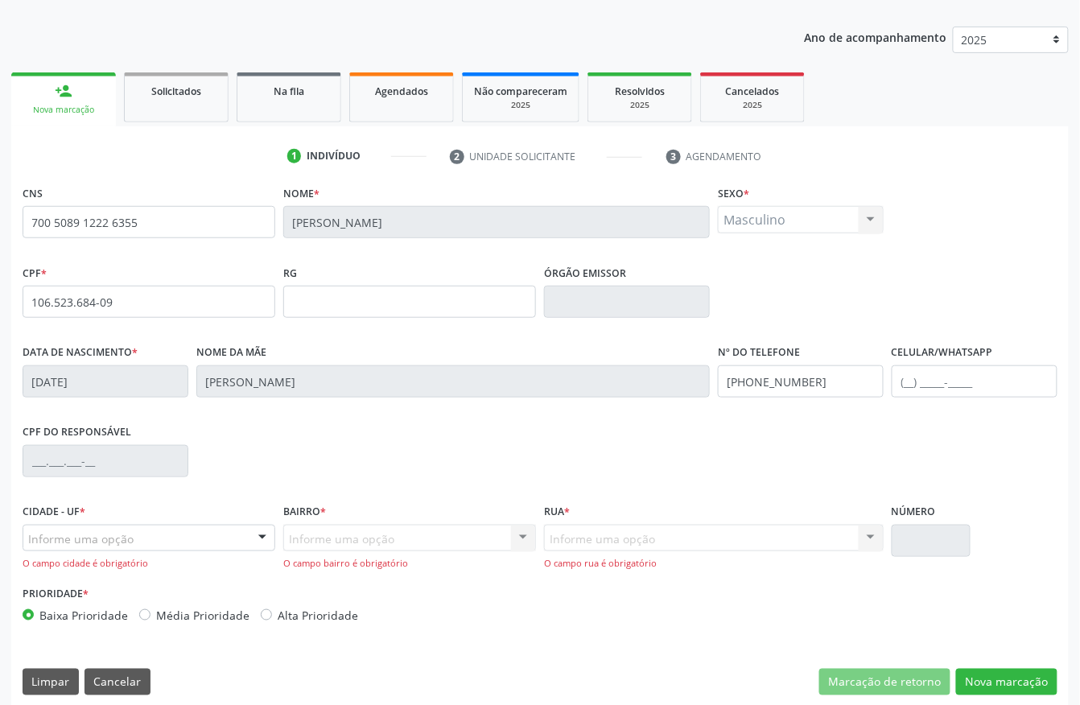
click at [237, 538] on div "Informe uma opção" at bounding box center [149, 538] width 253 height 27
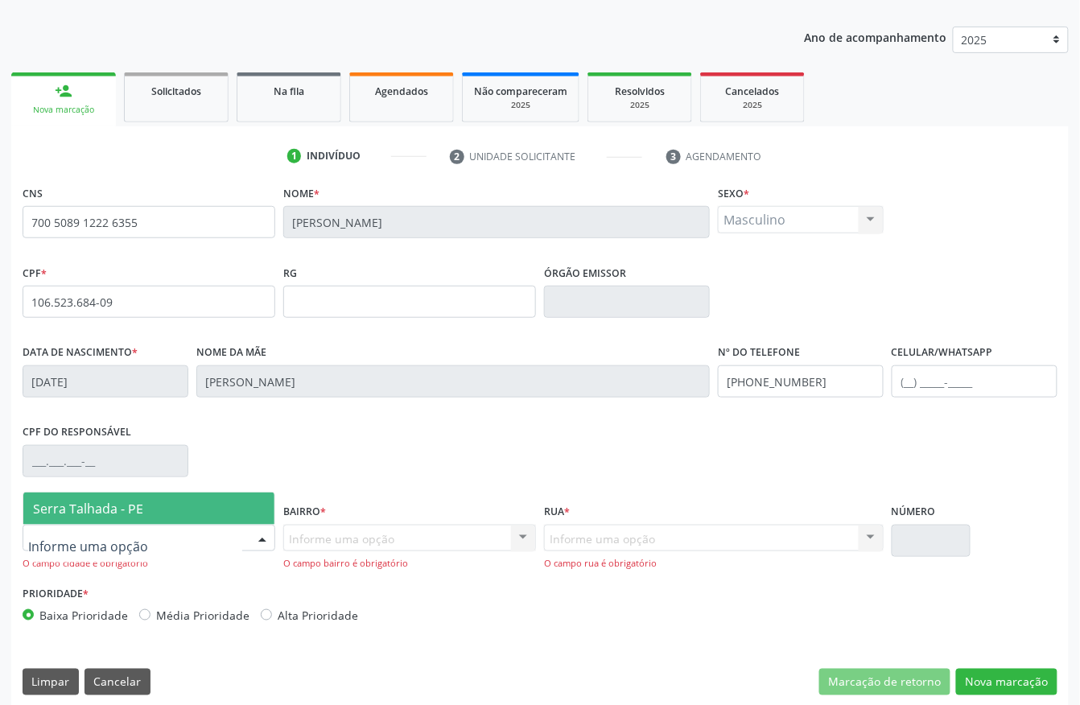
click at [236, 494] on span "Serra Talhada - PE" at bounding box center [148, 509] width 251 height 32
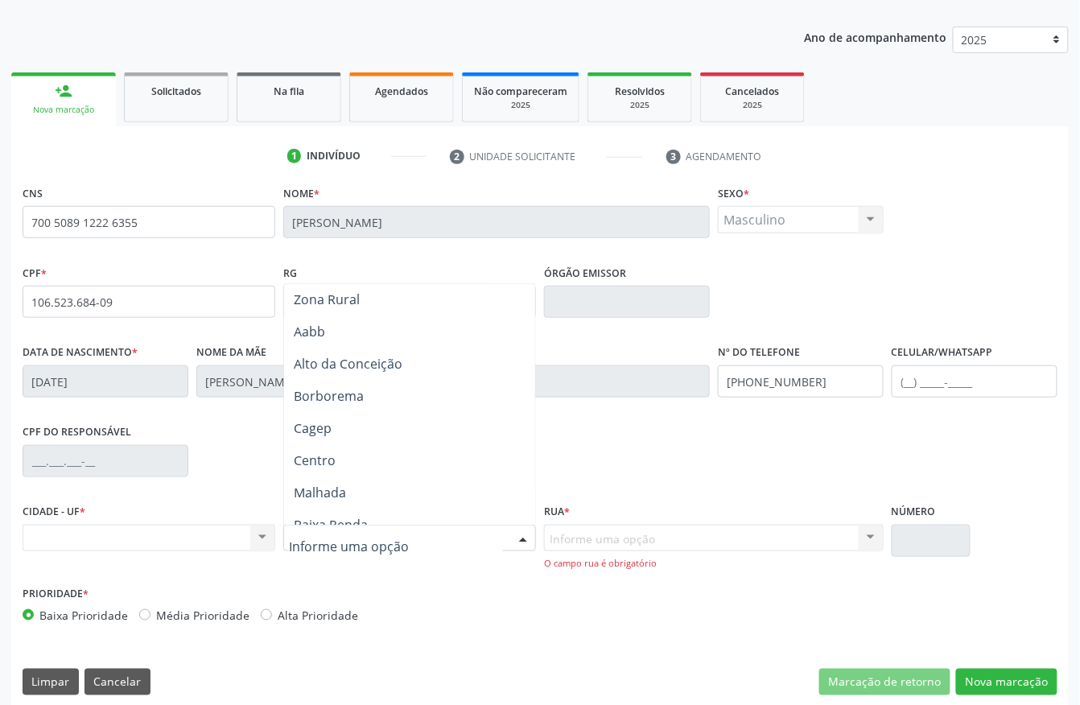
scroll to position [0, 0]
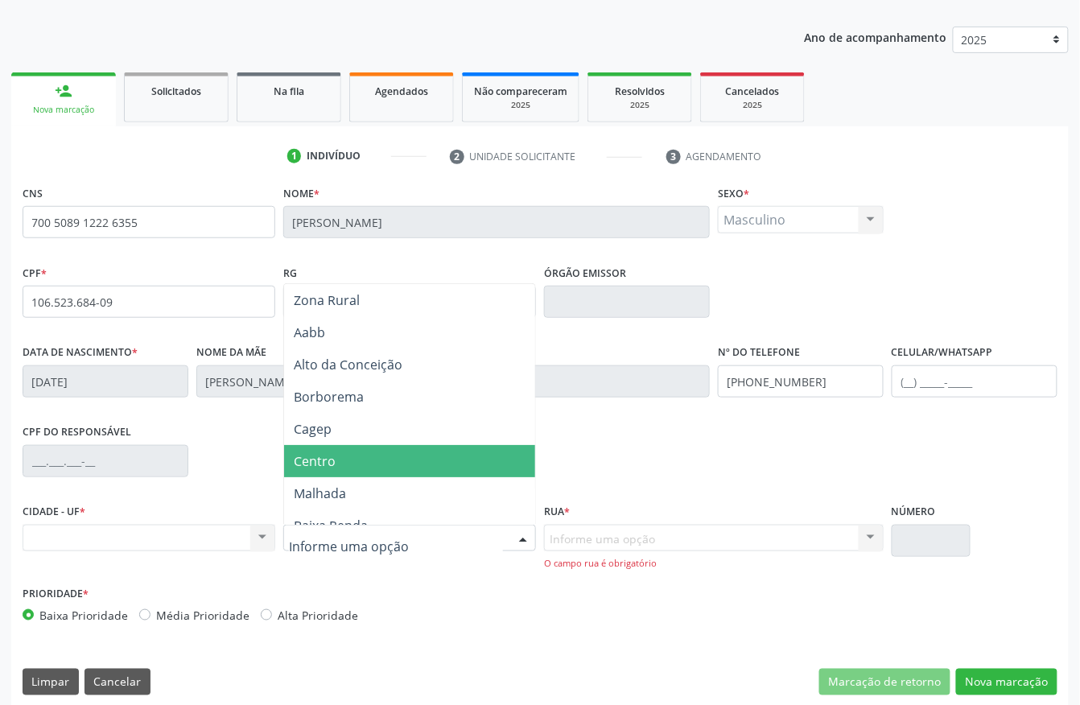
click at [377, 468] on span "Centro" at bounding box center [413, 461] width 258 height 32
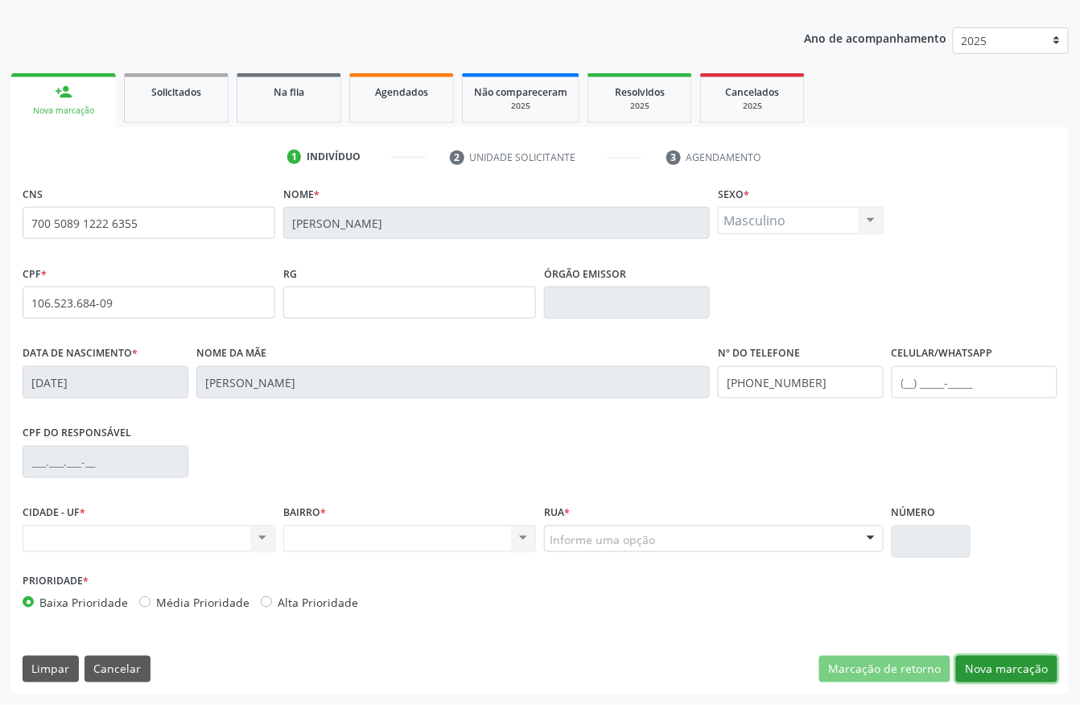
drag, startPoint x: 1019, startPoint y: 665, endPoint x: 661, endPoint y: 539, distance: 379.5
click at [1018, 665] on button "Nova marcação" at bounding box center [1006, 669] width 101 height 27
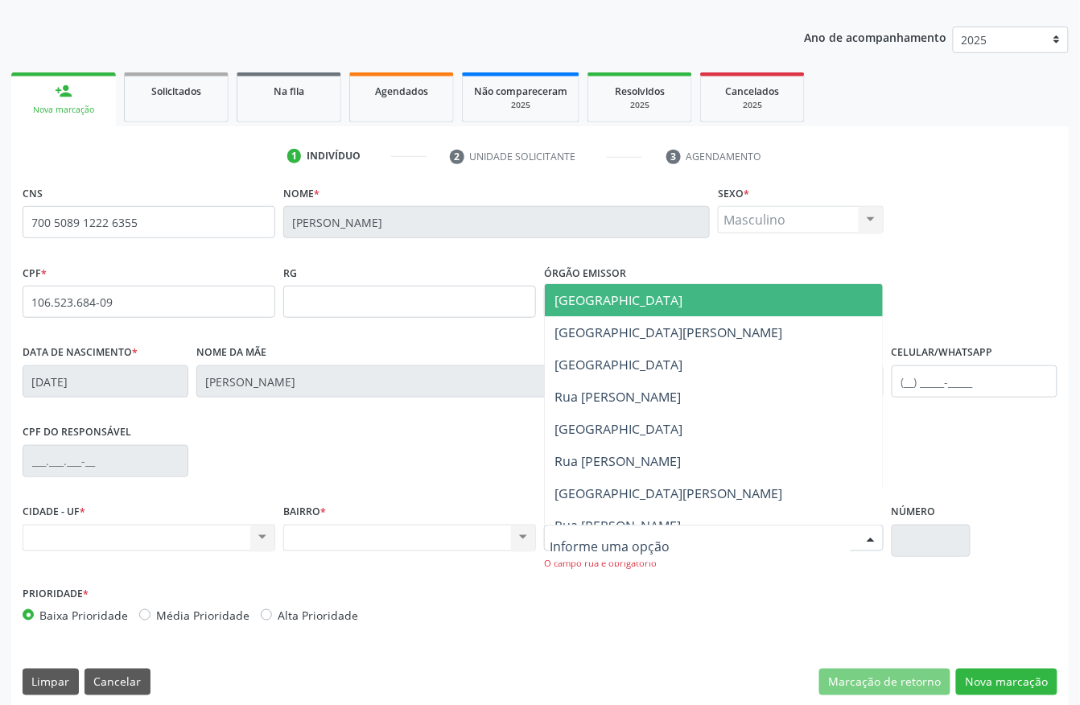
click at [619, 288] on span "[GEOGRAPHIC_DATA]" at bounding box center [724, 300] width 358 height 32
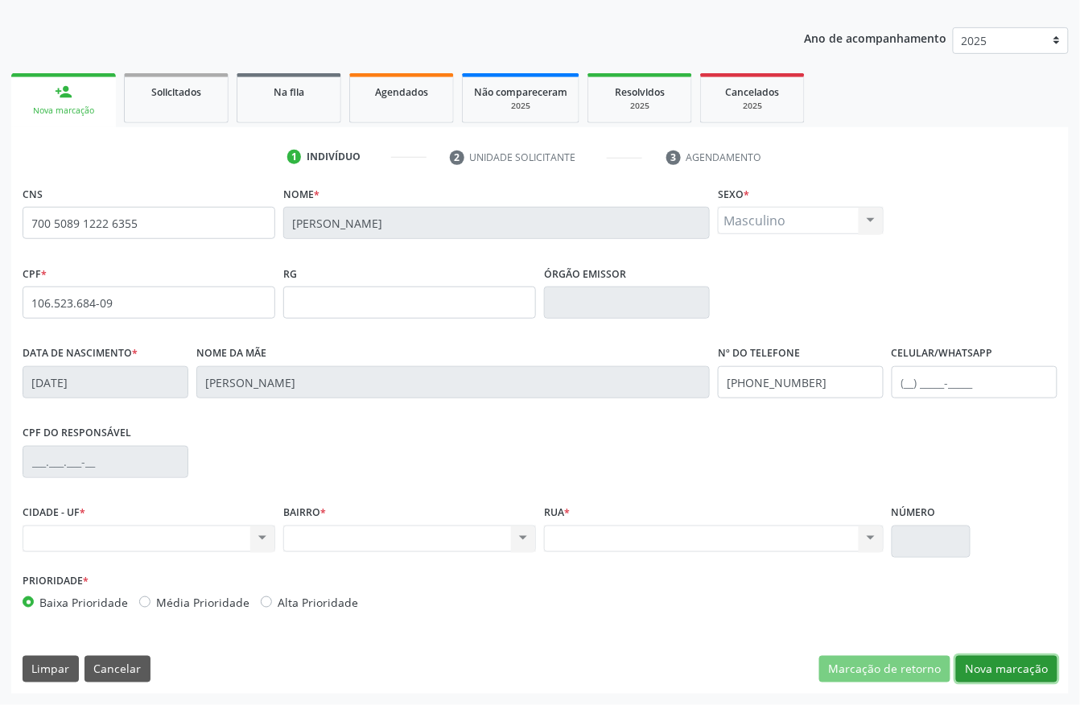
click at [977, 674] on button "Nova marcação" at bounding box center [1006, 669] width 101 height 27
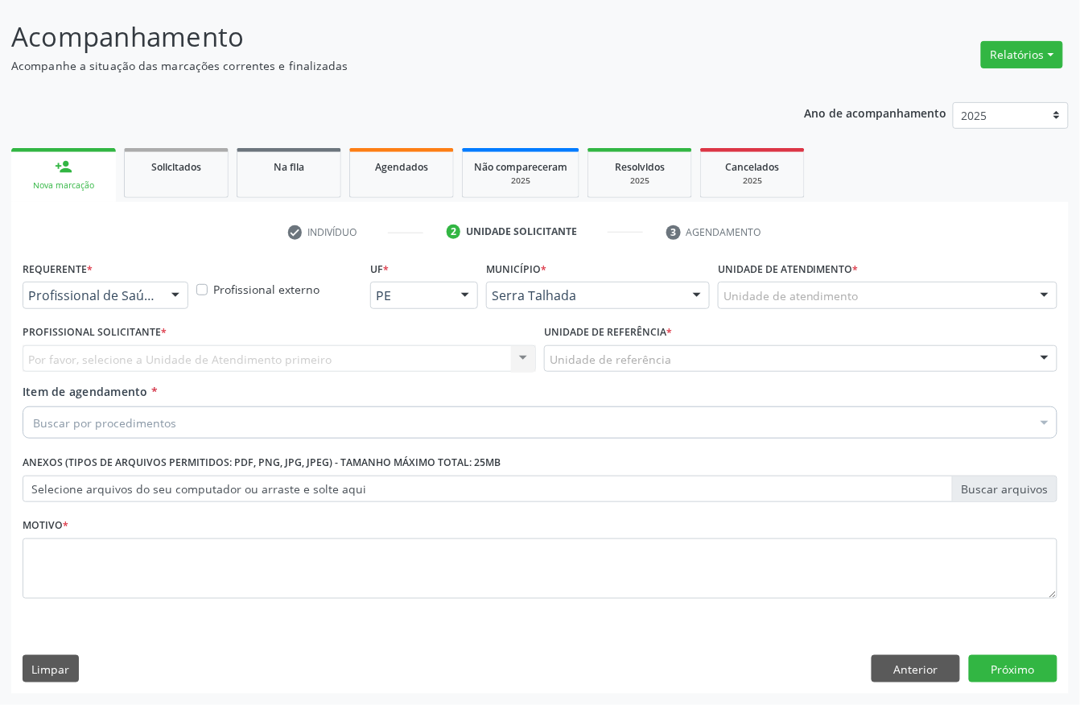
scroll to position [94, 0]
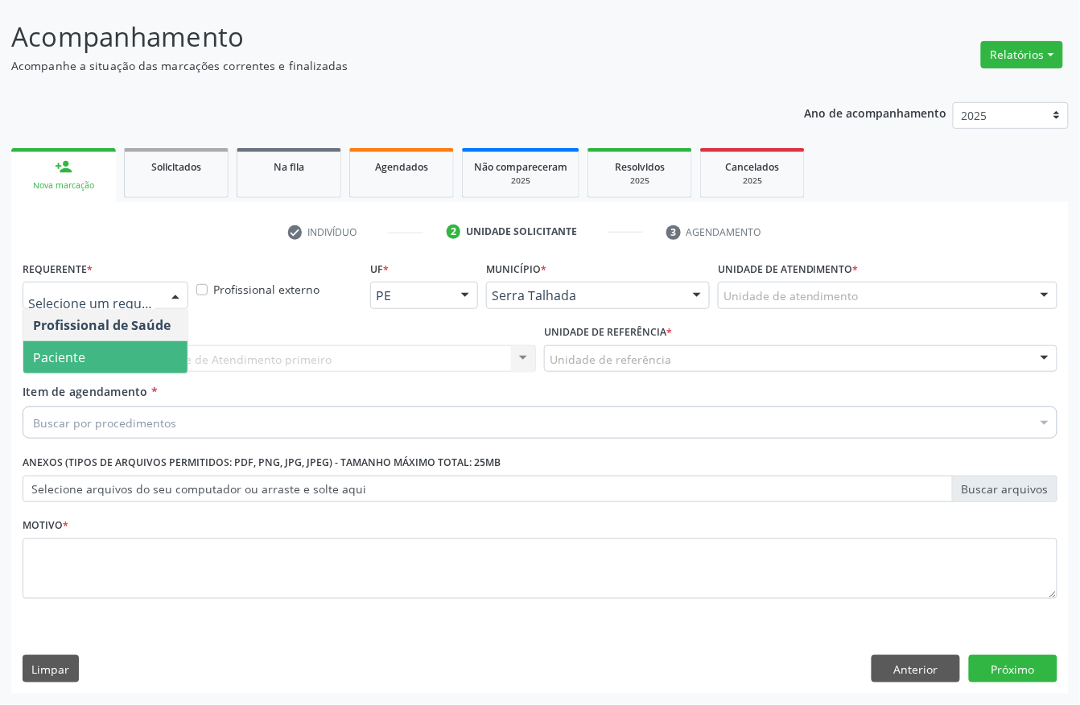
click at [135, 348] on span "Paciente" at bounding box center [105, 357] width 164 height 32
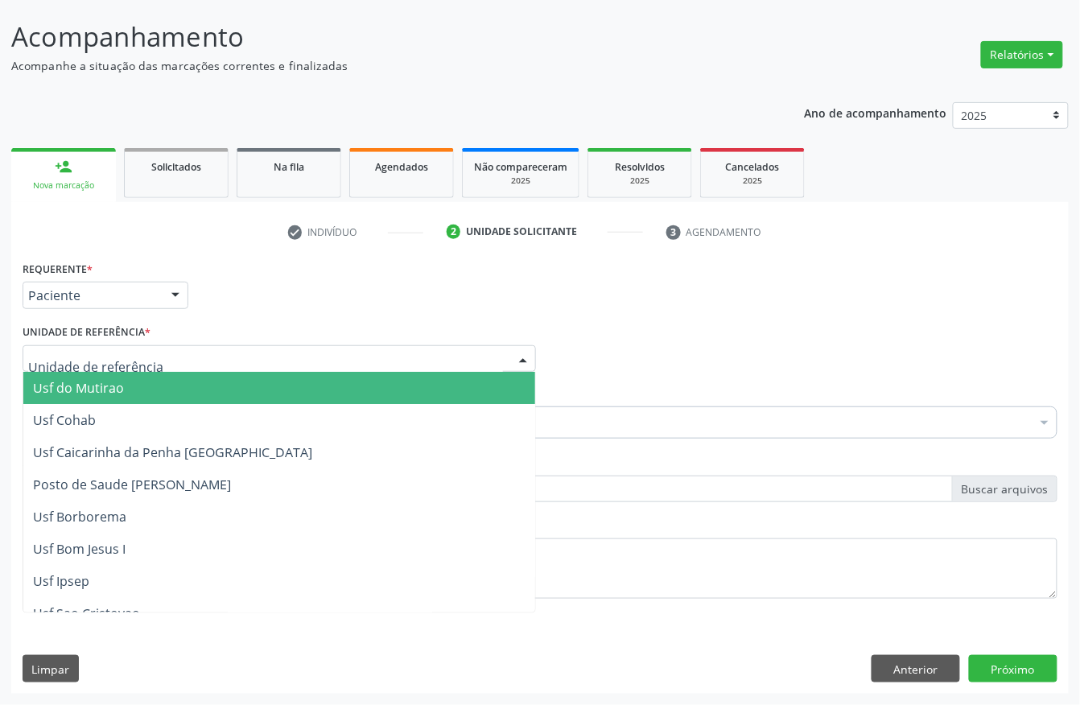
click at [135, 348] on div at bounding box center [279, 358] width 513 height 27
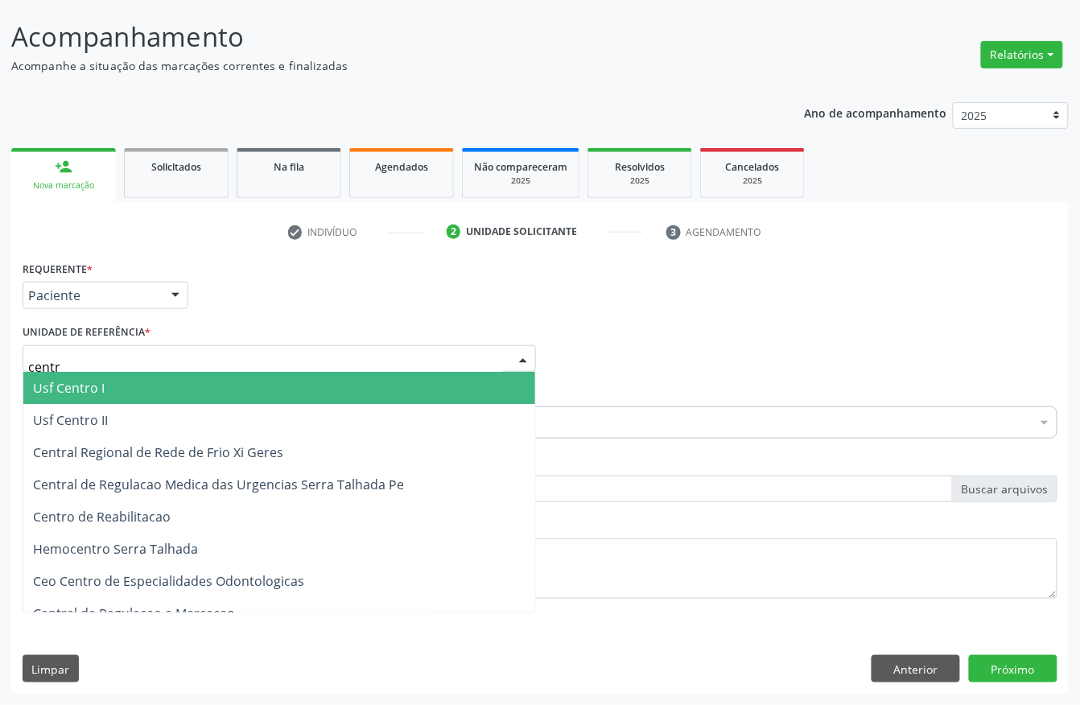
type input "centro"
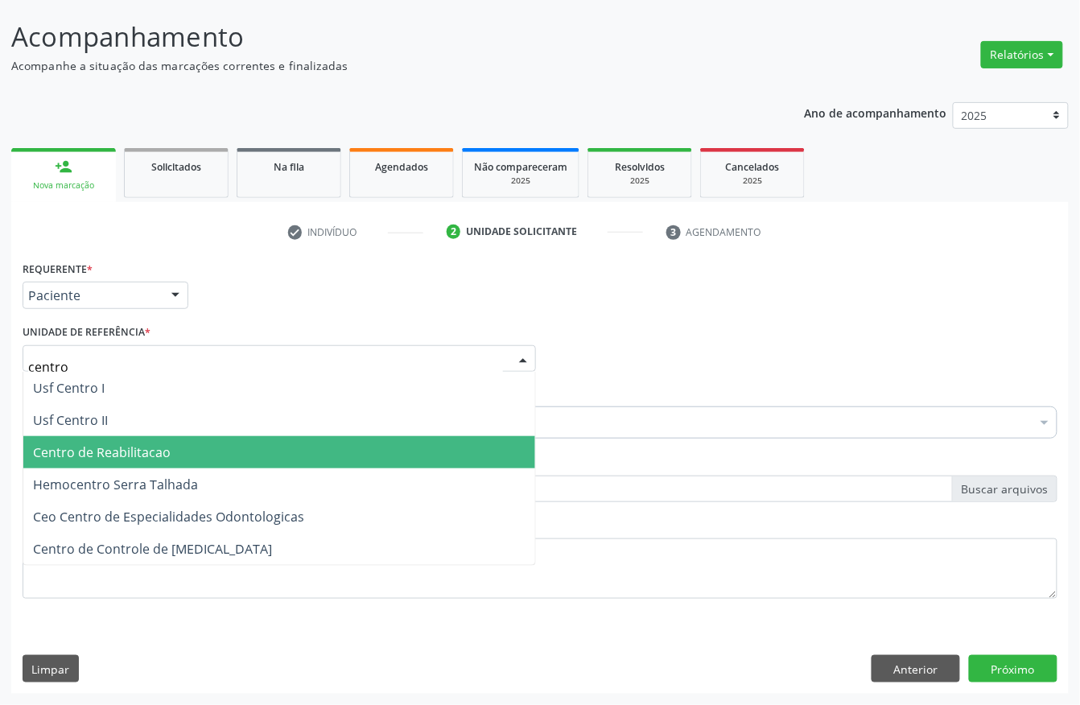
click at [101, 445] on span "Centro de Reabilitacao" at bounding box center [102, 452] width 138 height 18
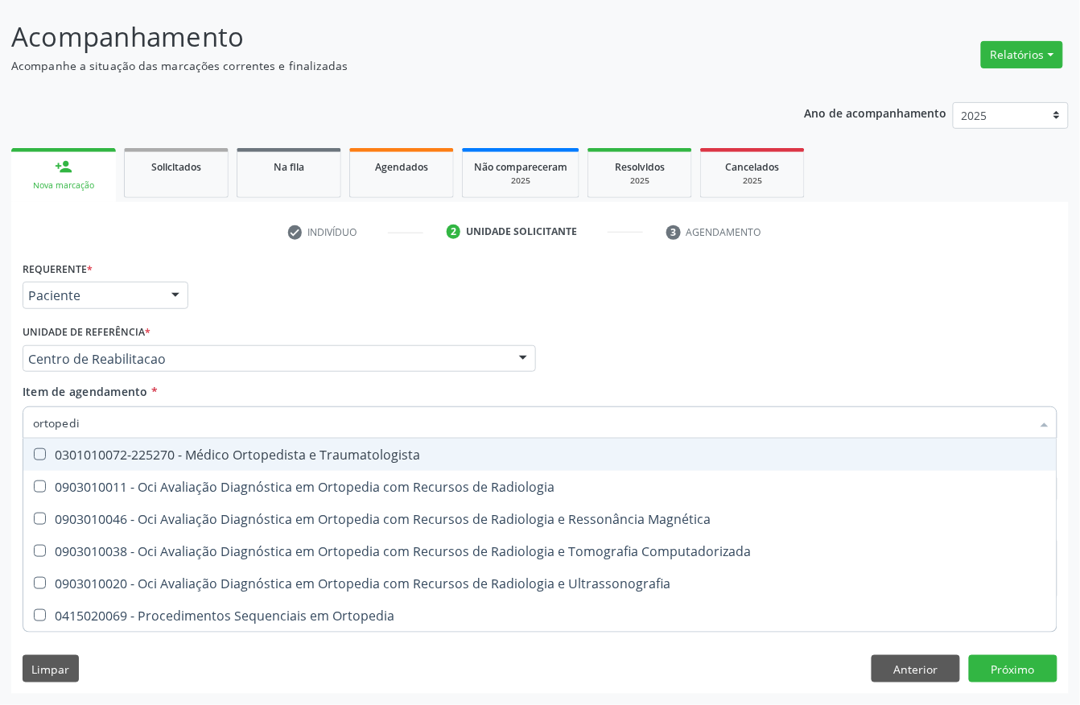
type input "ortopedis"
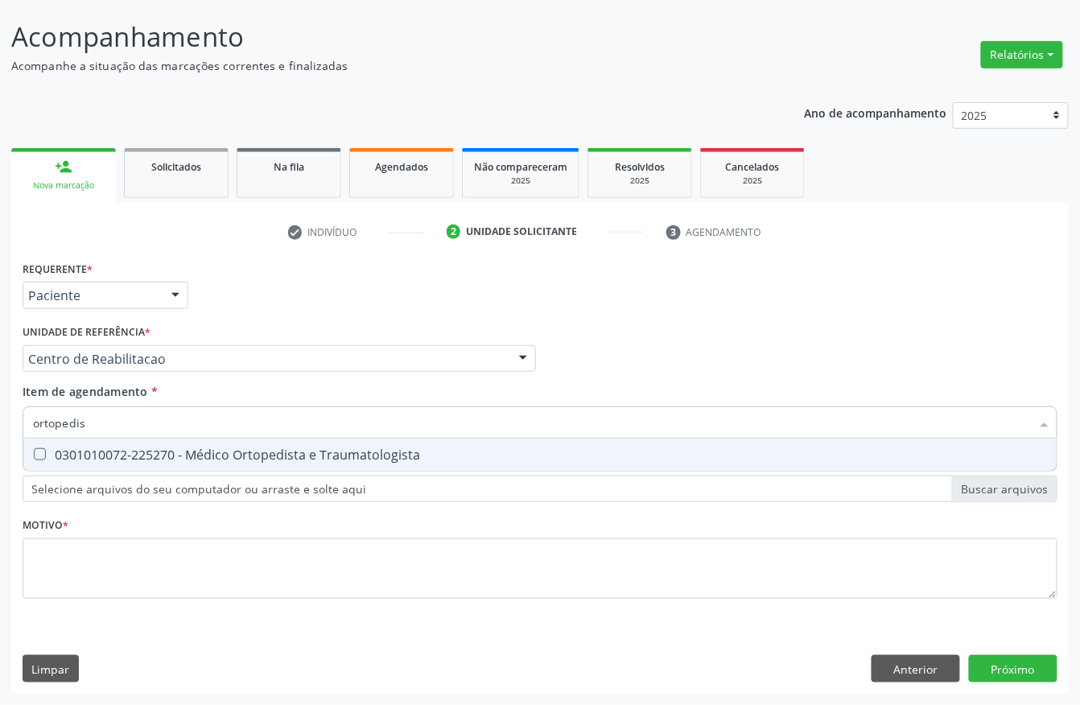
click at [110, 455] on div "0301010072-225270 - Médico Ortopedista e Traumatologista" at bounding box center [540, 454] width 1014 height 13
checkbox Traumatologista "true"
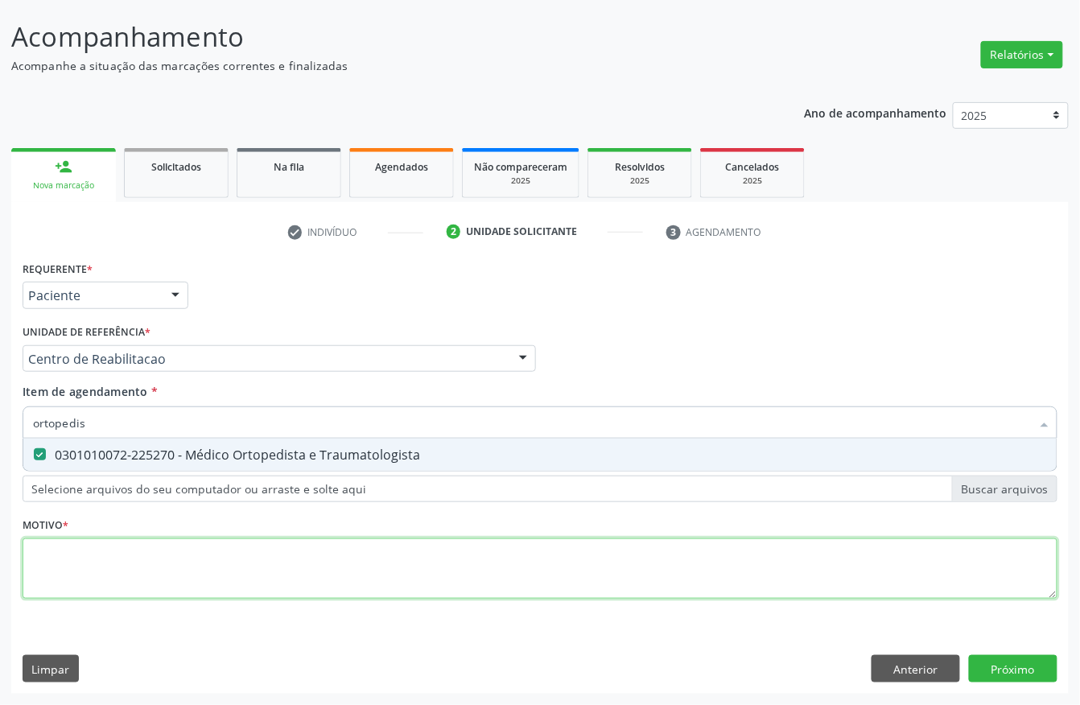
click at [97, 574] on div "Requerente * Paciente Profissional de Saúde Paciente Nenhum resultado encontrad…" at bounding box center [540, 439] width 1035 height 365
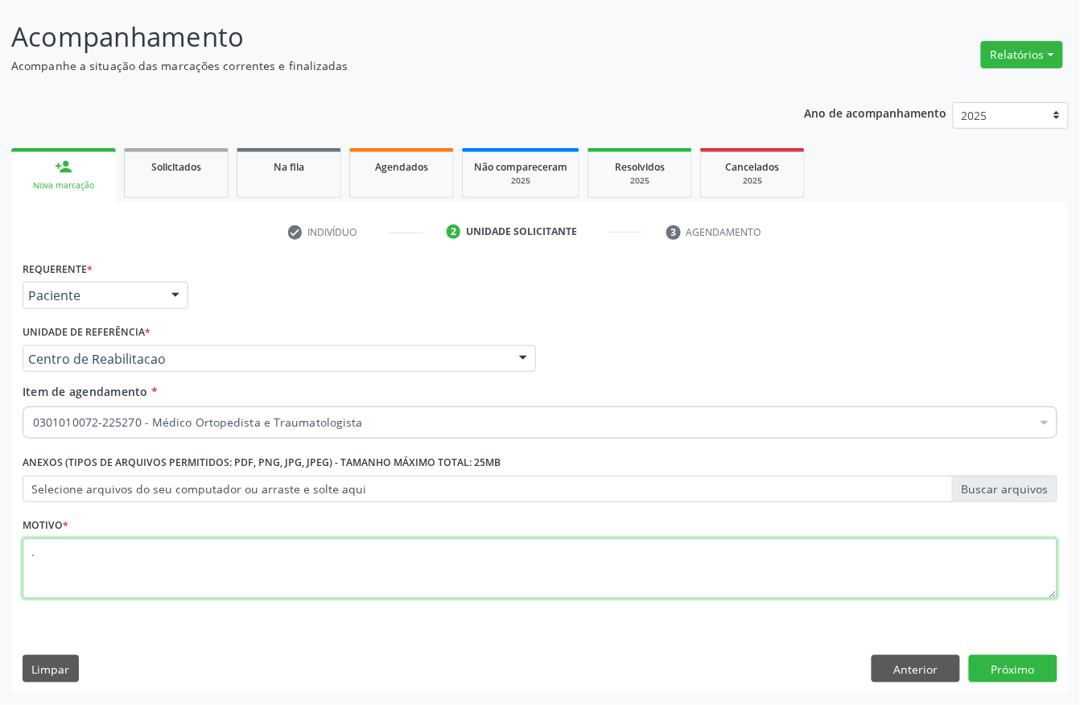
type textarea "."
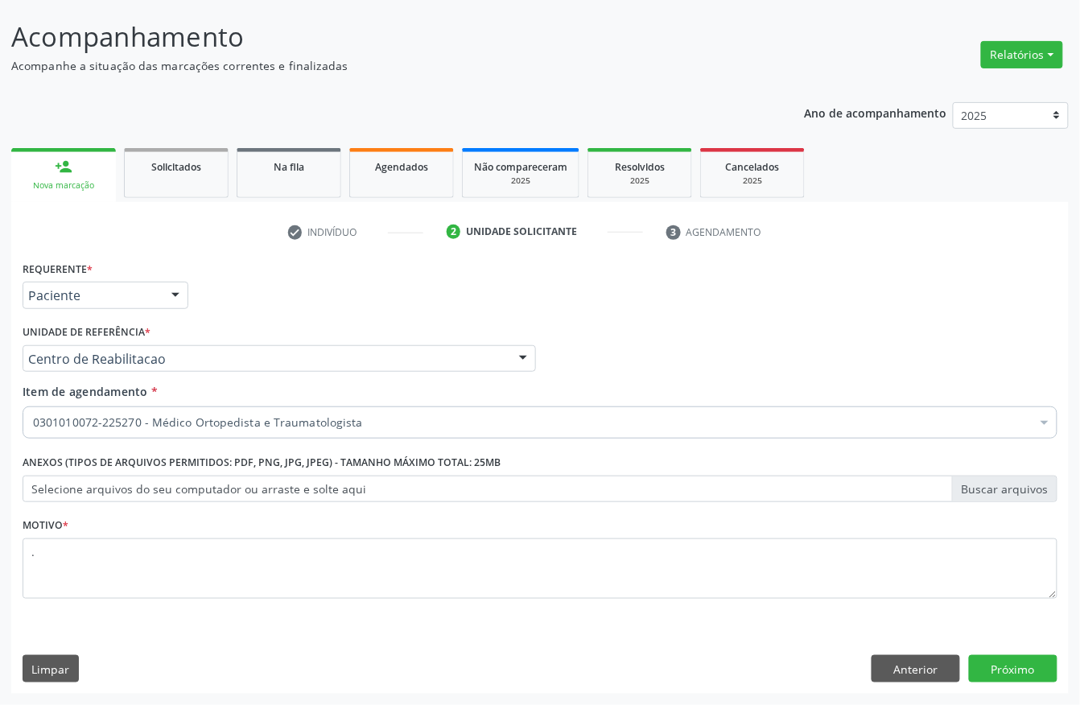
click at [1021, 652] on div "Requerente * Paciente Profissional de Saúde Paciente Nenhum resultado encontrad…" at bounding box center [540, 475] width 1058 height 437
click at [1009, 666] on button "Próximo" at bounding box center [1013, 668] width 89 height 27
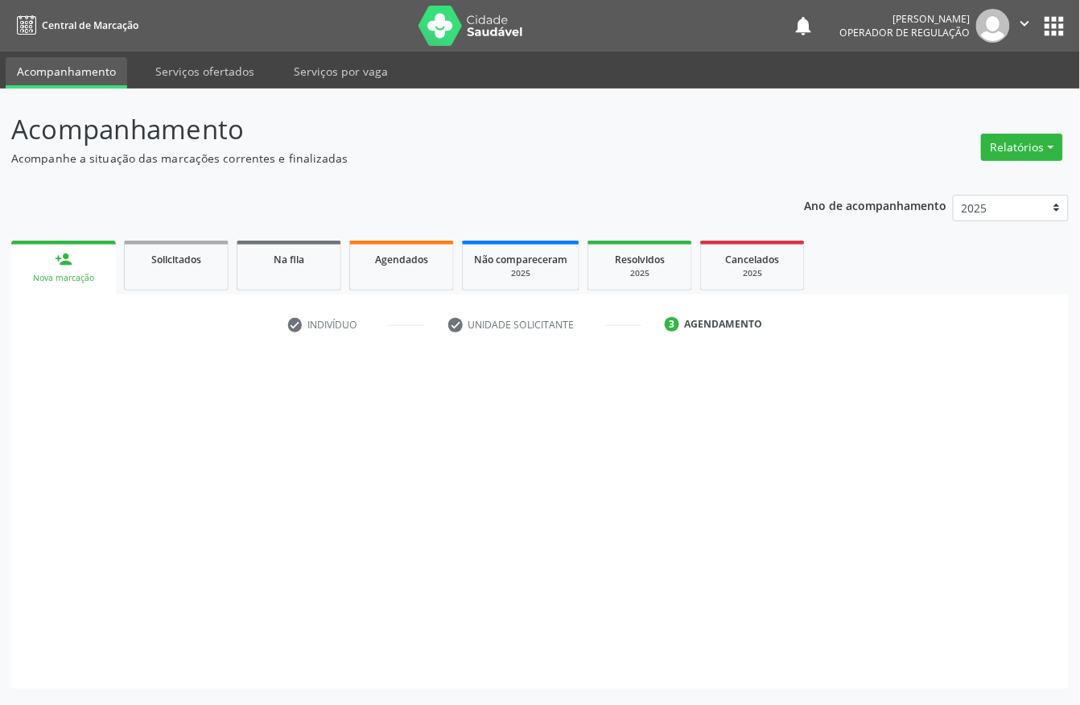
scroll to position [0, 0]
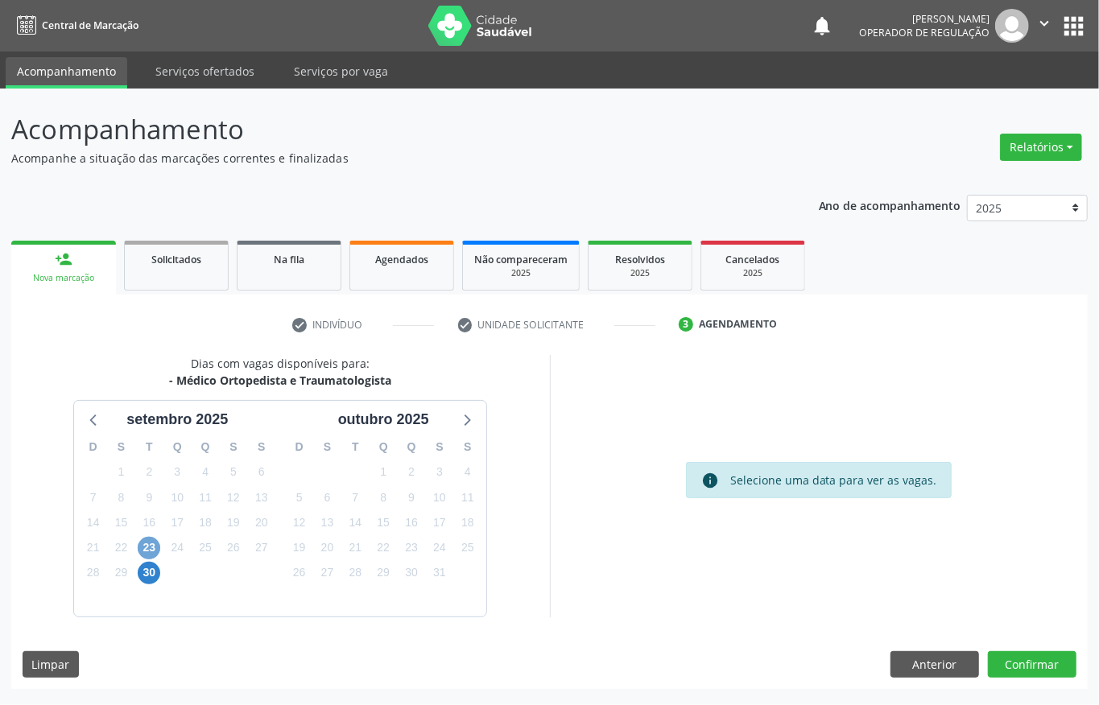
click at [150, 546] on span "23" at bounding box center [149, 548] width 23 height 23
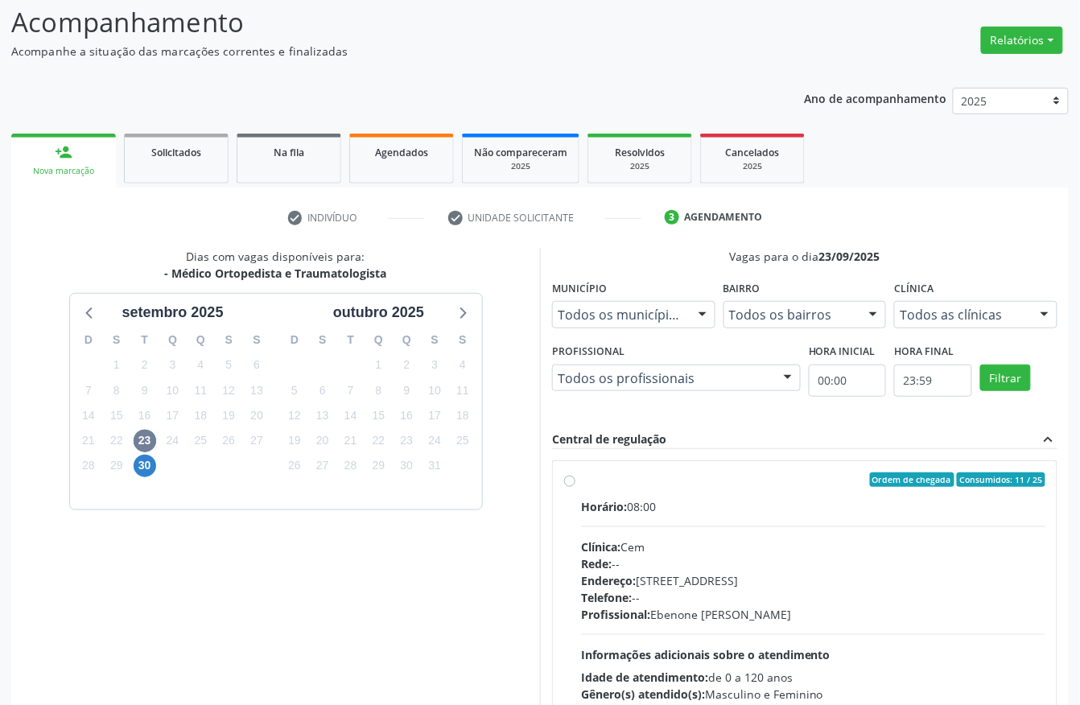
click at [802, 484] on div "Ordem de chegada Consumidos: 11 / 25" at bounding box center [813, 479] width 464 height 14
click at [575, 484] on input "Ordem de chegada Consumidos: 11 / 25 Horário: 08:00 Clínica: Cem Rede: -- Ender…" at bounding box center [569, 479] width 11 height 14
radio input "true"
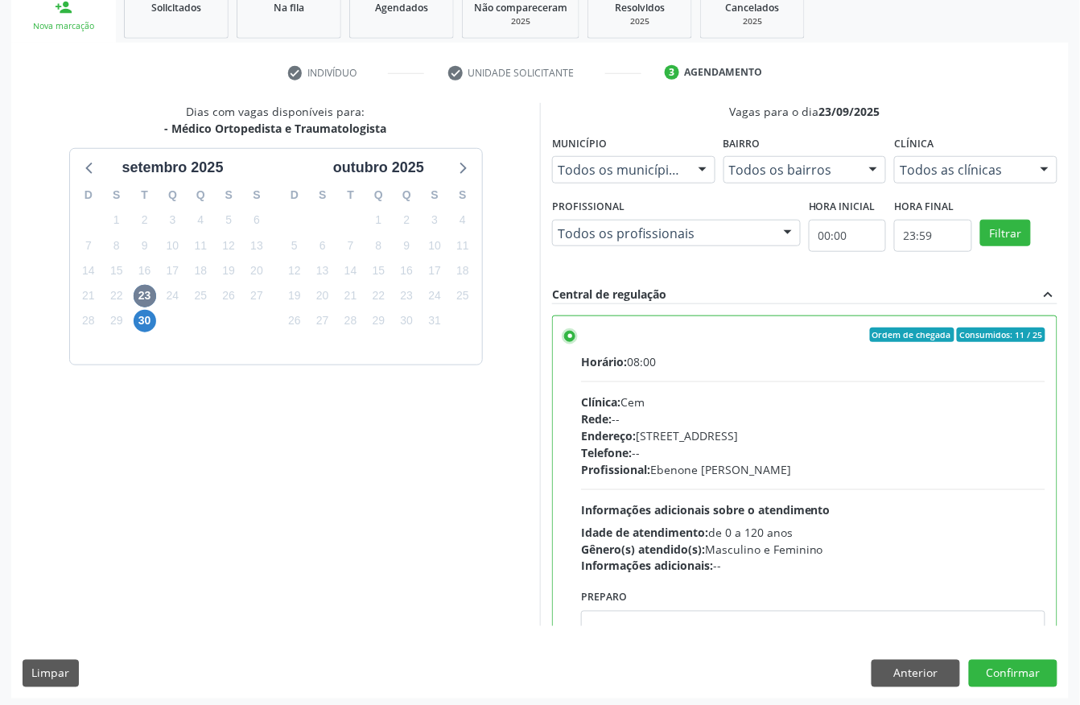
scroll to position [258, 0]
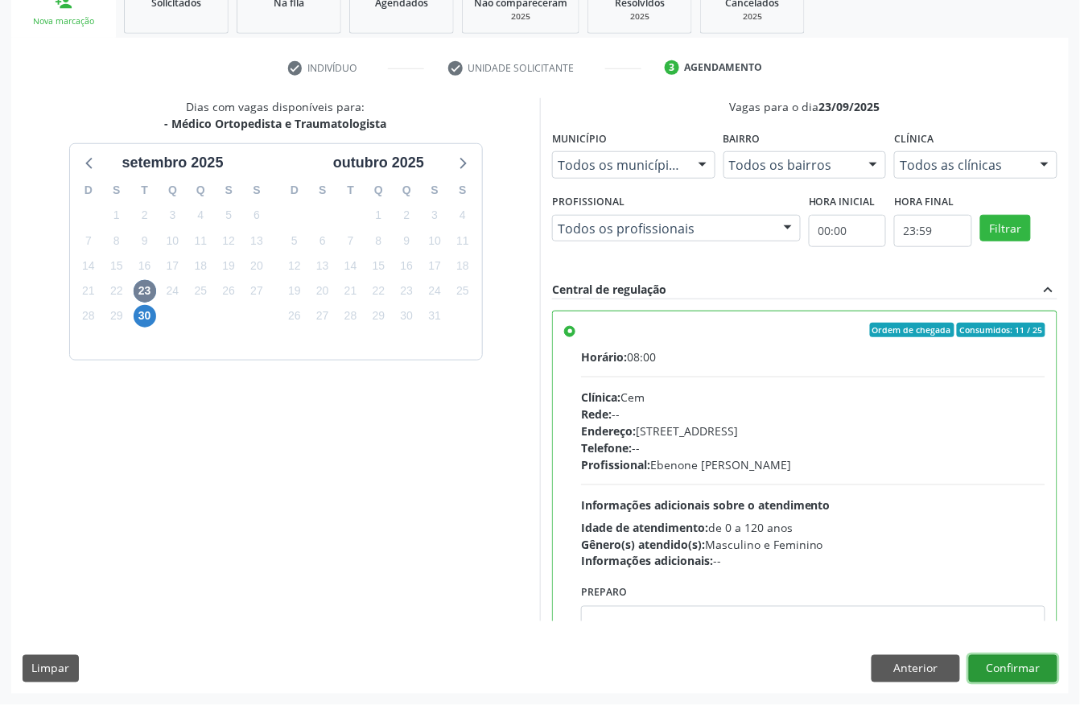
click at [1034, 680] on button "Confirmar" at bounding box center [1013, 668] width 89 height 27
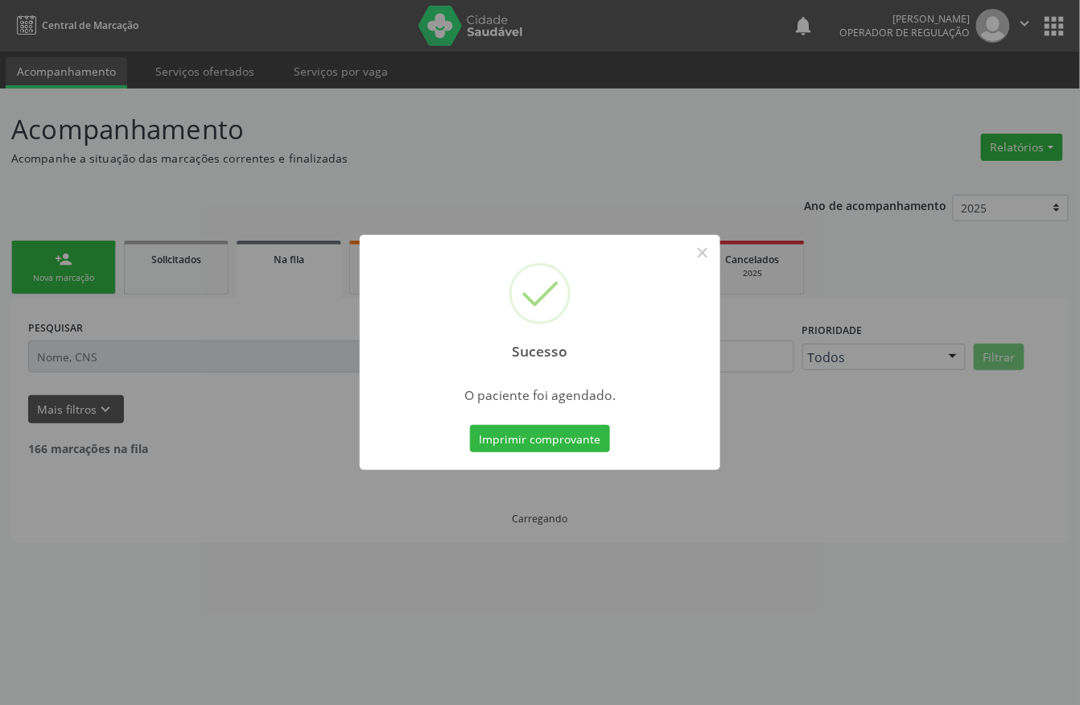
scroll to position [0, 0]
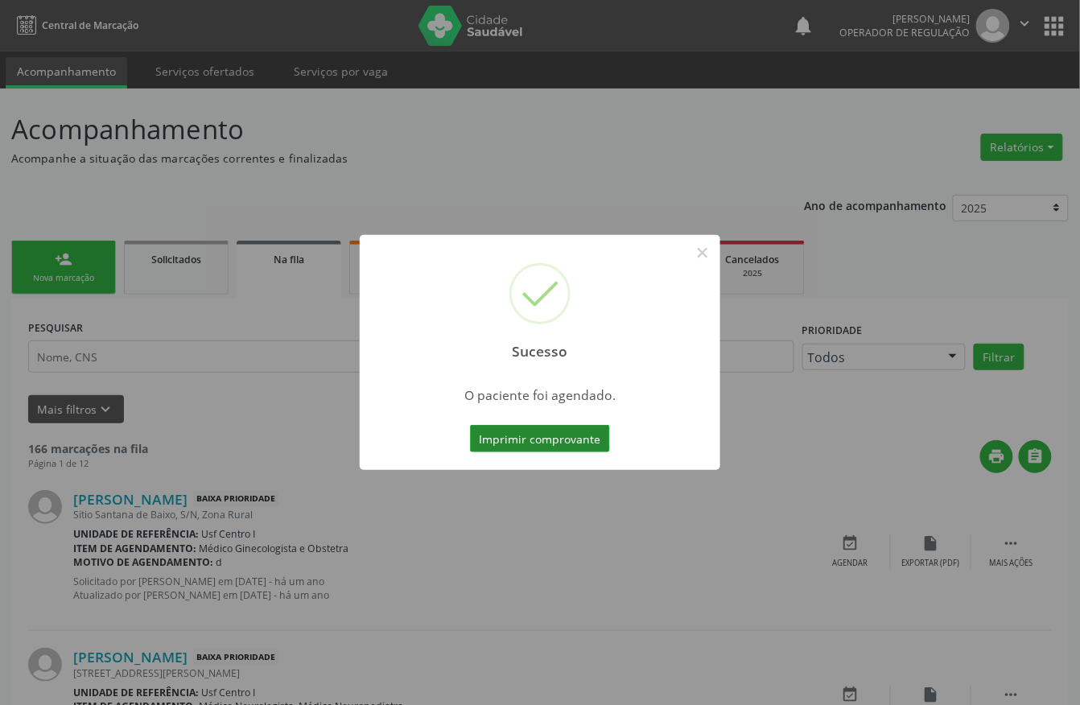
drag, startPoint x: 544, startPoint y: 433, endPoint x: 534, endPoint y: 433, distance: 9.7
click at [534, 433] on button "Imprimir comprovante" at bounding box center [540, 438] width 140 height 27
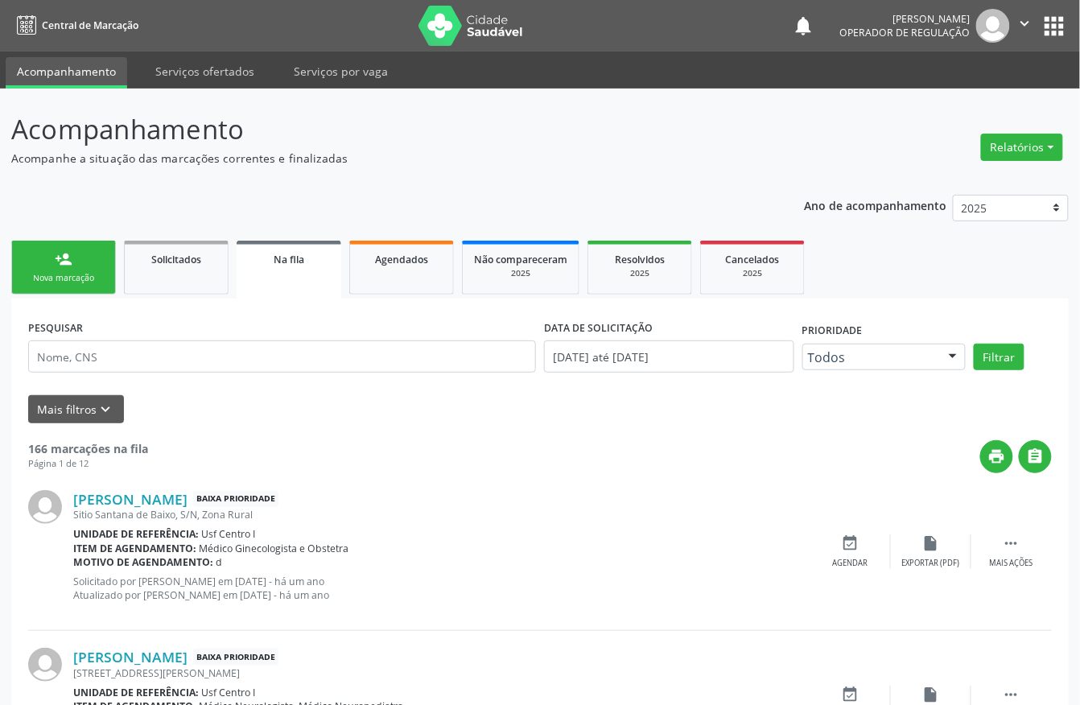
click at [48, 262] on div "Sucesso × O paciente foi agendado. Imprimir comprovante Cancel" at bounding box center [540, 352] width 1080 height 705
click at [29, 264] on div "Sucesso × O paciente foi agendado. Imprimir comprovante Cancel" at bounding box center [540, 352] width 1080 height 705
drag, startPoint x: 29, startPoint y: 264, endPoint x: 53, endPoint y: 271, distance: 25.2
click at [36, 266] on div "Sucesso × O paciente foi agendado. Imprimir comprovante Cancel" at bounding box center [540, 352] width 1080 height 705
click at [56, 271] on div "Sucesso × O paciente foi agendado. Imprimir comprovante Cancel" at bounding box center [540, 352] width 1080 height 705
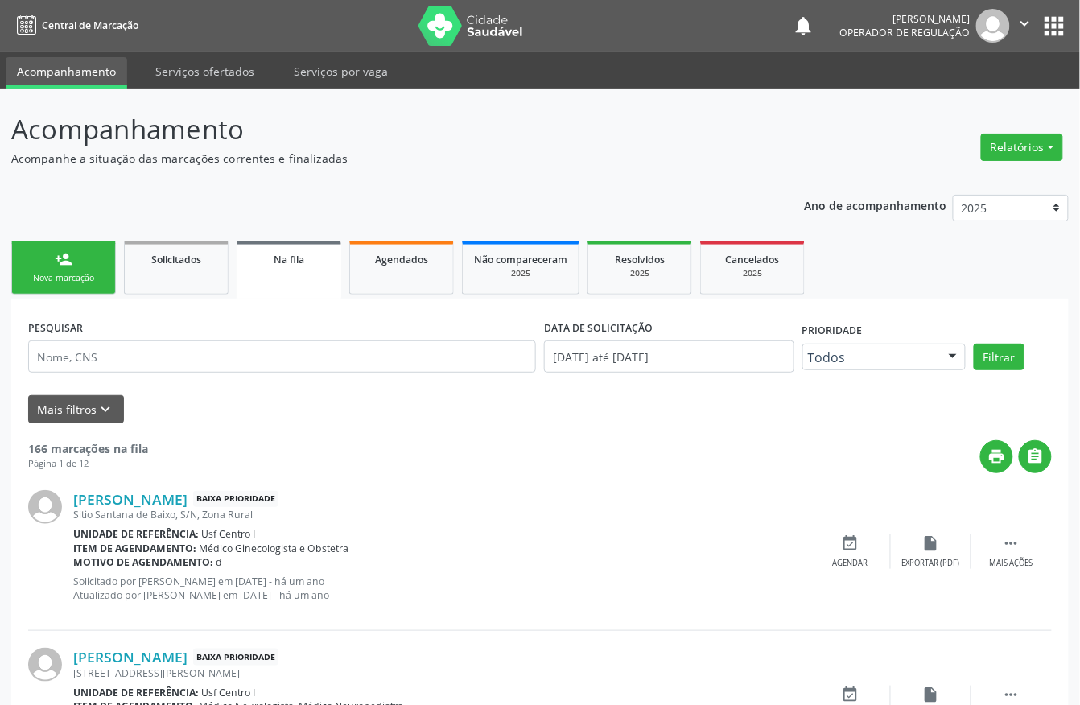
click at [56, 271] on div "Sucesso × O paciente foi agendado. Imprimir comprovante Cancel" at bounding box center [540, 352] width 1080 height 705
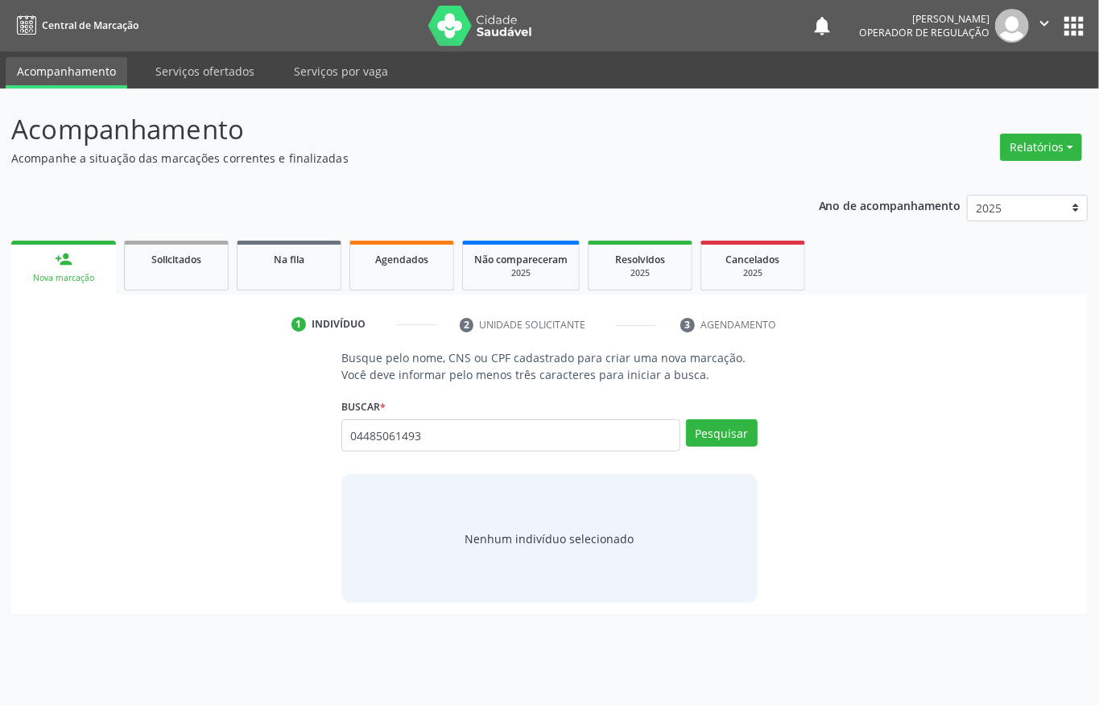
type input "04485061493"
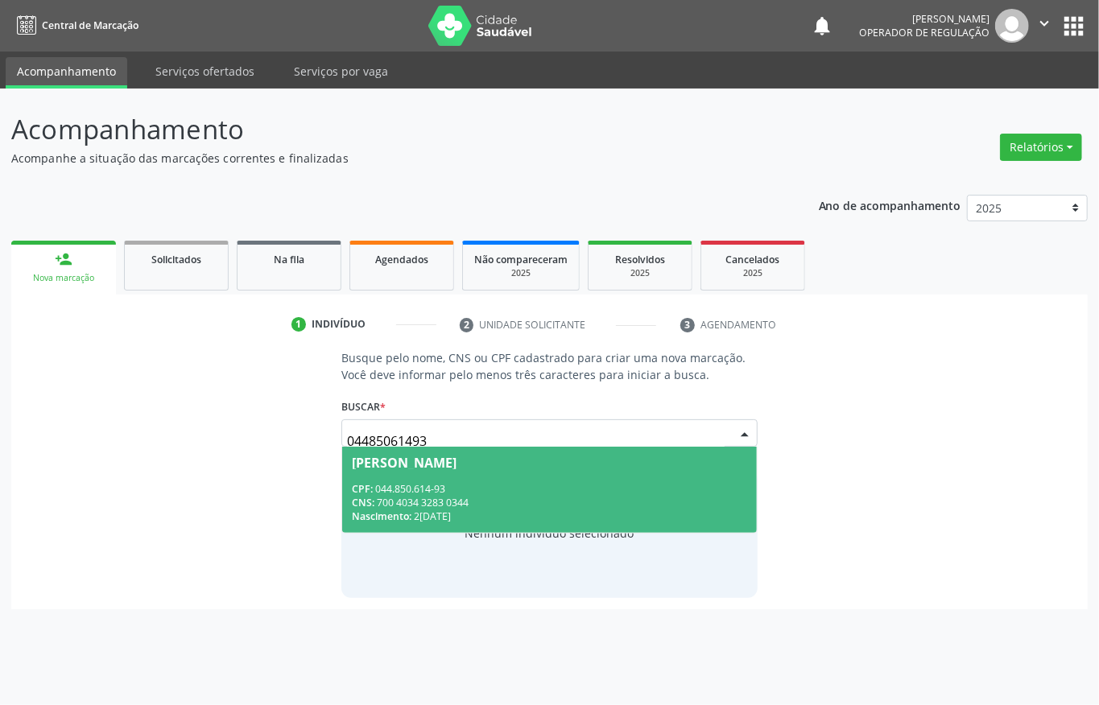
click at [461, 484] on div "CPF: 044.850.614-93" at bounding box center [549, 489] width 395 height 14
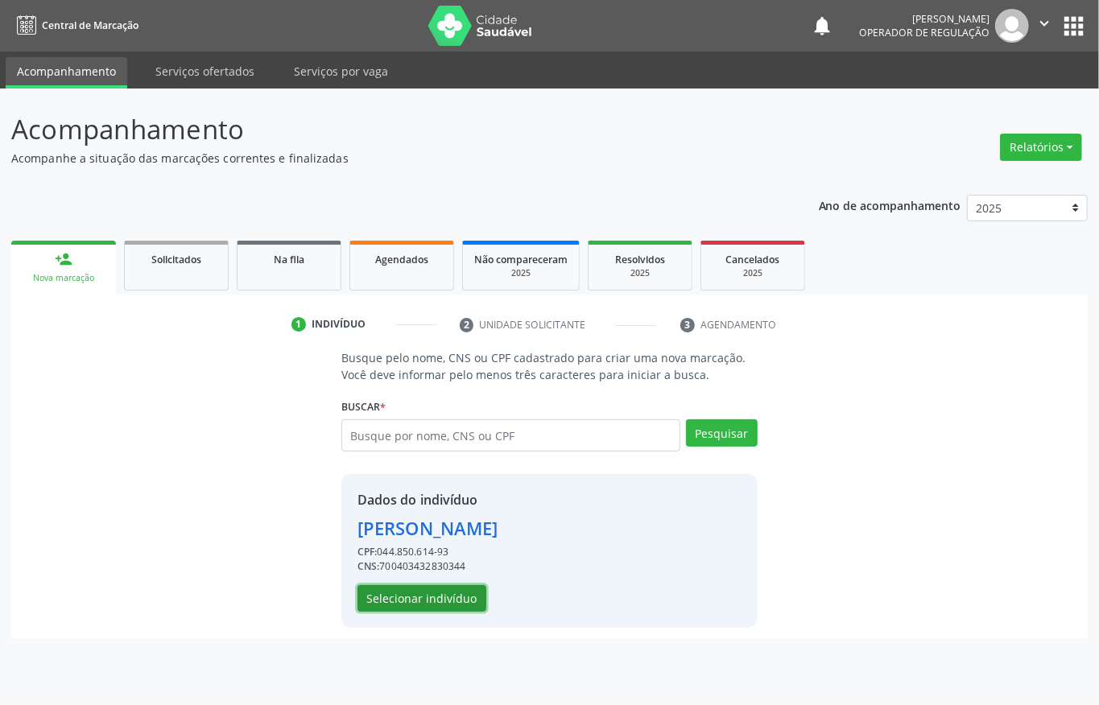
click at [407, 605] on button "Selecionar indivíduo" at bounding box center [421, 598] width 129 height 27
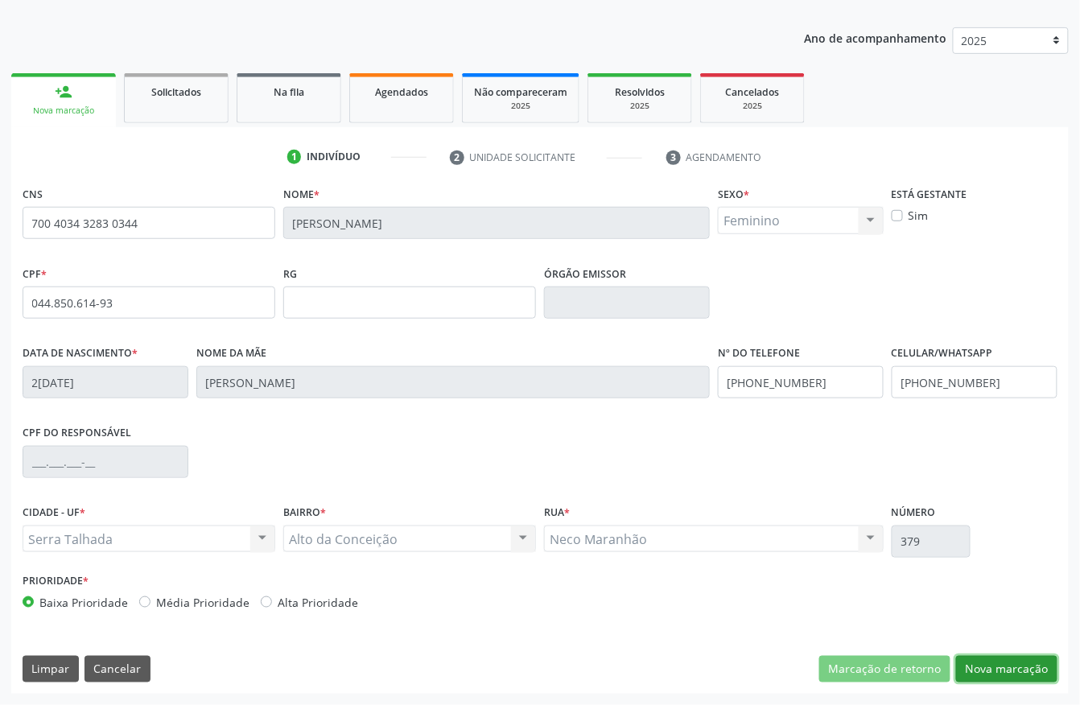
click at [1024, 667] on button "Nova marcação" at bounding box center [1006, 669] width 101 height 27
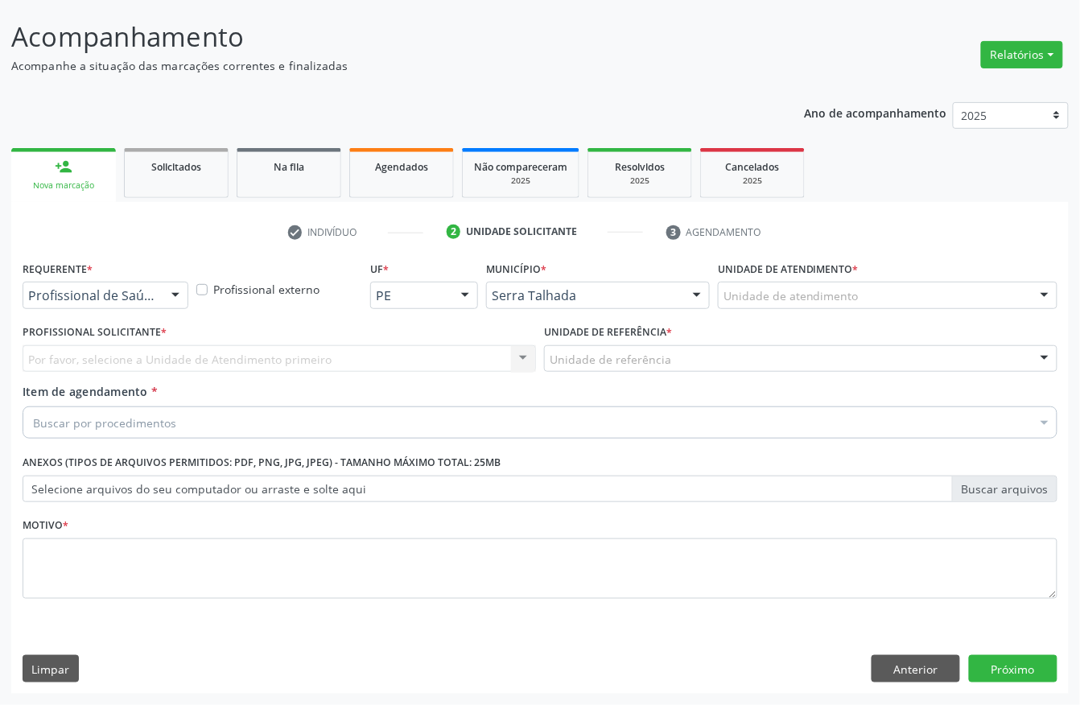
click at [98, 307] on div "Requerente * Profissional de Saúde Profissional de Saúde Paciente Nenhum result…" at bounding box center [106, 288] width 174 height 63
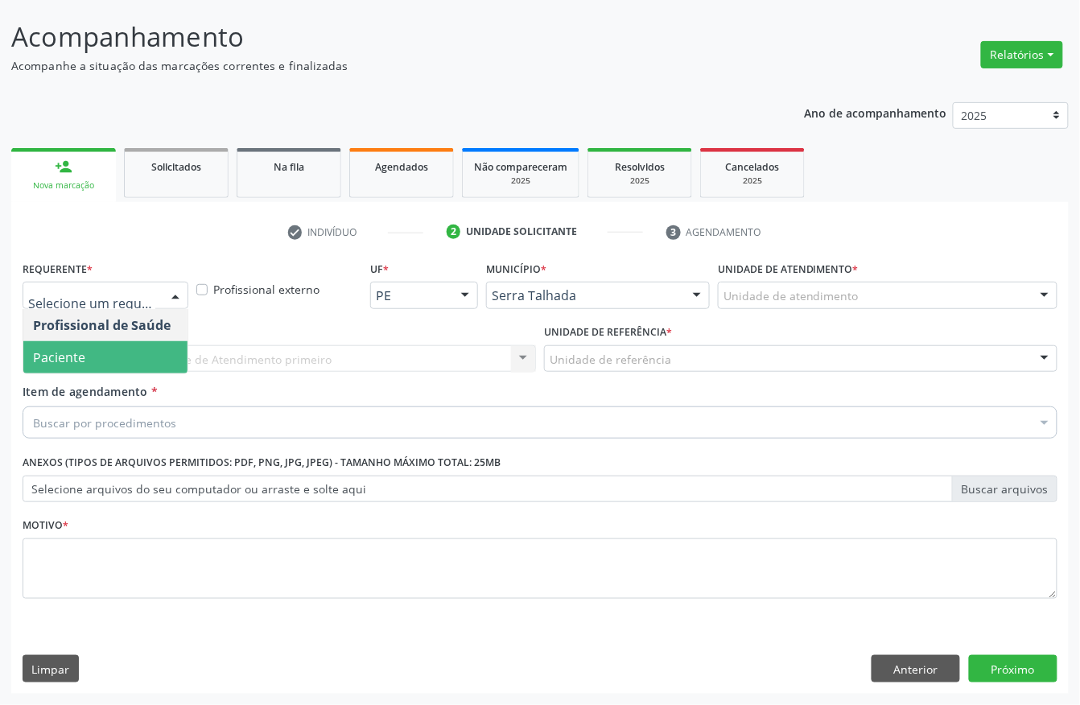
click at [105, 346] on span "Paciente" at bounding box center [105, 357] width 164 height 32
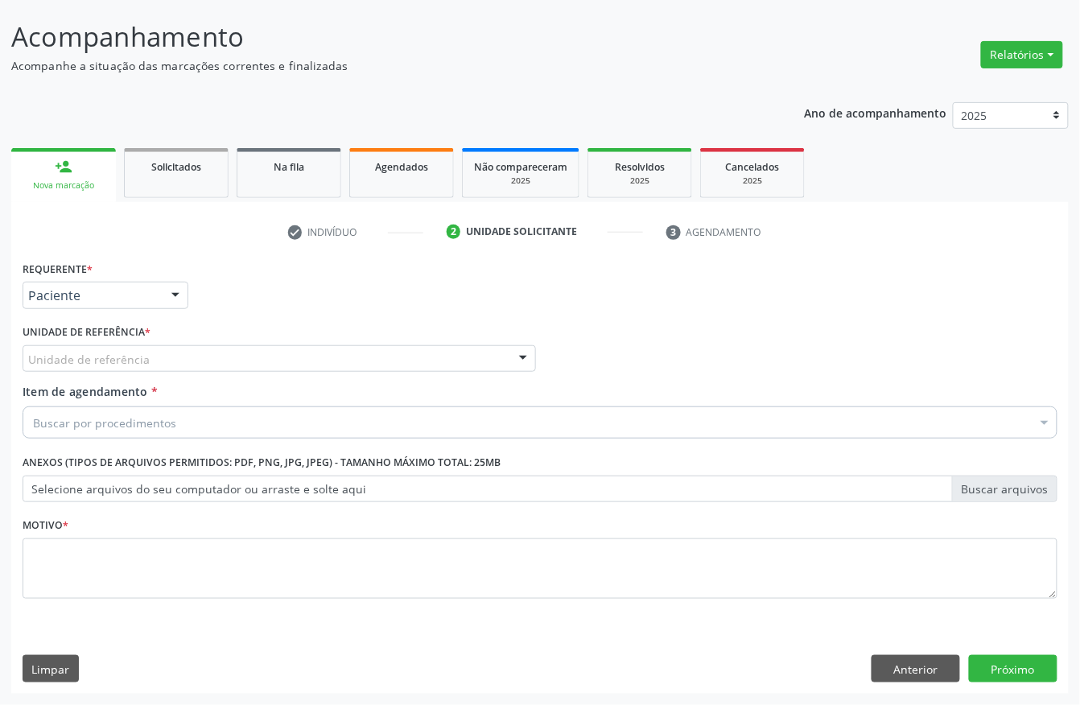
click at [105, 348] on div "Unidade de referência" at bounding box center [279, 358] width 513 height 27
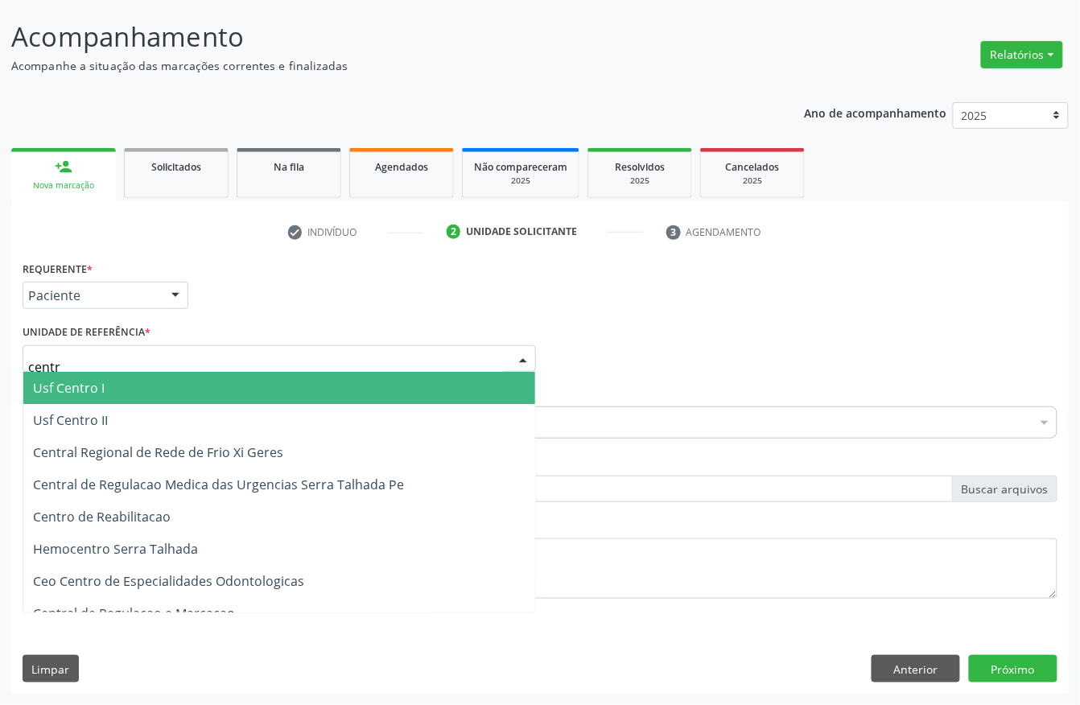
type input "centro"
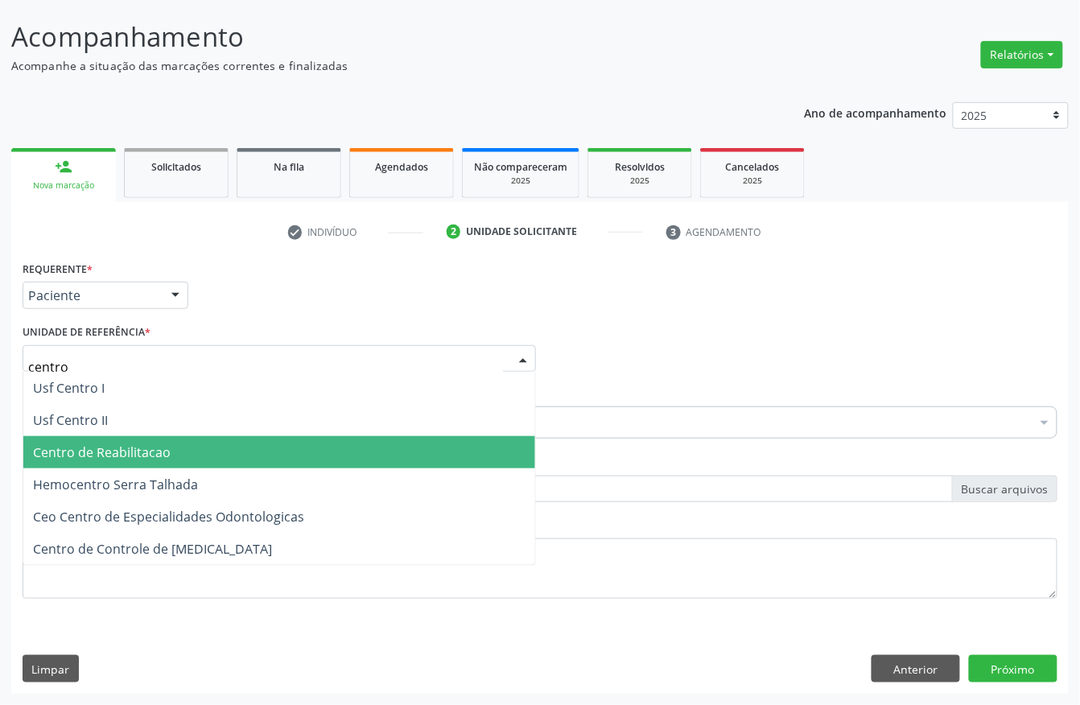
click at [136, 447] on span "Centro de Reabilitacao" at bounding box center [102, 452] width 138 height 18
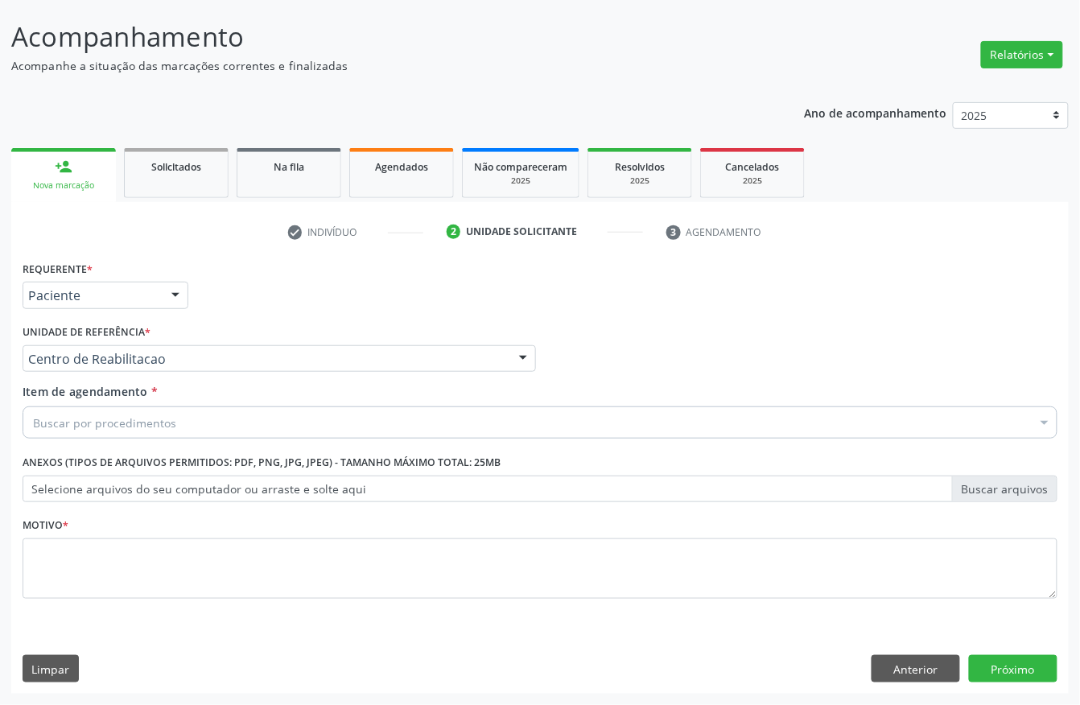
click at [177, 420] on div "Buscar por procedimentos" at bounding box center [540, 422] width 1035 height 32
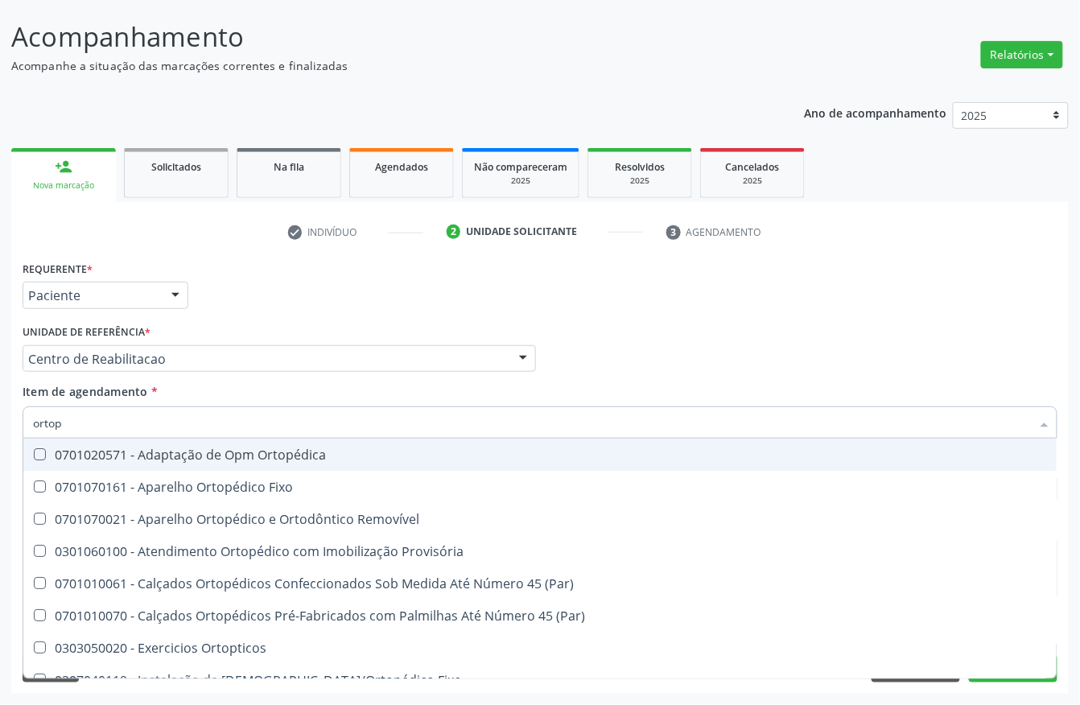
type input "ortope"
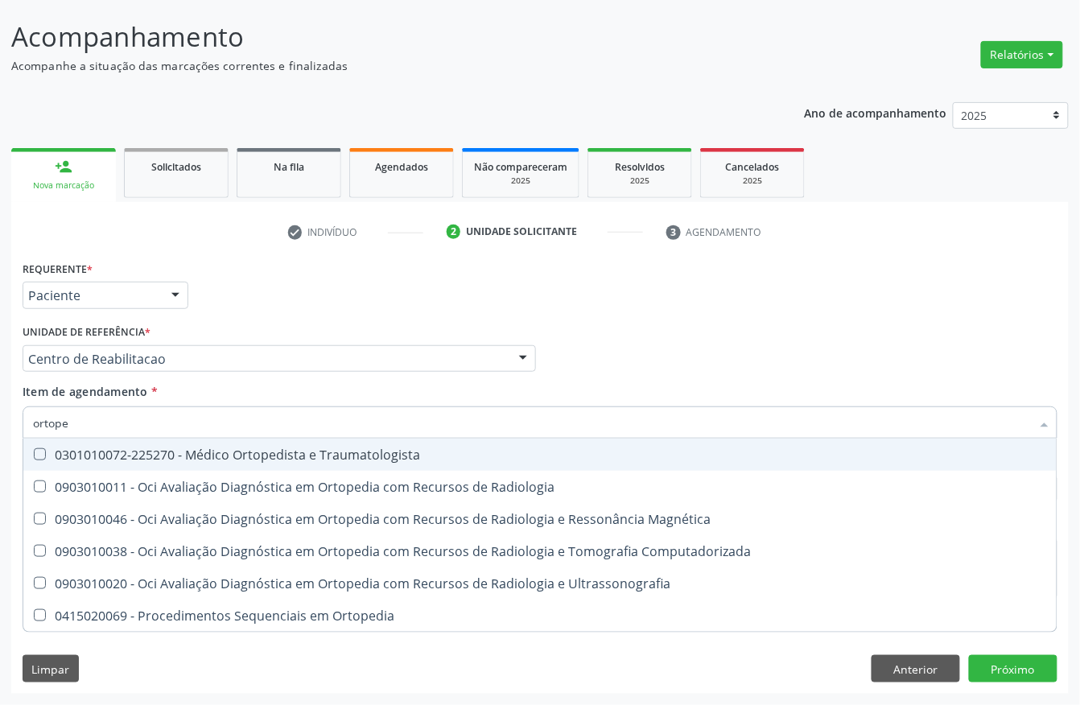
click at [190, 464] on span "0301010072-225270 - Médico Ortopedista e Traumatologista" at bounding box center [539, 455] width 1033 height 32
checkbox Traumatologista "true"
click at [930, 356] on div "Profissional Solicitante Por favor, selecione a Unidade de Atendimento primeiro…" at bounding box center [540, 351] width 1043 height 63
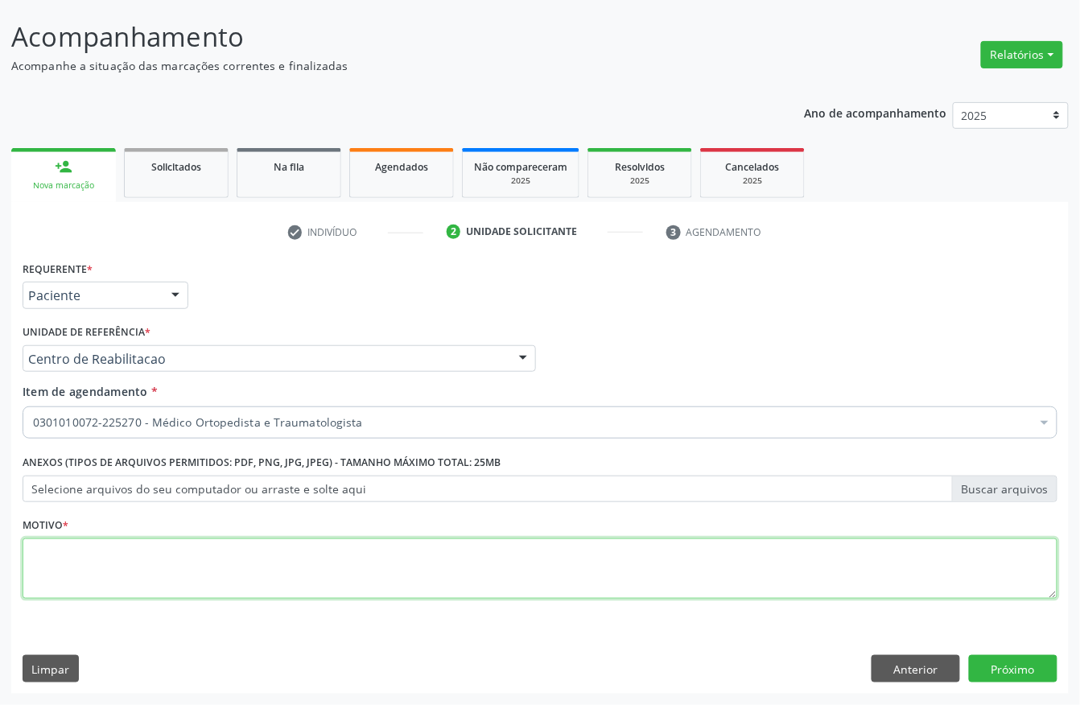
click at [183, 573] on textarea at bounding box center [540, 568] width 1035 height 61
type textarea "."
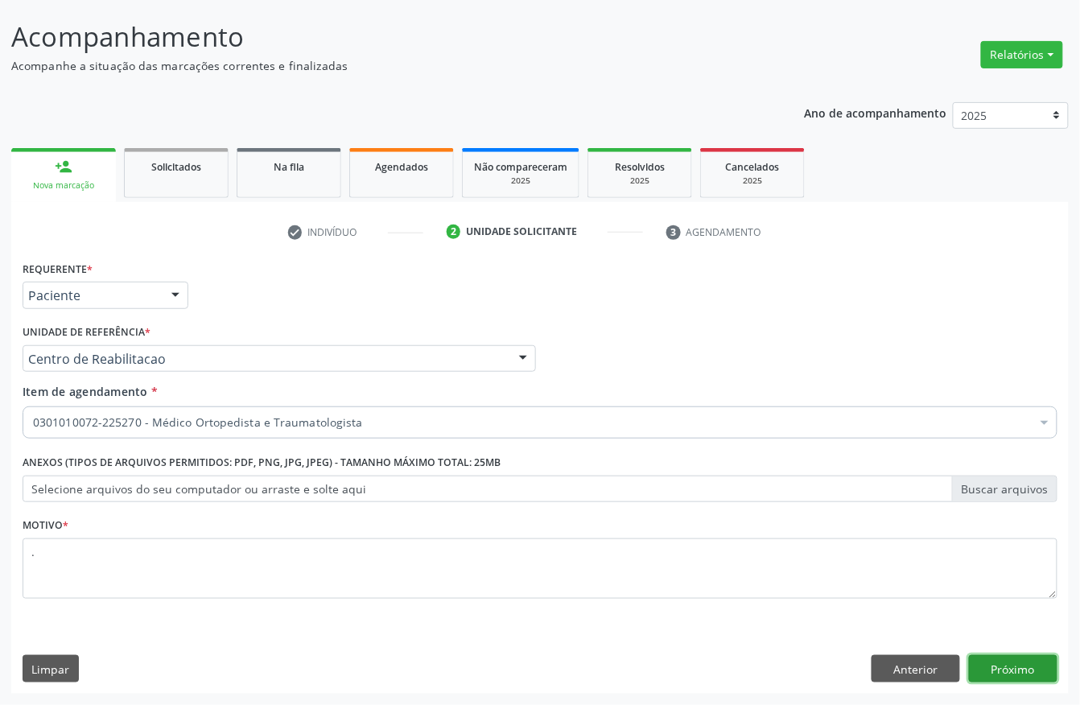
click at [1024, 673] on button "Próximo" at bounding box center [1013, 668] width 89 height 27
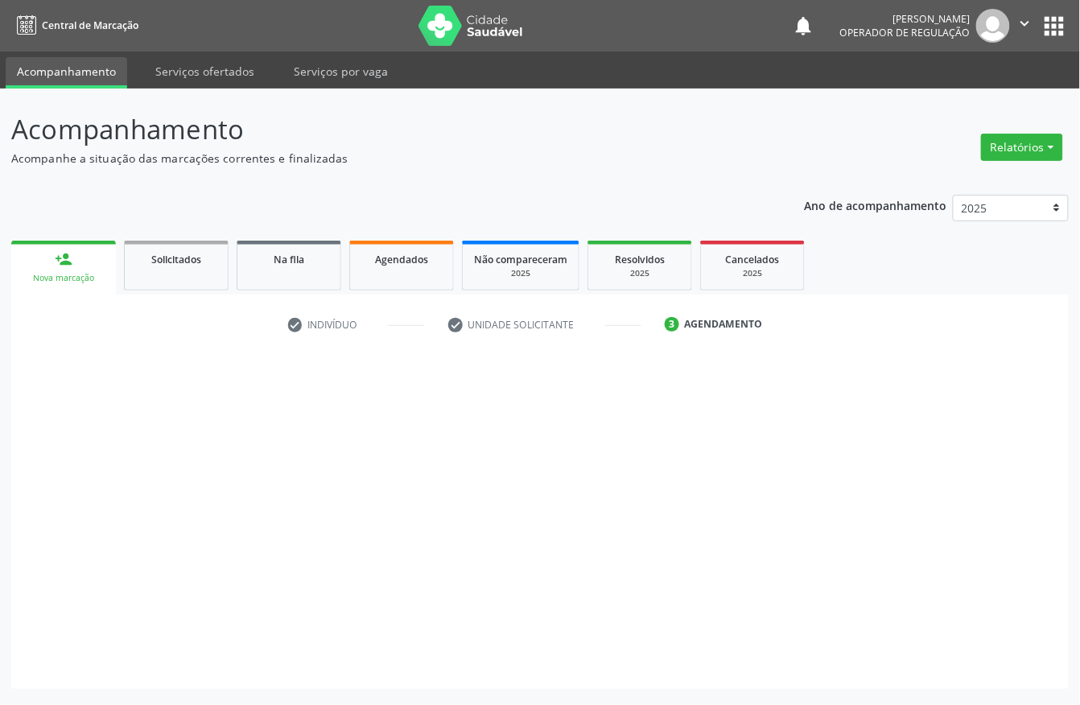
scroll to position [0, 0]
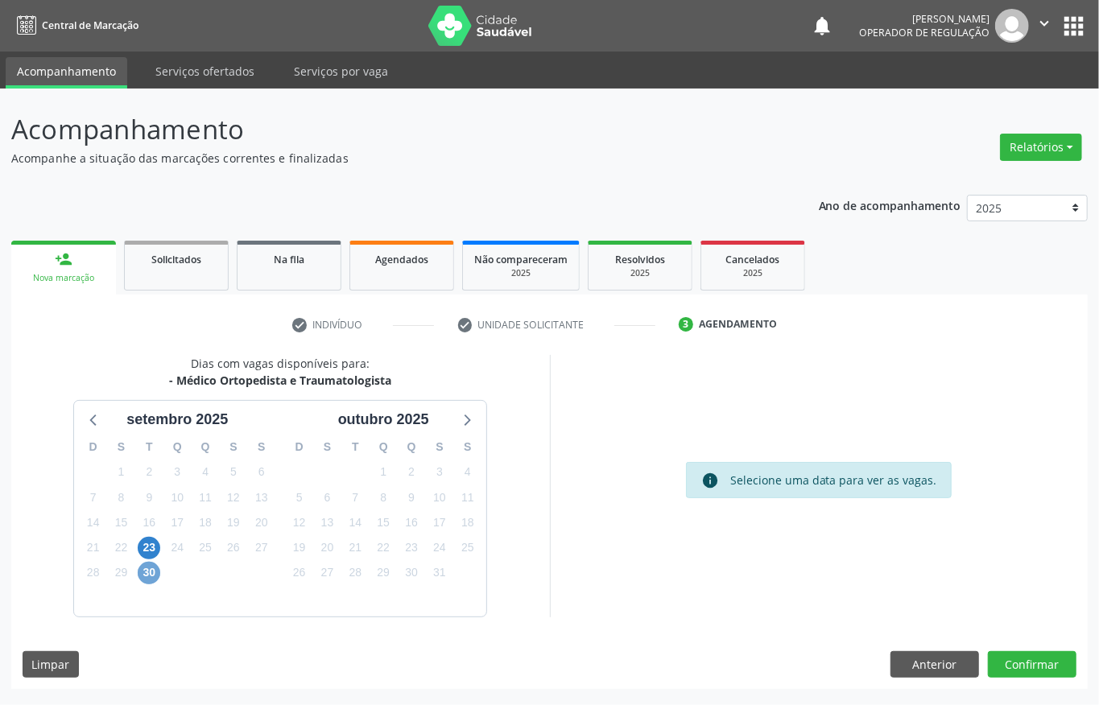
click at [149, 571] on span "30" at bounding box center [149, 573] width 23 height 23
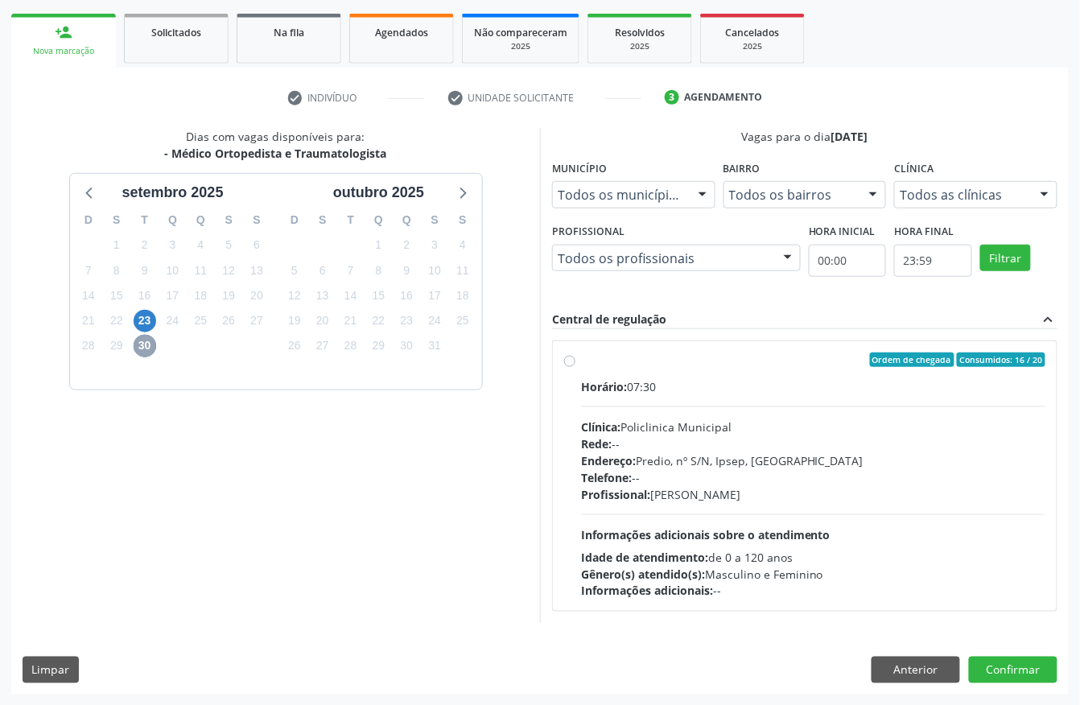
scroll to position [230, 0]
click at [728, 538] on span "Informações adicionais sobre o atendimento" at bounding box center [705, 533] width 249 height 15
click at [575, 366] on input "Ordem de chegada Consumidos: 16 / 20 Horário: 07:30 Clínica: Policlinica Munici…" at bounding box center [569, 359] width 11 height 14
radio input "true"
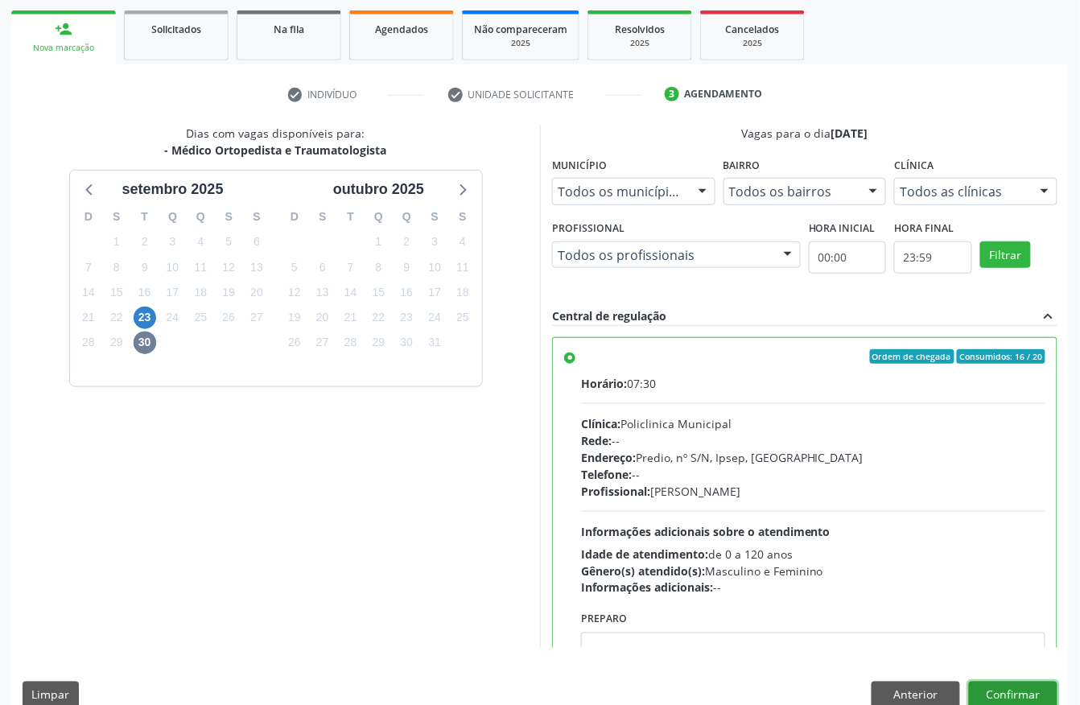
click at [1022, 687] on button "Confirmar" at bounding box center [1013, 695] width 89 height 27
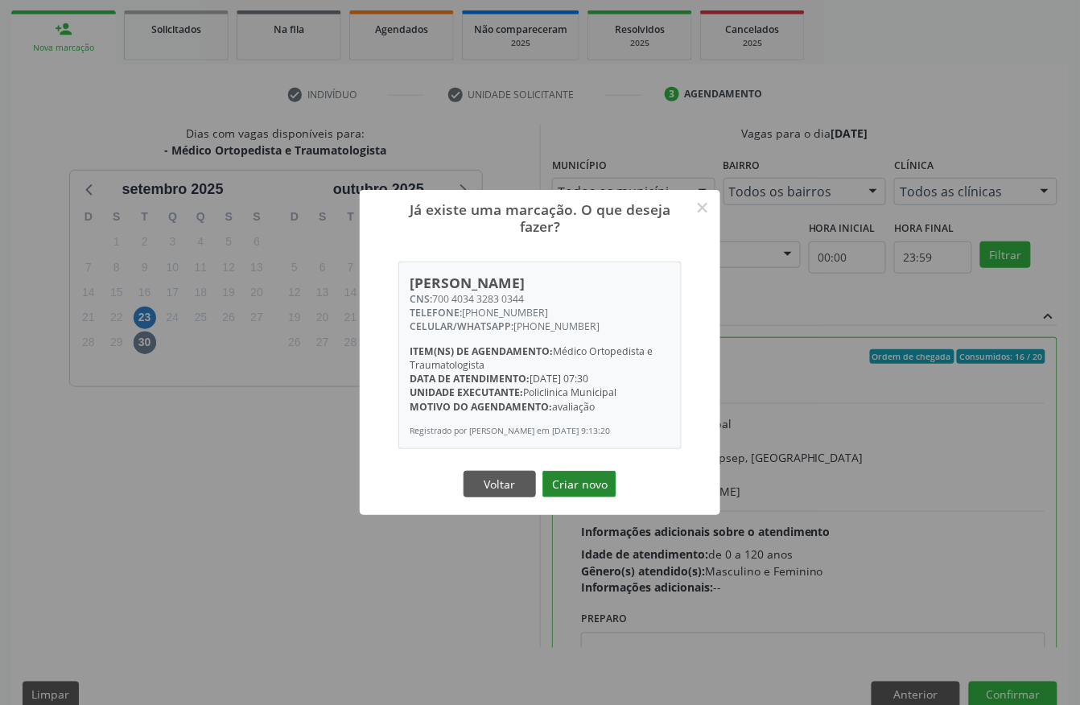
click at [592, 493] on button "Criar novo" at bounding box center [579, 484] width 74 height 27
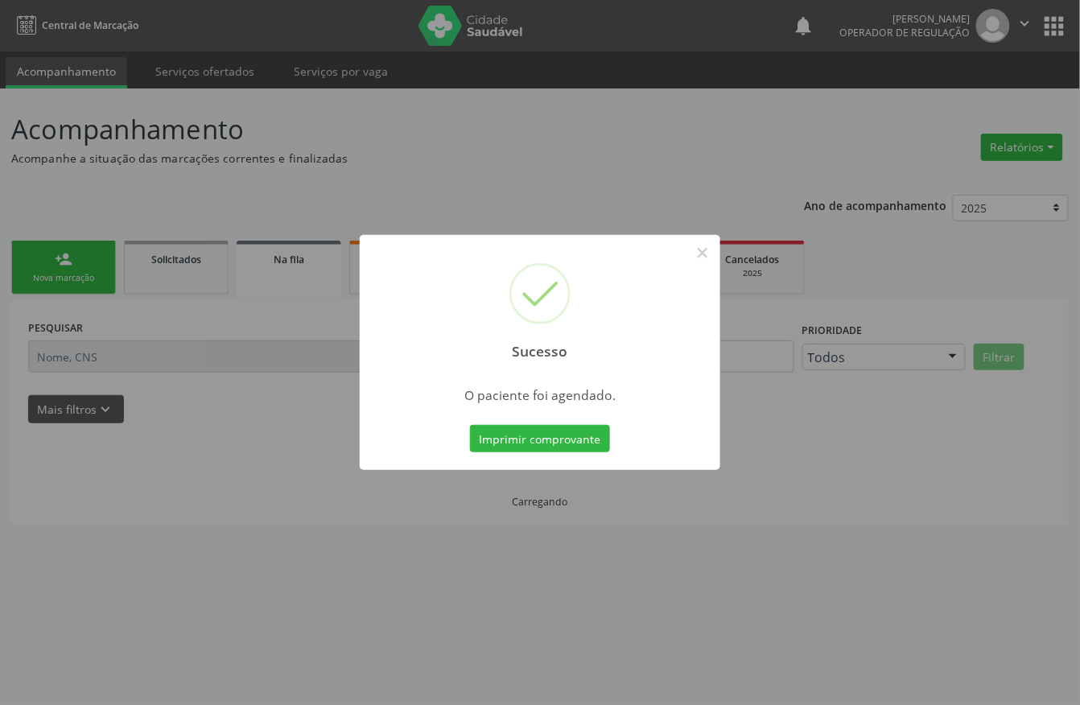
scroll to position [0, 0]
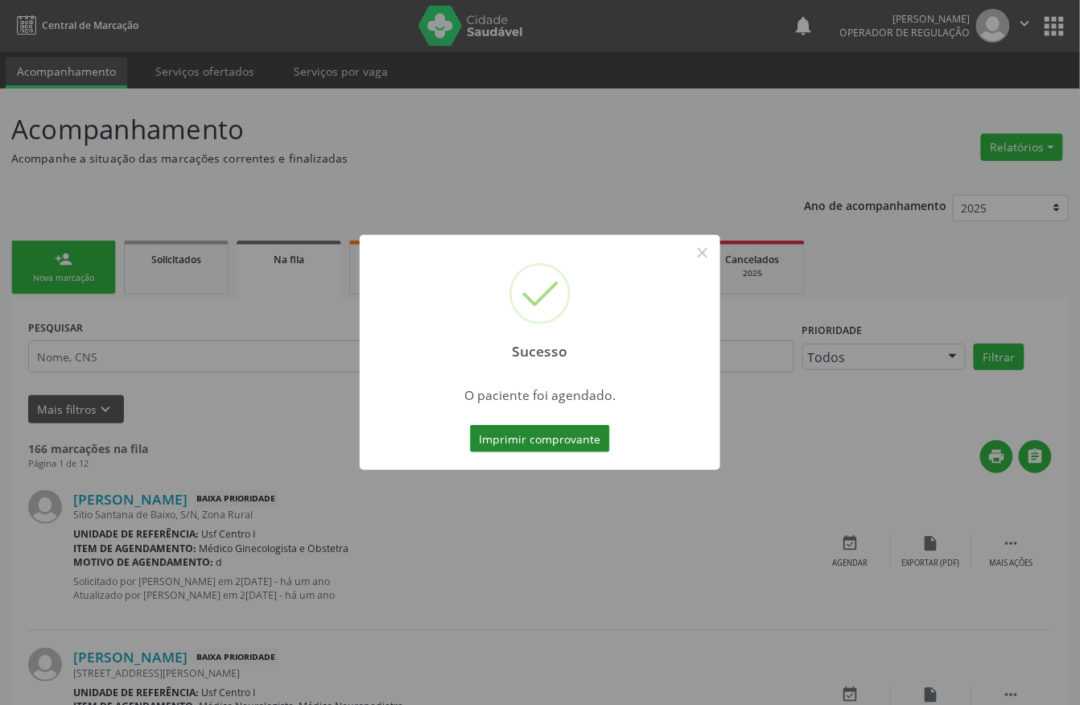
click at [532, 432] on button "Imprimir comprovante" at bounding box center [540, 438] width 140 height 27
